Goal: Task Accomplishment & Management: Complete application form

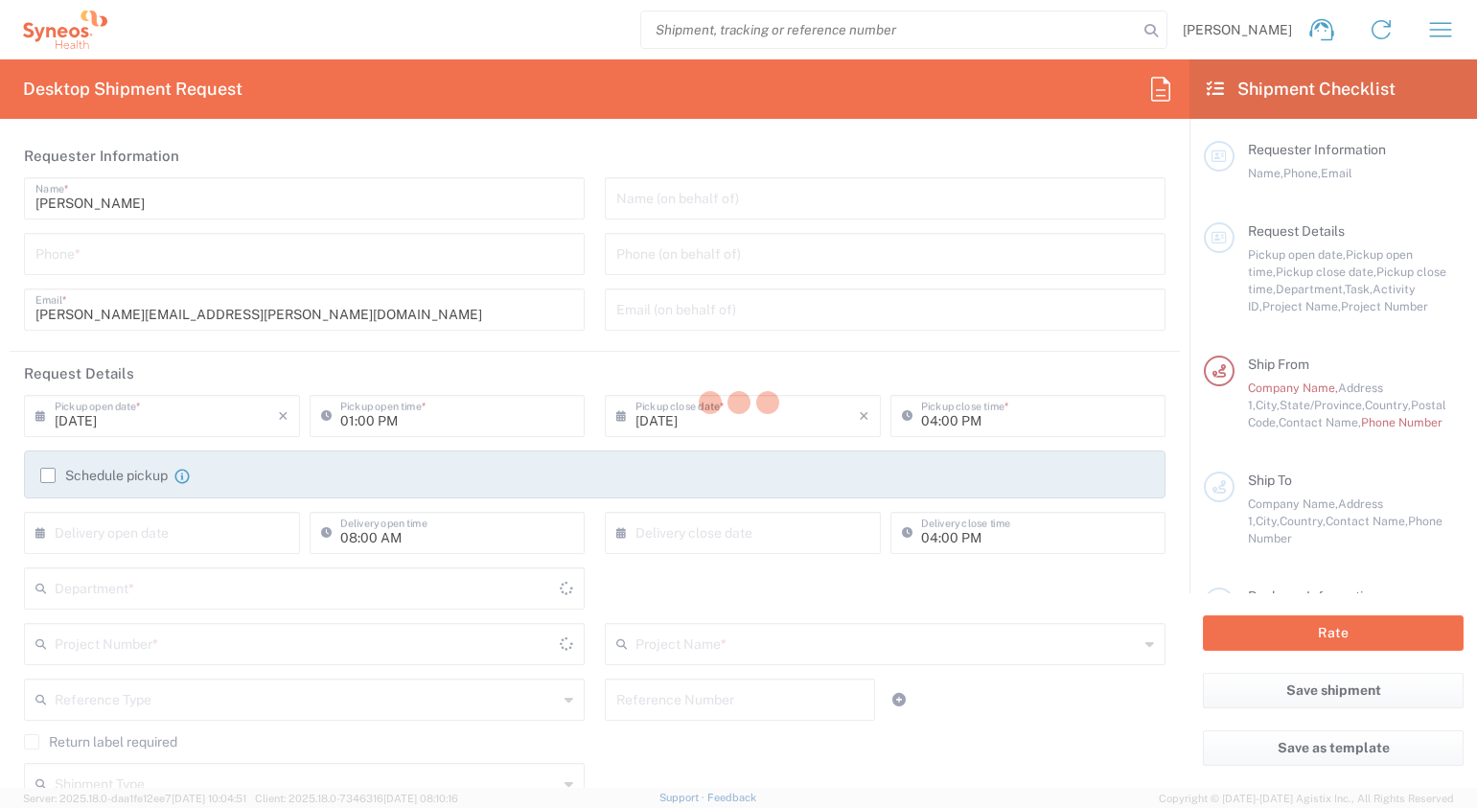
type input "3301"
type input "[US_STATE]"
type input "[GEOGRAPHIC_DATA]"
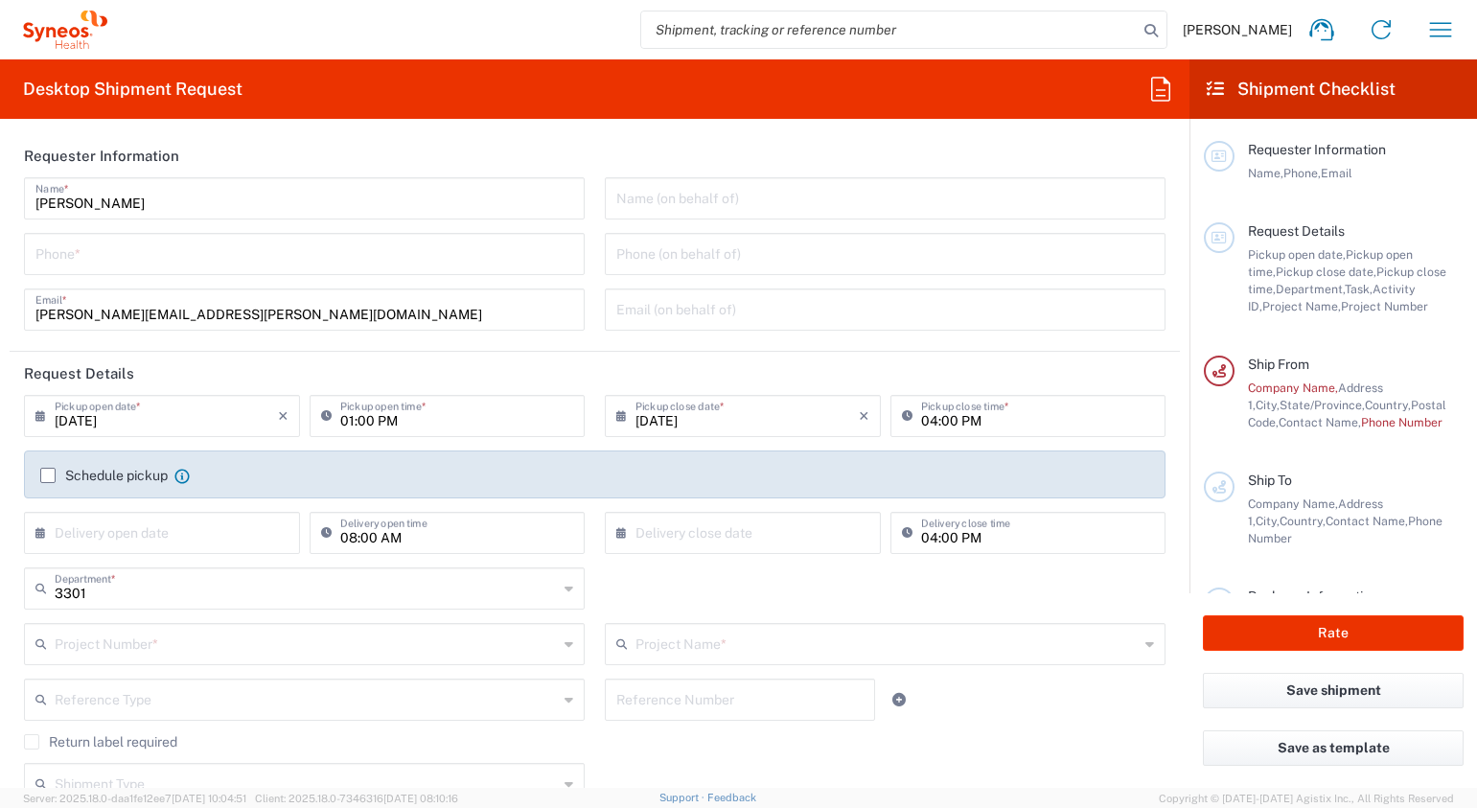
type input "Syneos Health, LLC-[GEOGRAPHIC_DATA] [GEOGRAPHIC_DATA] [GEOGRAPHIC_DATA]"
click at [220, 255] on input "tel" at bounding box center [304, 253] width 538 height 34
type input "42345550"
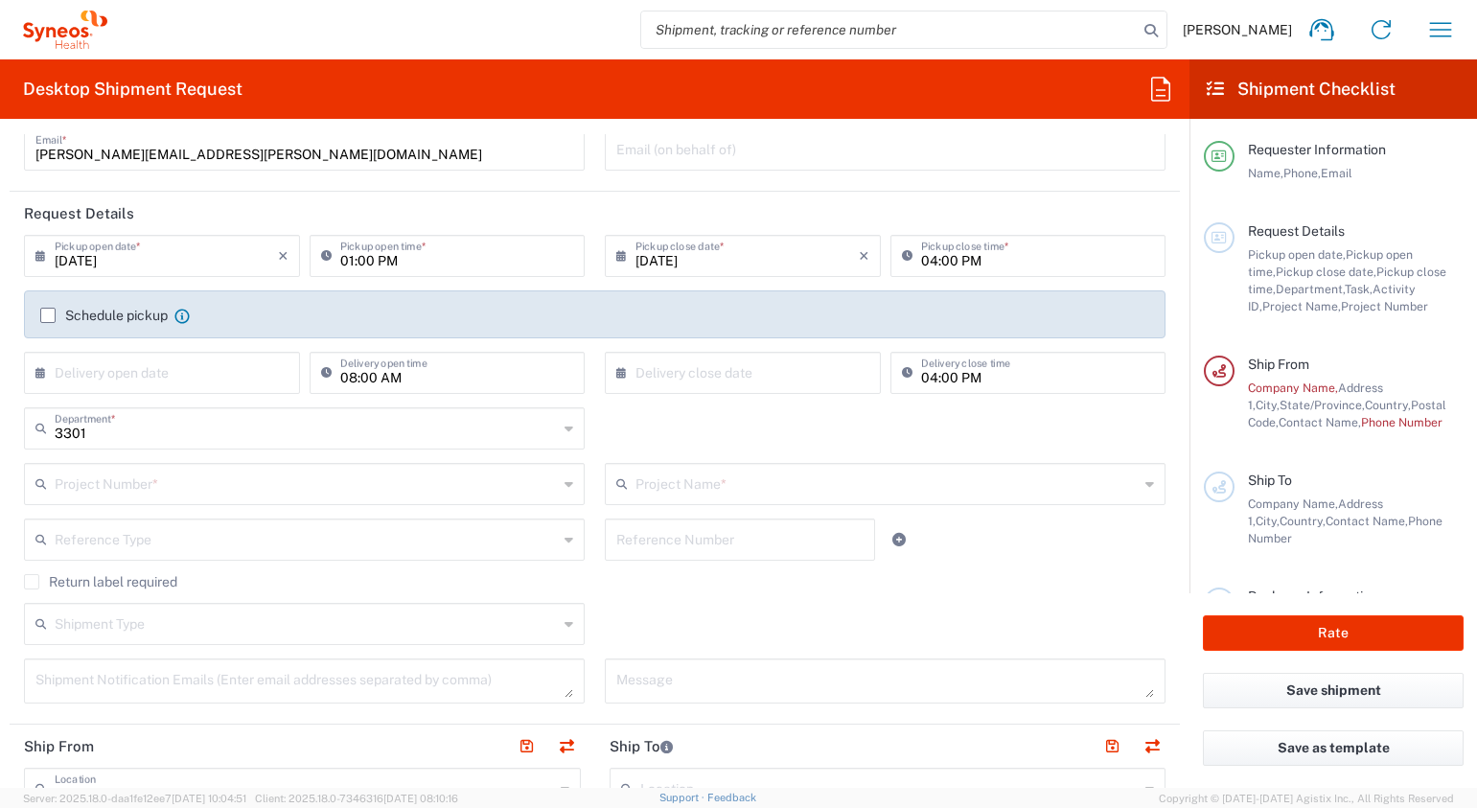
drag, startPoint x: 157, startPoint y: 257, endPoint x: 209, endPoint y: 261, distance: 51.9
click at [157, 257] on input "[DATE]" at bounding box center [166, 255] width 223 height 34
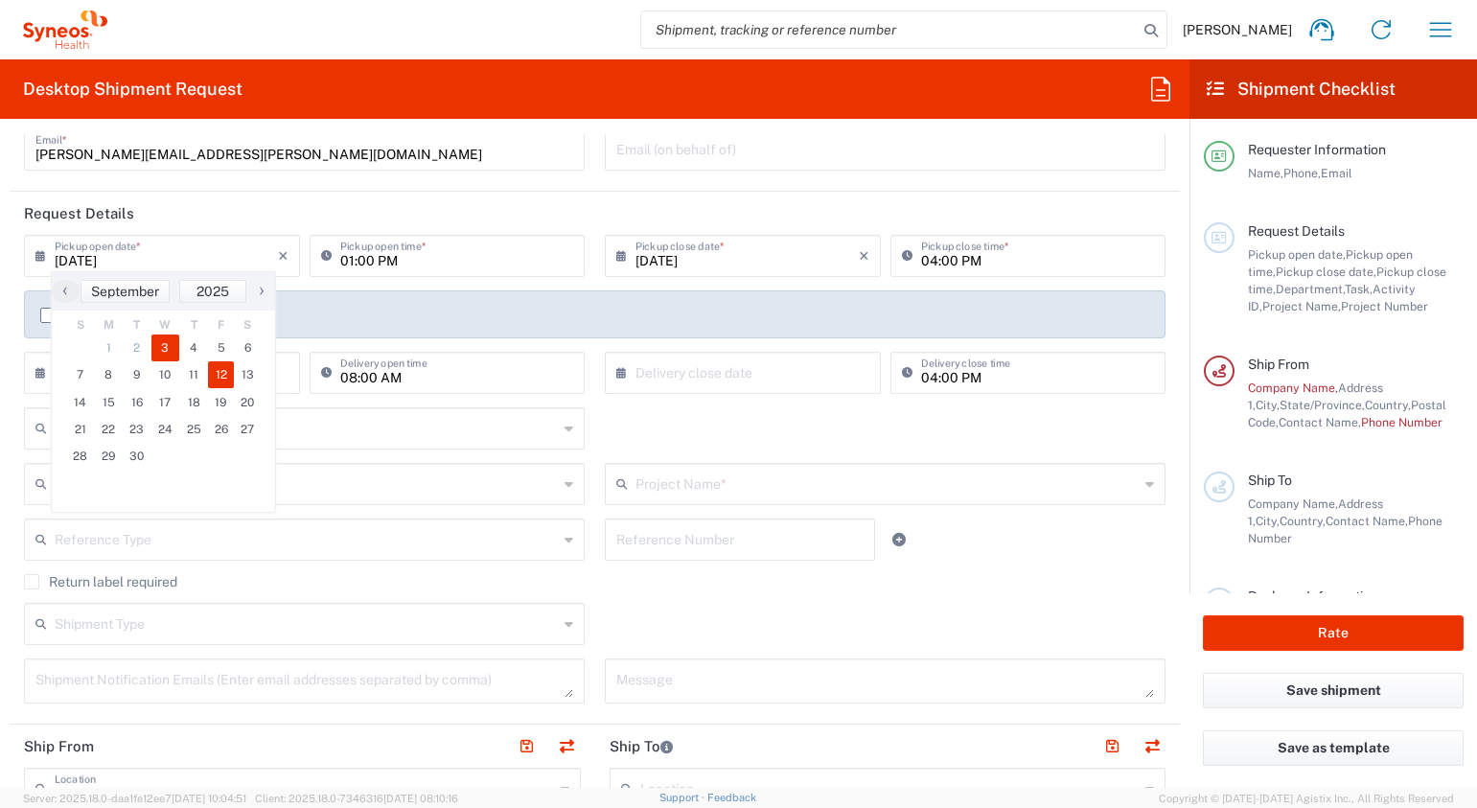
click at [220, 373] on span "12" at bounding box center [221, 374] width 27 height 27
type input "[DATE]"
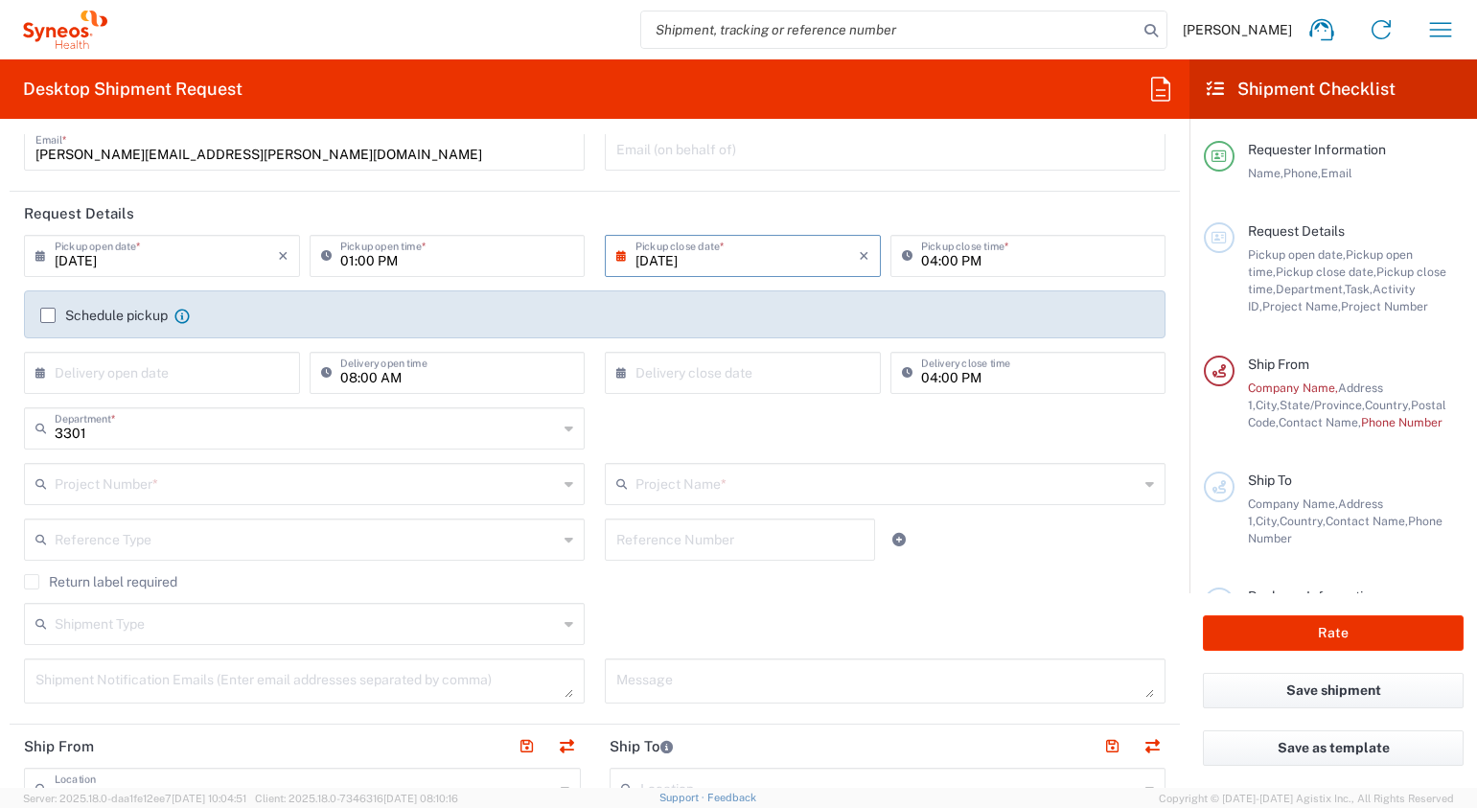
drag, startPoint x: 774, startPoint y: 253, endPoint x: 800, endPoint y: 244, distance: 28.2
click at [774, 253] on input "[DATE]" at bounding box center [747, 255] width 223 height 34
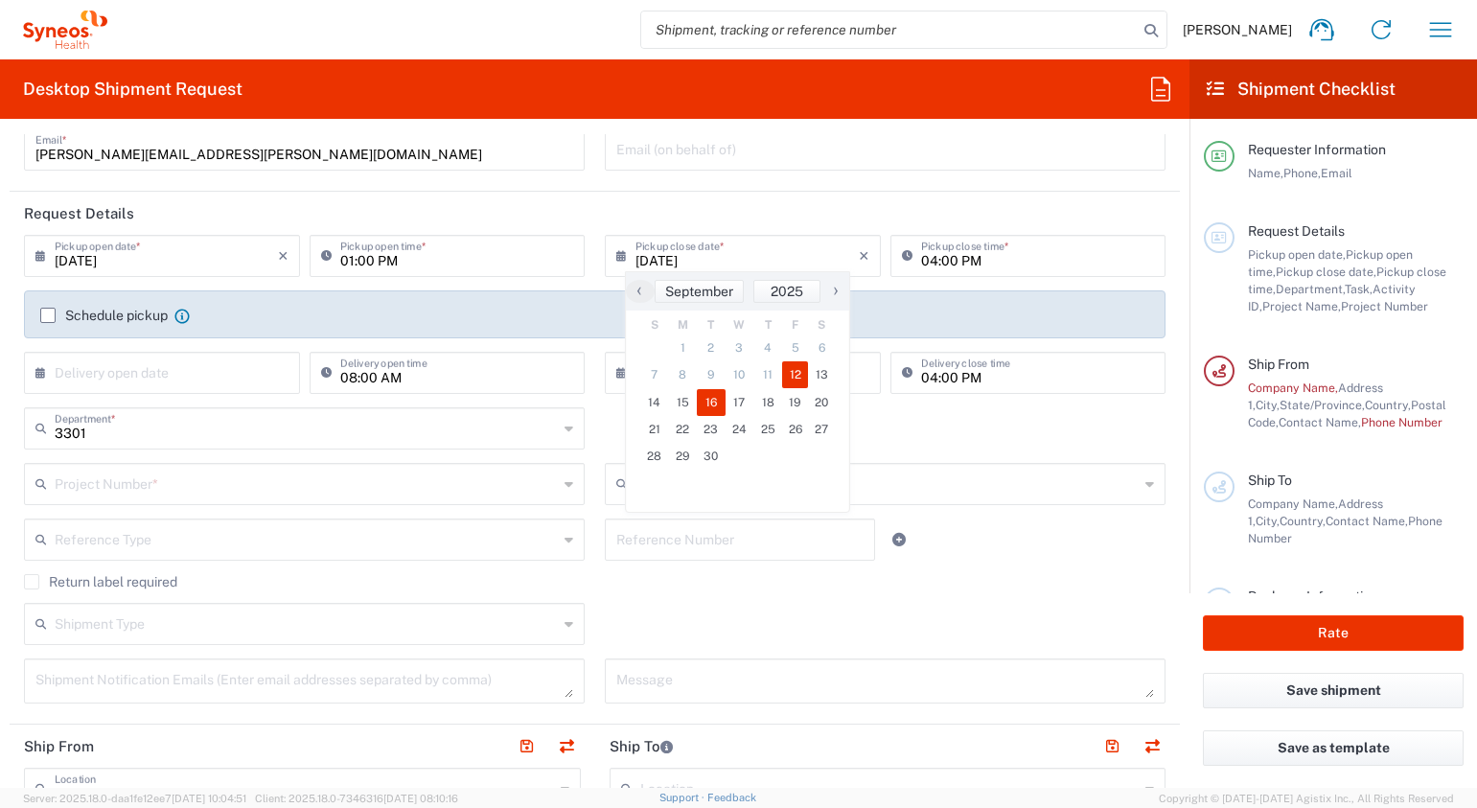
click at [709, 403] on span "16" at bounding box center [711, 402] width 29 height 27
type input "[DATE]"
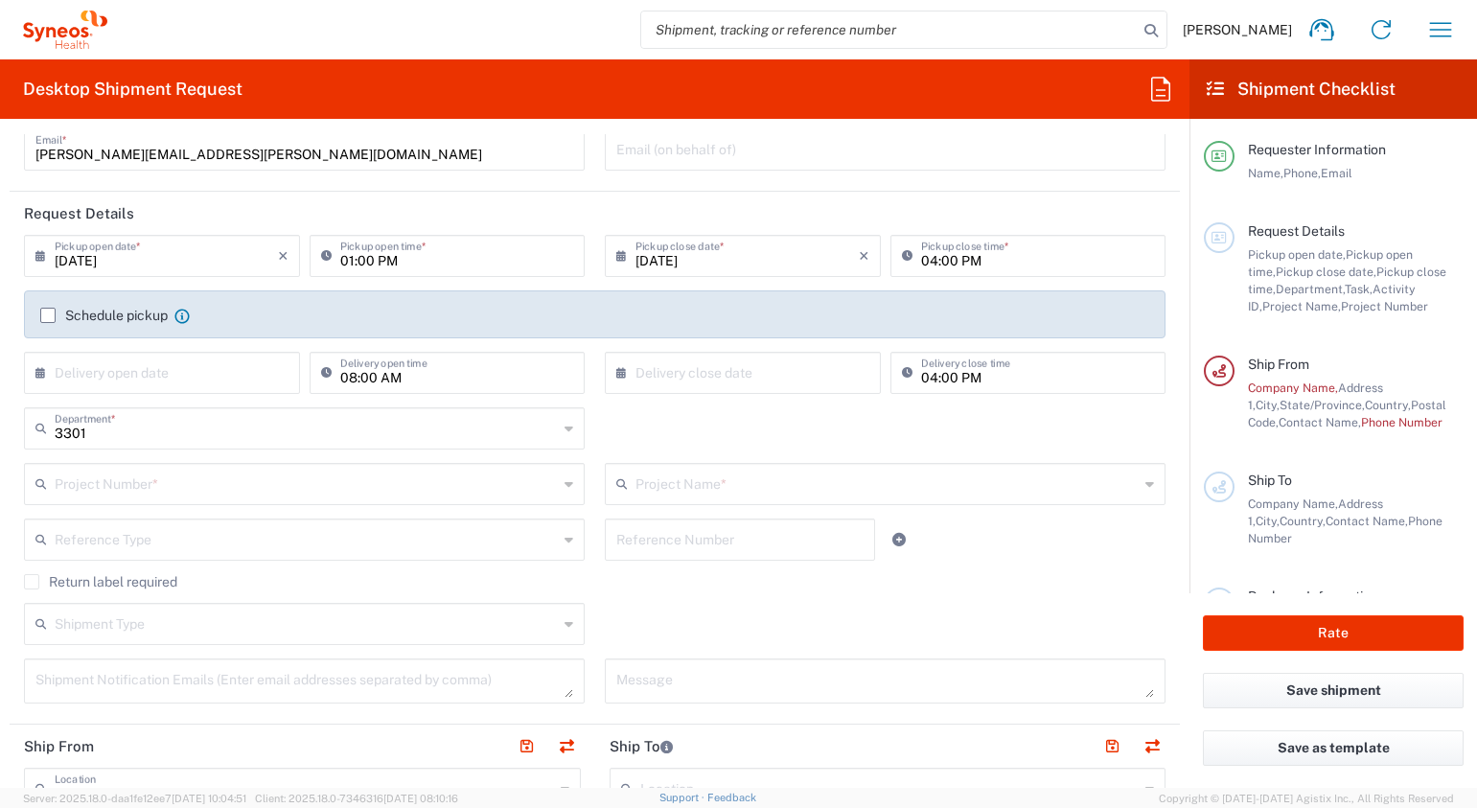
scroll to position [319, 0]
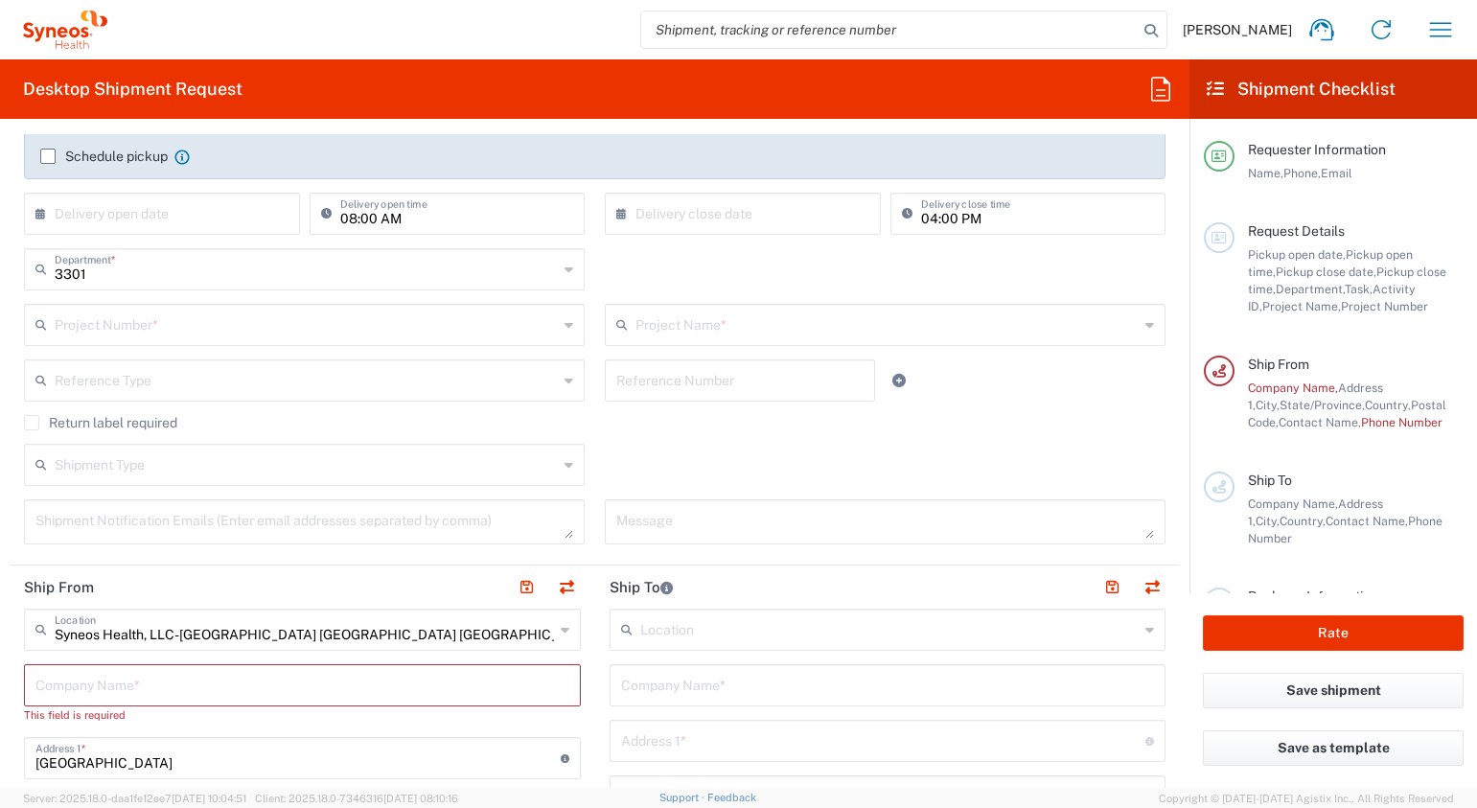
click at [33, 426] on label "Return label required" at bounding box center [100, 422] width 153 height 15
click at [32, 423] on input "Return label required" at bounding box center [32, 423] width 0 height 0
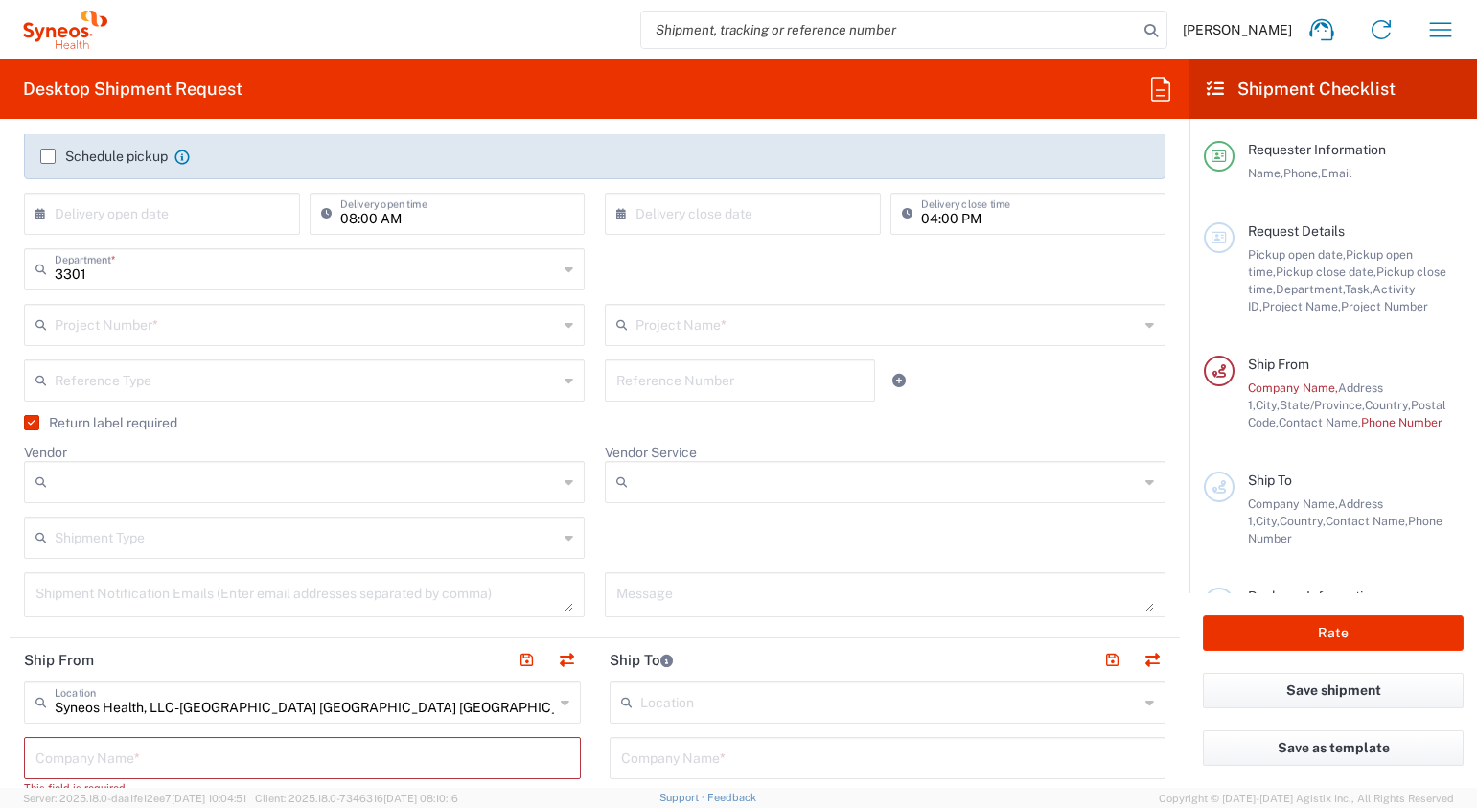
click at [26, 424] on label "Return label required" at bounding box center [100, 422] width 153 height 15
click at [28, 423] on input "Return label required" at bounding box center [28, 423] width 0 height 0
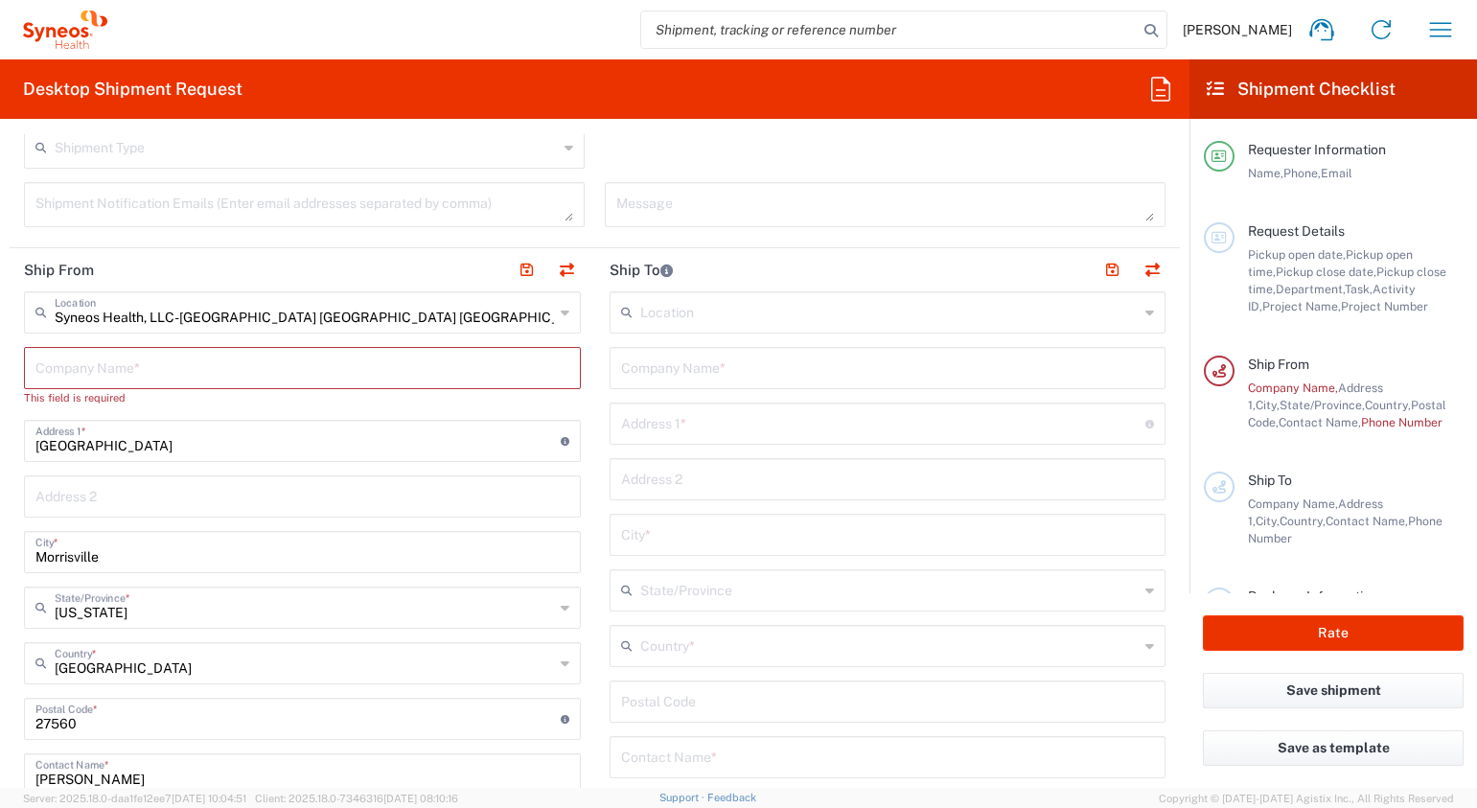
scroll to position [639, 0]
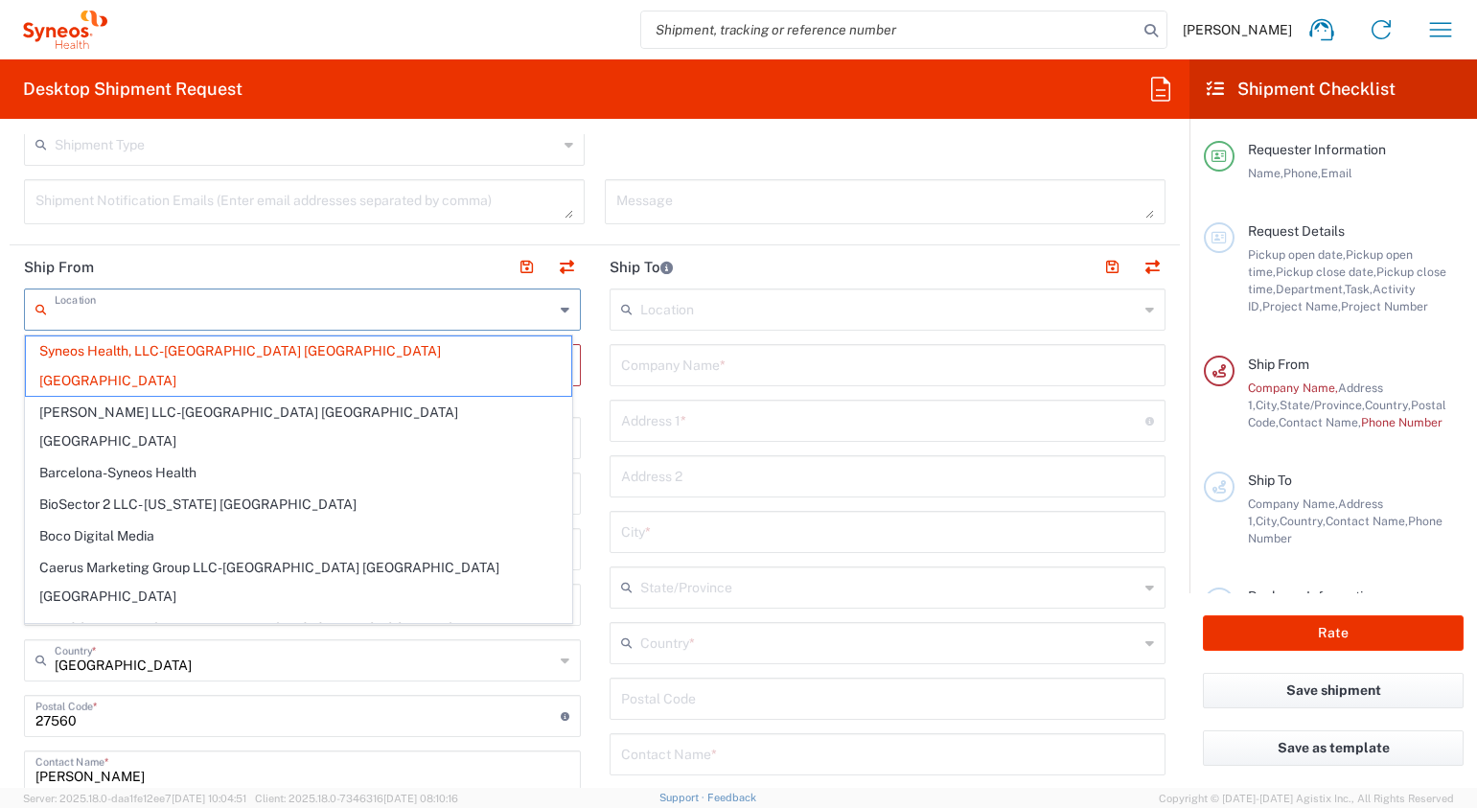
drag, startPoint x: 307, startPoint y: 316, endPoint x: 127, endPoint y: 315, distance: 180.2
click at [127, 315] on input "text" at bounding box center [304, 308] width 499 height 34
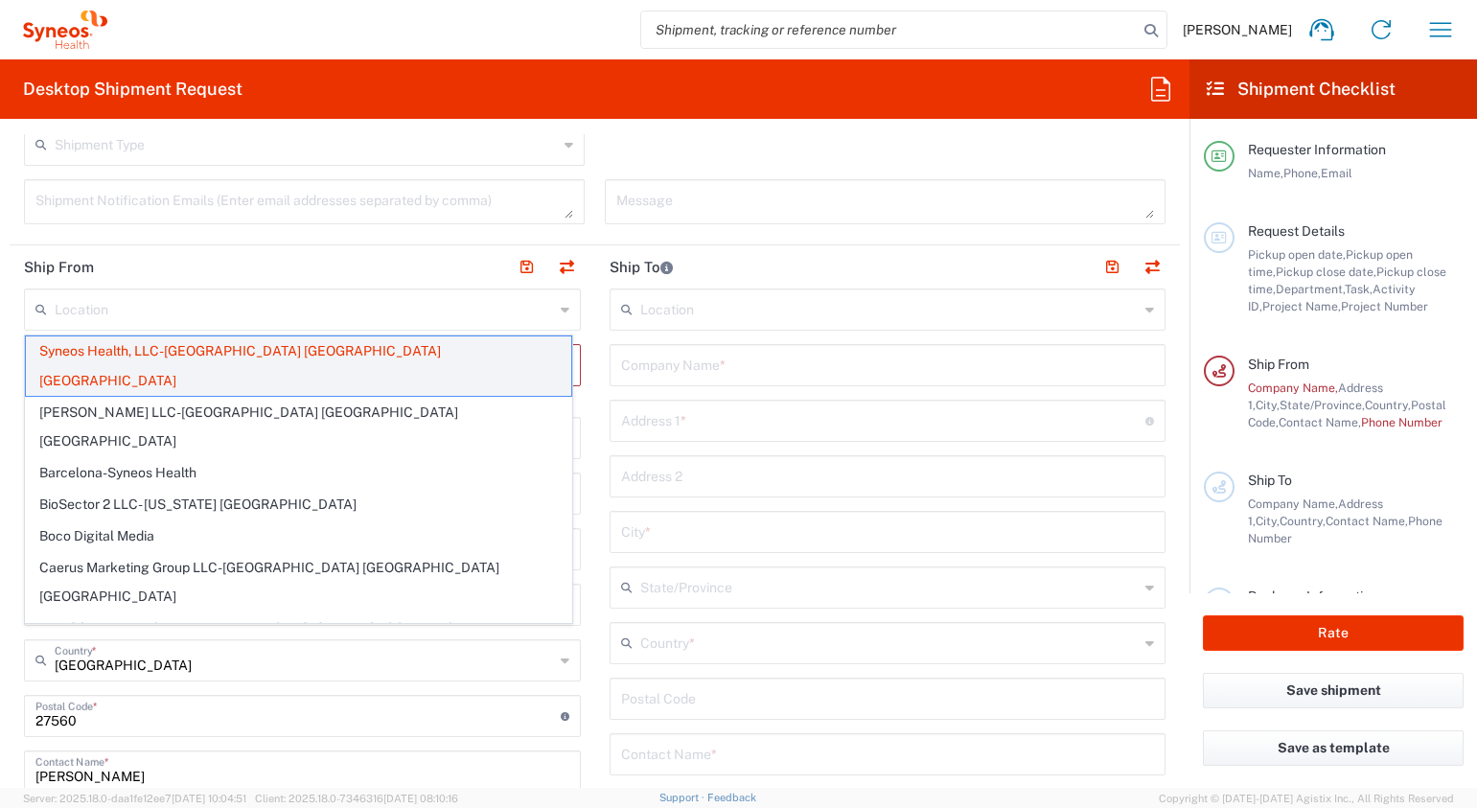
click at [165, 351] on span "Syneos Health, LLC-[GEOGRAPHIC_DATA] [GEOGRAPHIC_DATA] [GEOGRAPHIC_DATA]" at bounding box center [298, 365] width 545 height 59
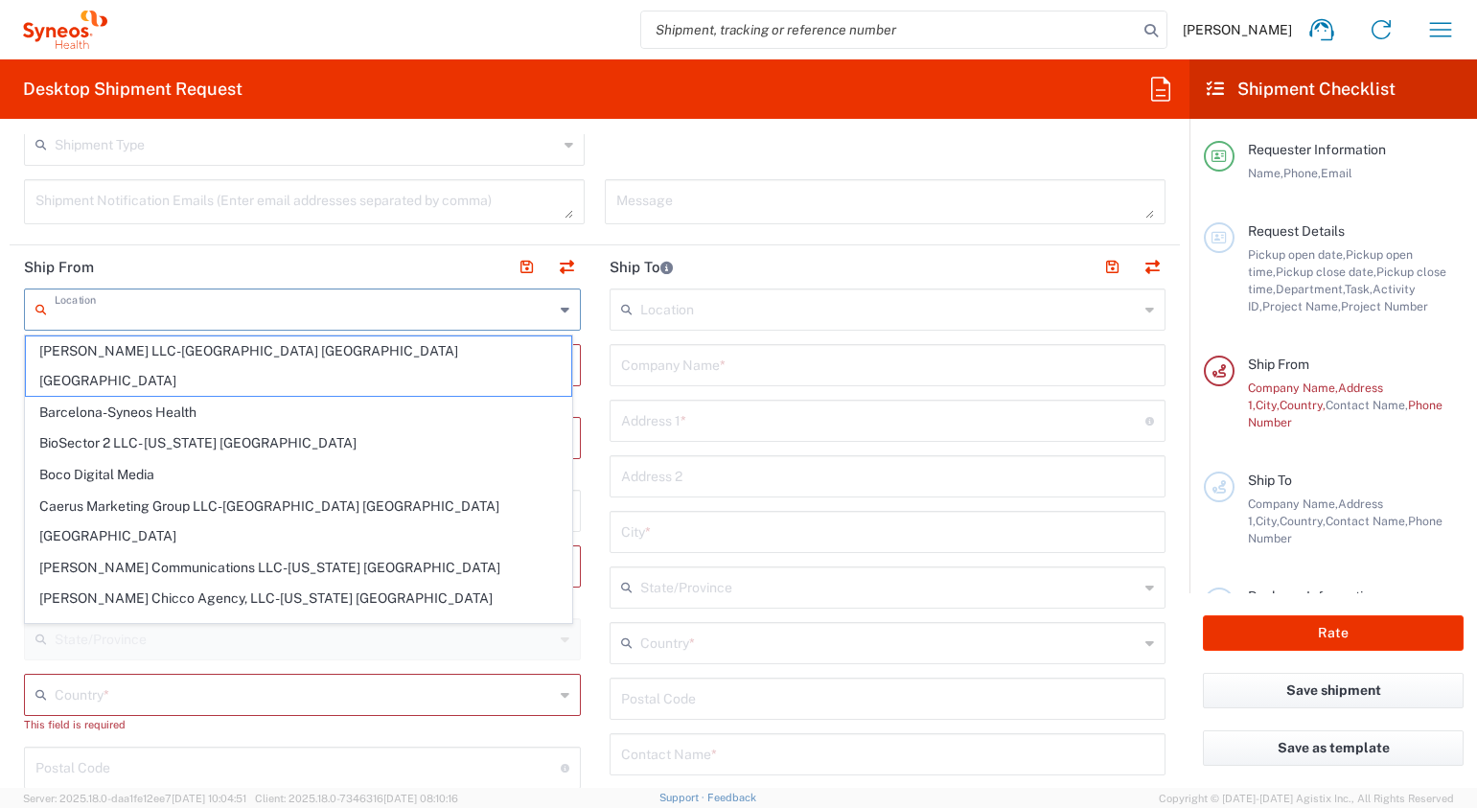
click at [412, 315] on input "text" at bounding box center [304, 308] width 499 height 34
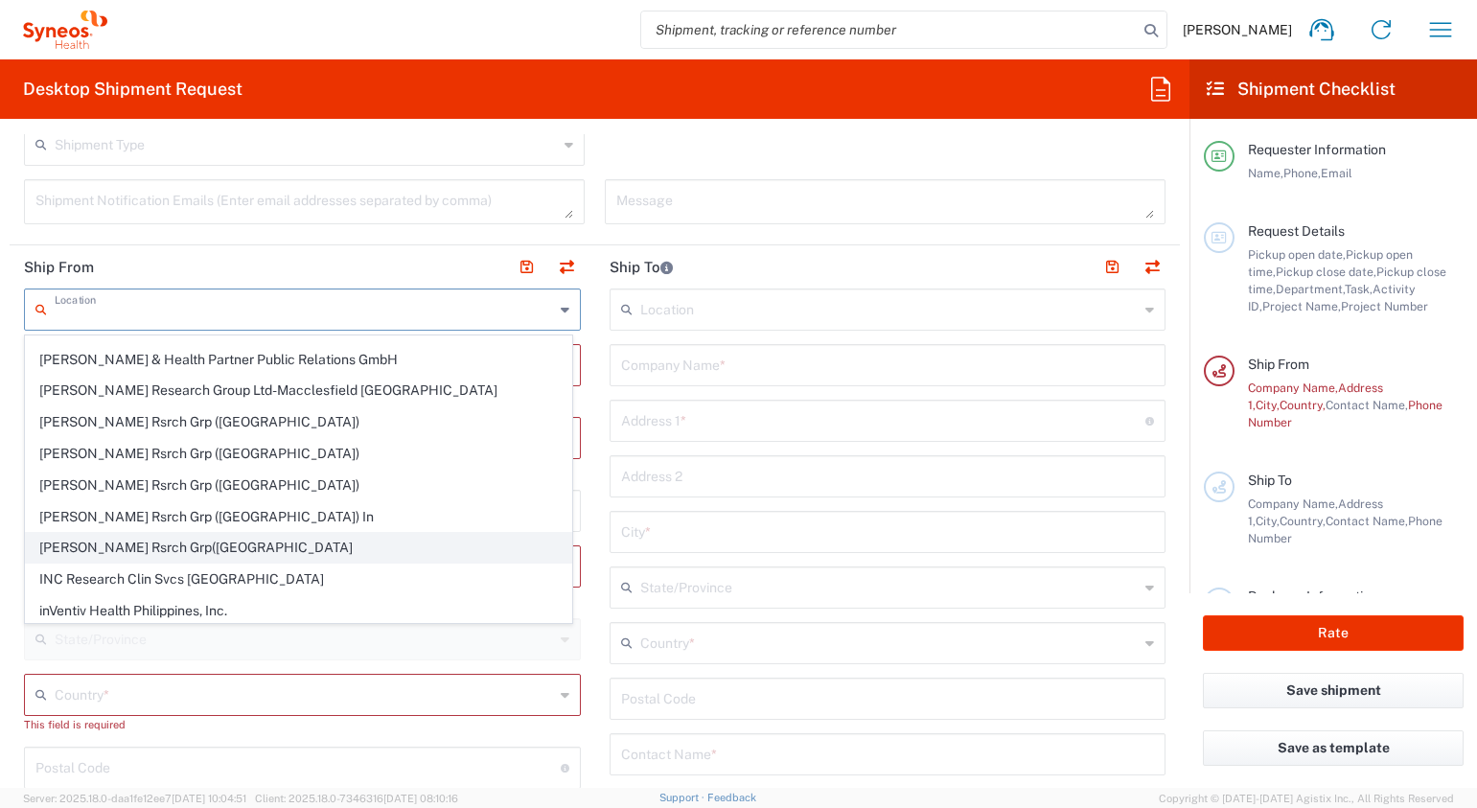
scroll to position [479, 0]
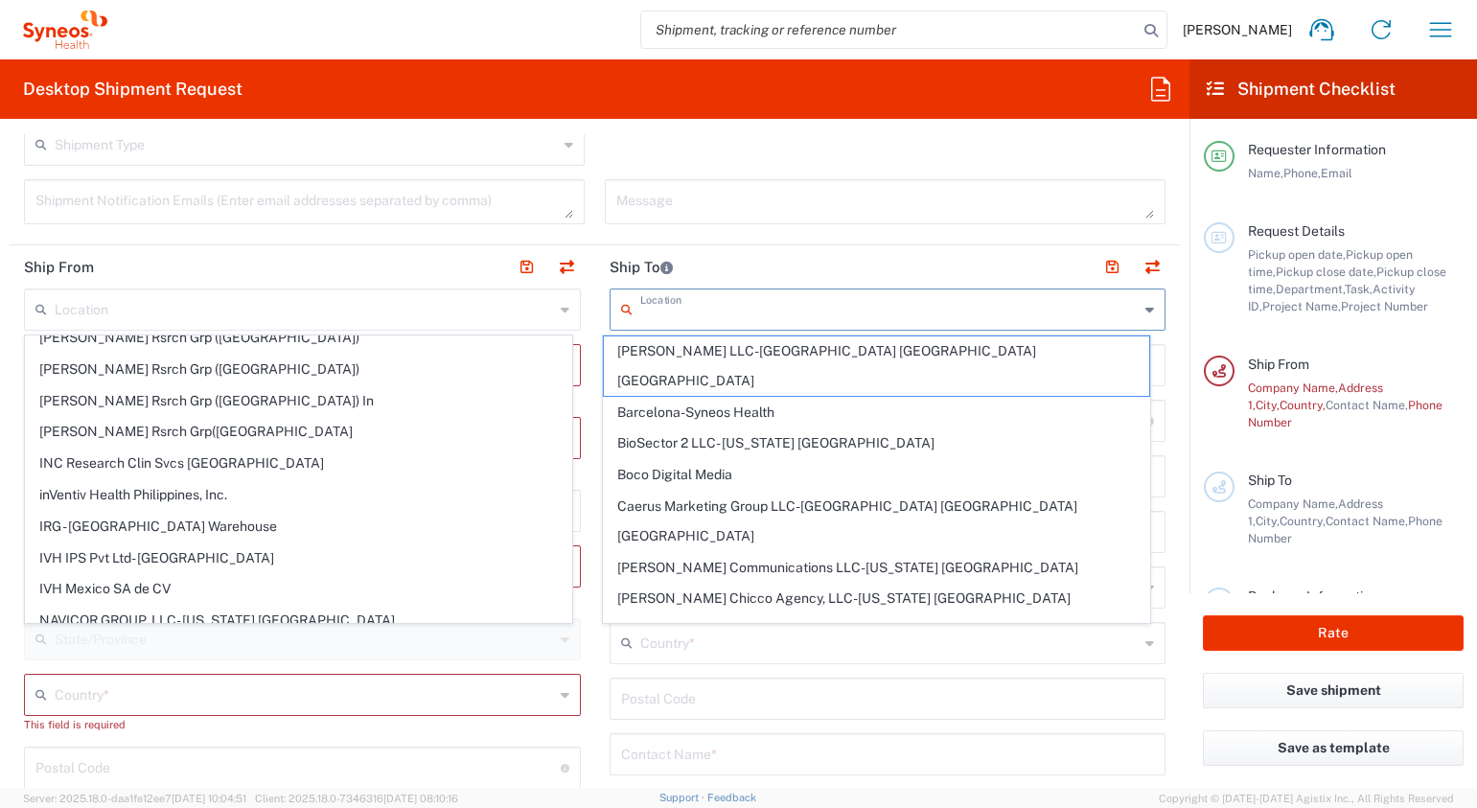
drag, startPoint x: 855, startPoint y: 306, endPoint x: 868, endPoint y: 305, distance: 12.5
click at [855, 306] on input "text" at bounding box center [889, 308] width 499 height 34
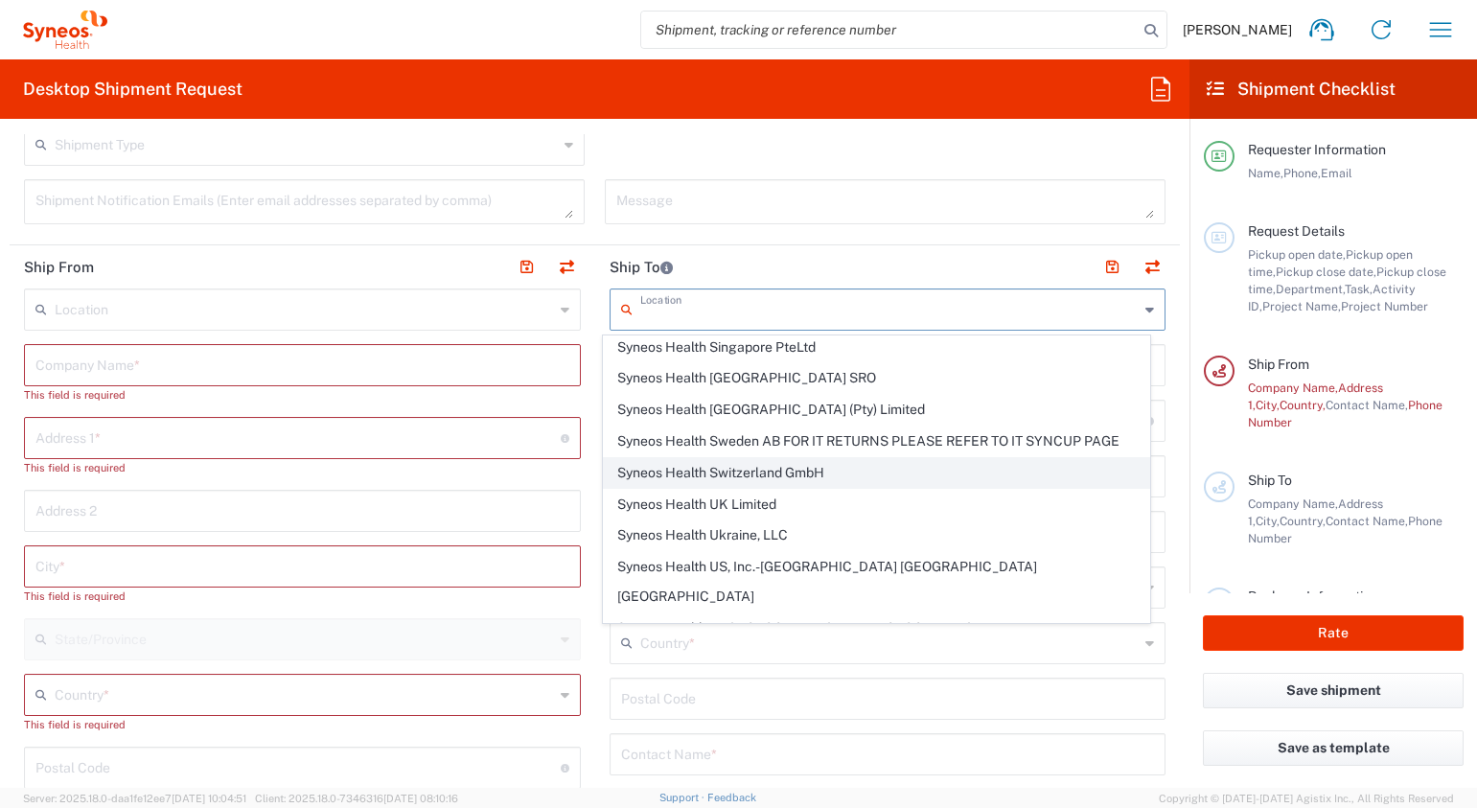
scroll to position [3195, 0]
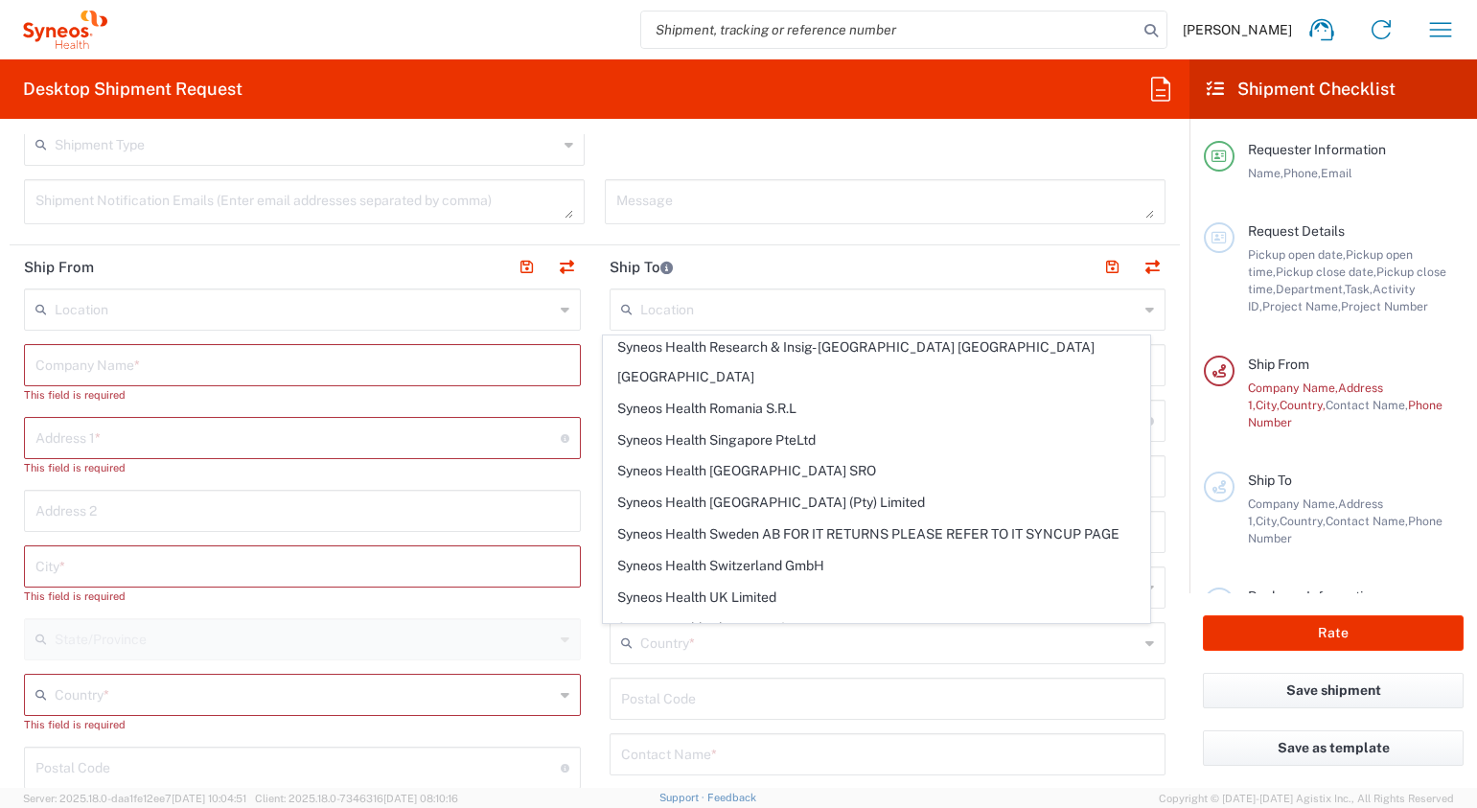
click at [830, 645] on span "Syneos Health US, Inc.-[GEOGRAPHIC_DATA] [GEOGRAPHIC_DATA] [GEOGRAPHIC_DATA]" at bounding box center [876, 674] width 545 height 59
type input "Syneos Health US, Inc.-[GEOGRAPHIC_DATA] [GEOGRAPHIC_DATA] [GEOGRAPHIC_DATA]"
type input "Syneos Health US, Inc."
type input "1030 Sync St"
type input "Morrisville"
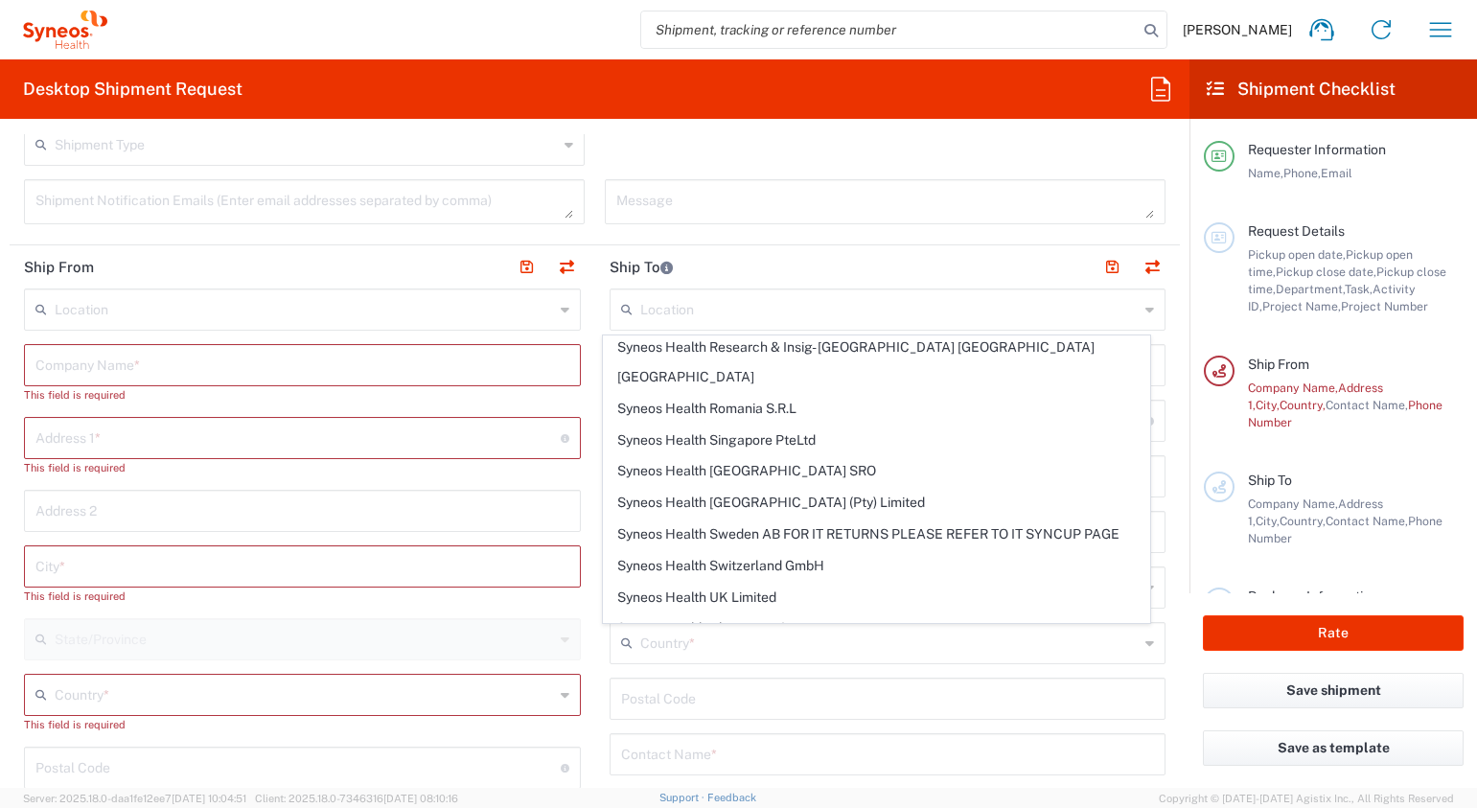
type input "[GEOGRAPHIC_DATA]"
type input "27560"
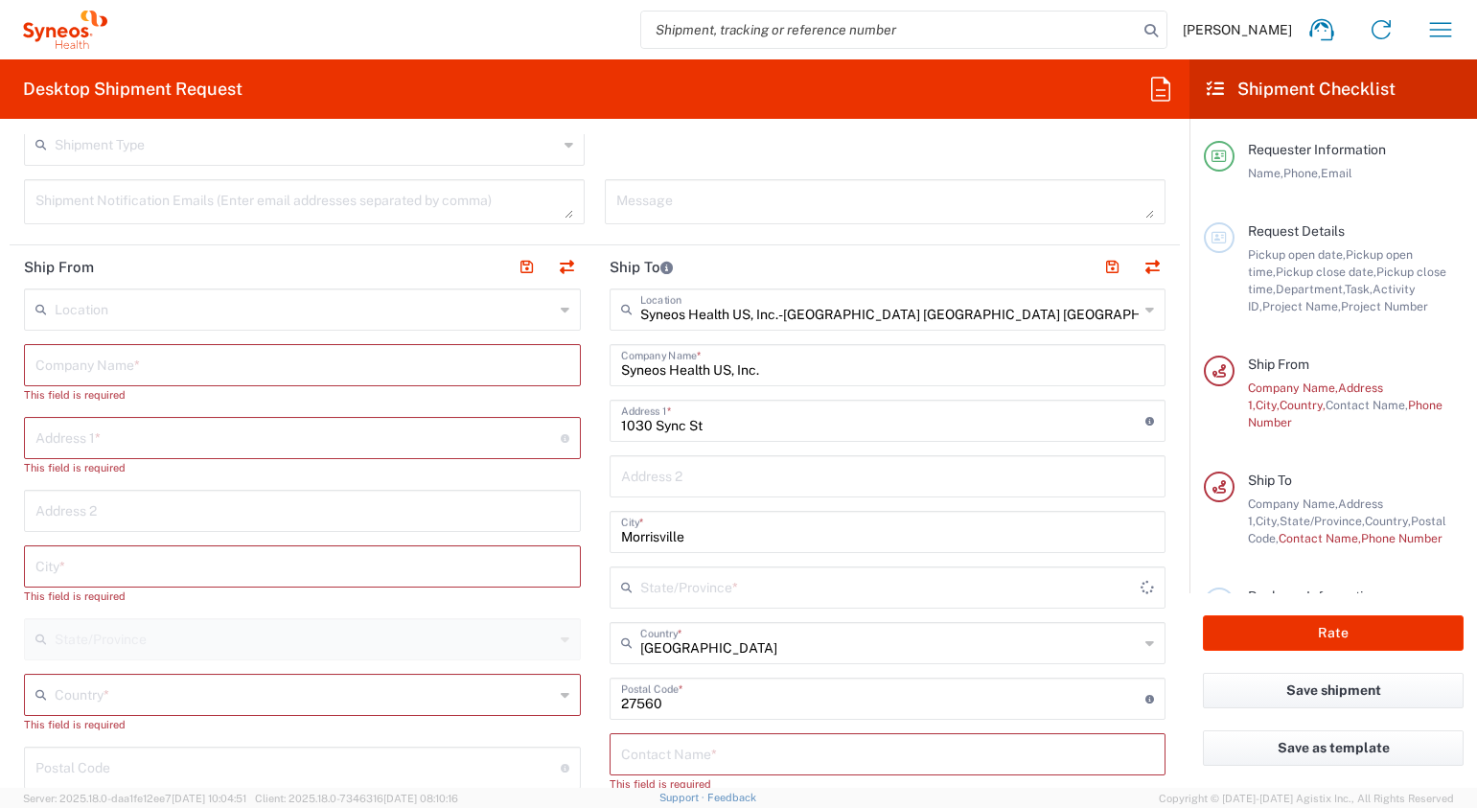
type input "[US_STATE]"
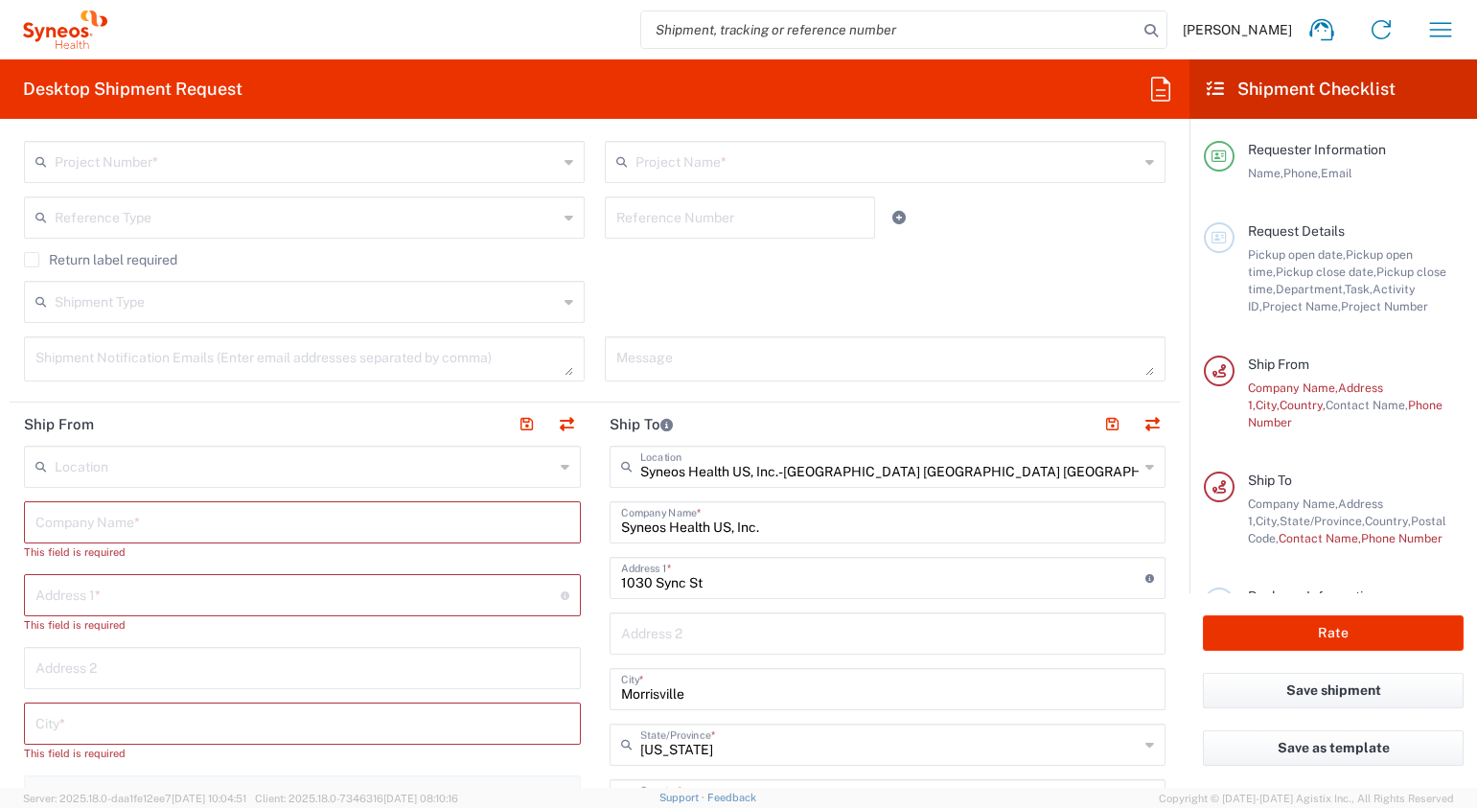
scroll to position [479, 0]
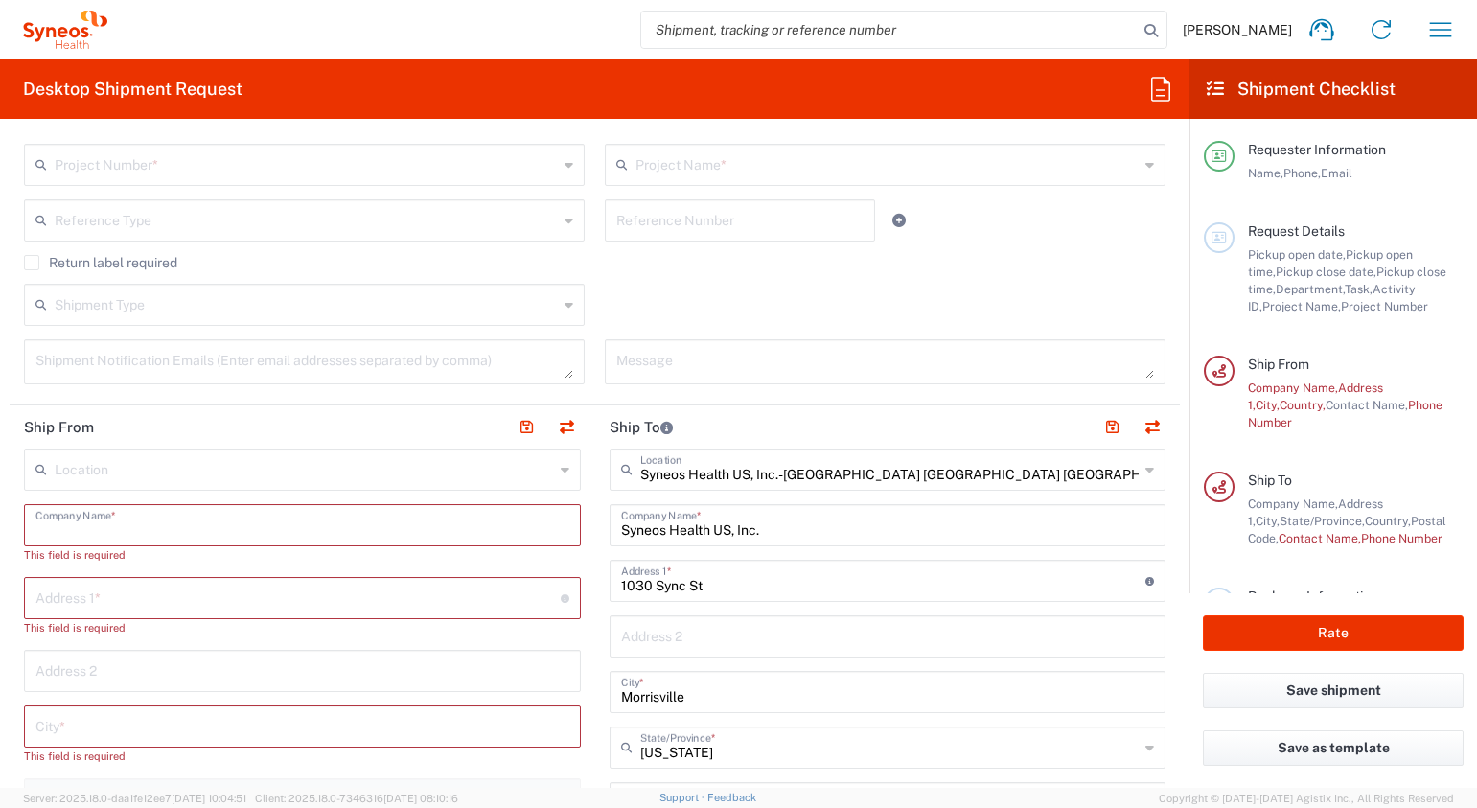
click at [219, 524] on input "text" at bounding box center [302, 524] width 534 height 34
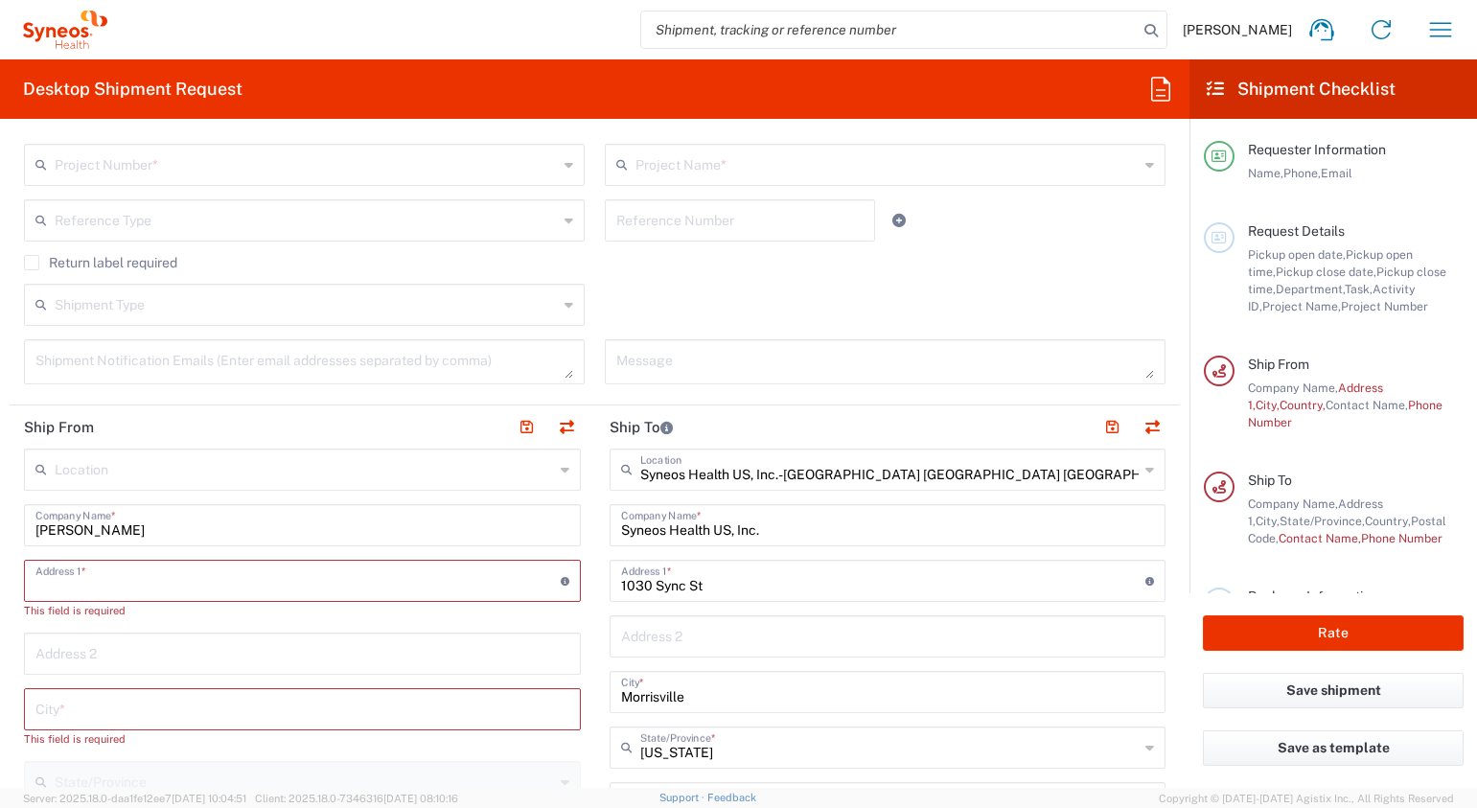
click at [106, 526] on input "[PERSON_NAME]" at bounding box center [302, 524] width 534 height 34
type input "[PERSON_NAME]"
click at [198, 583] on input "text" at bounding box center [297, 580] width 525 height 34
click at [259, 580] on input "text" at bounding box center [297, 580] width 525 height 34
type input "[STREET_ADDRESS][PERSON_NAME]"
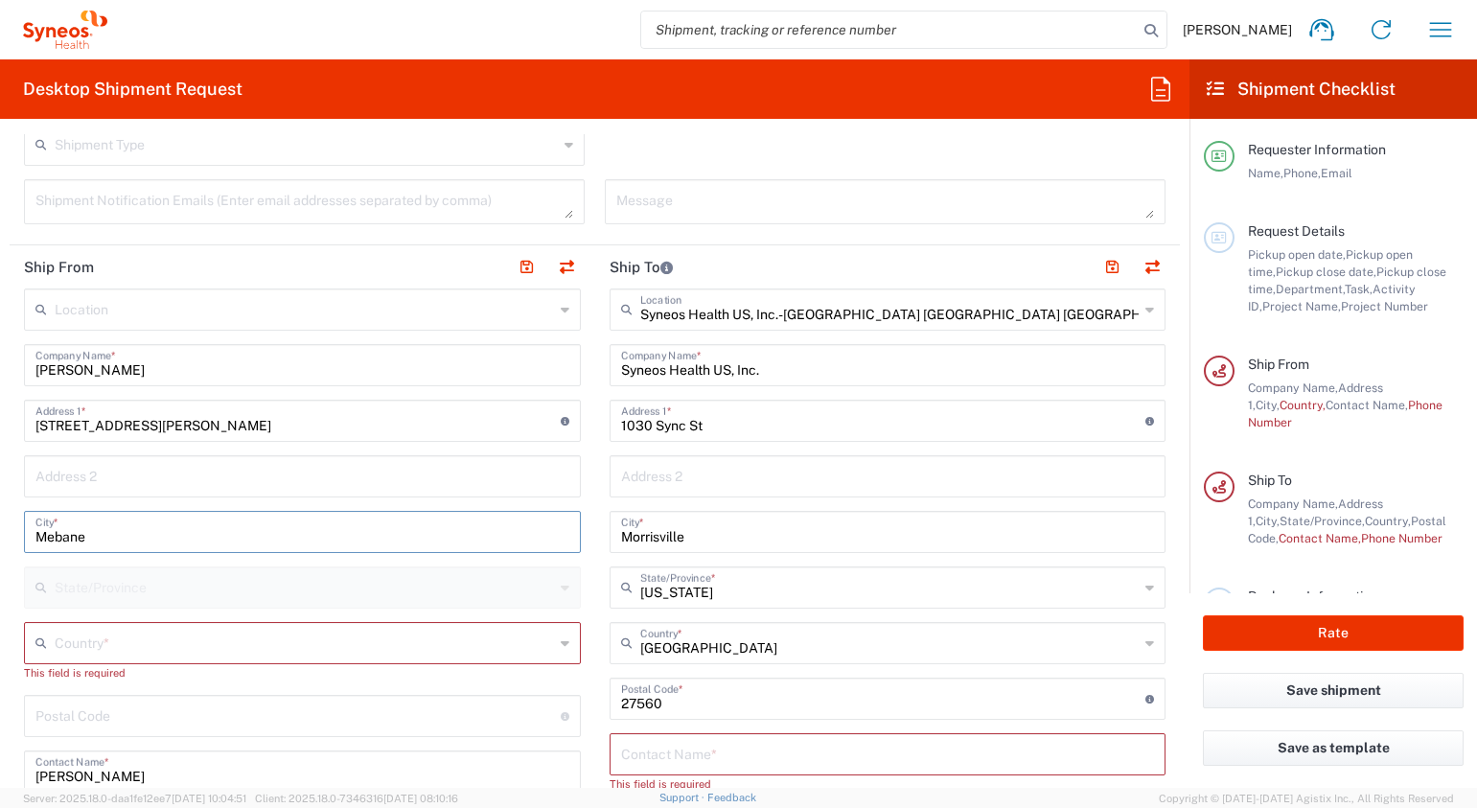
scroll to position [799, 0]
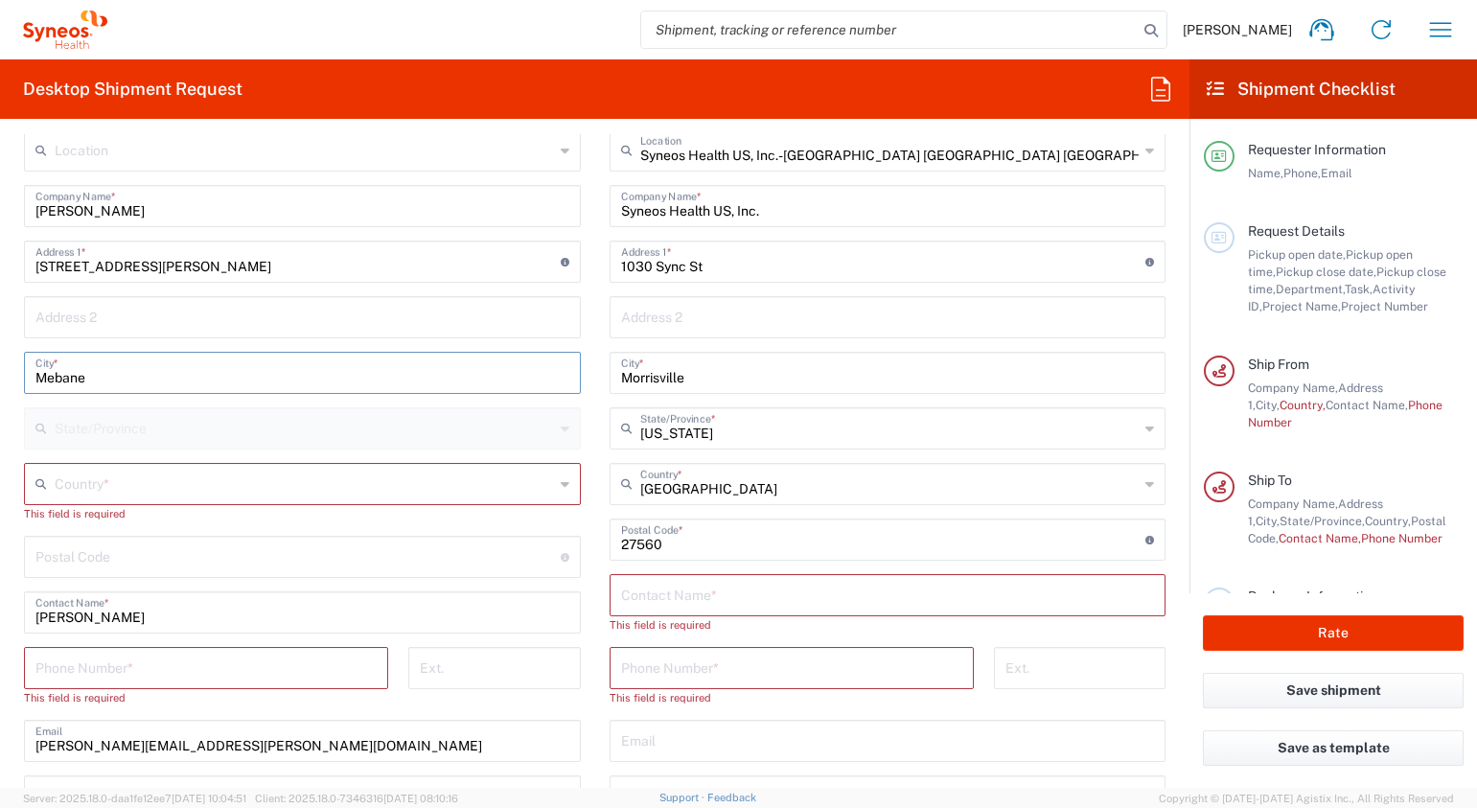
type input "Mebane"
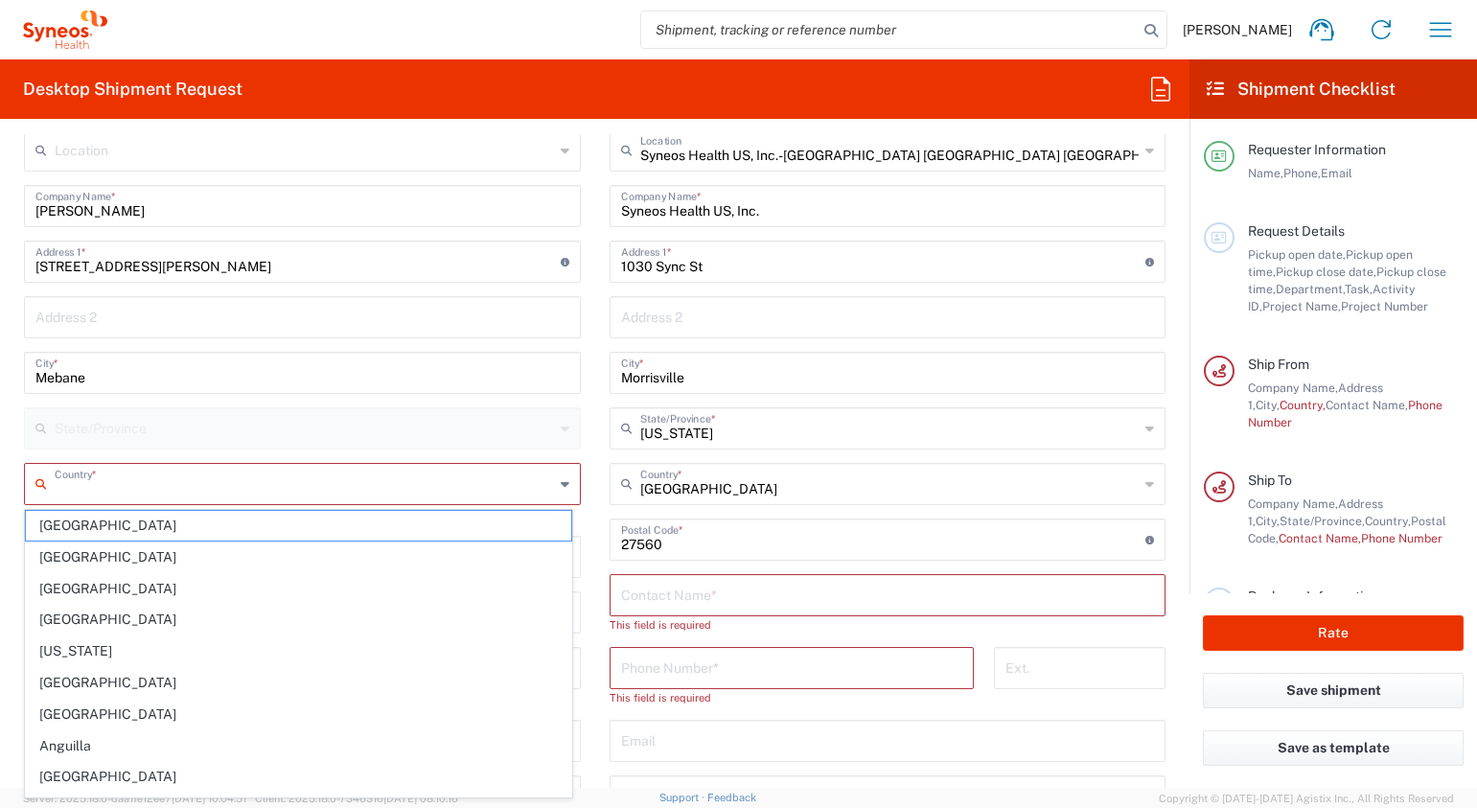
click at [166, 478] on input "text" at bounding box center [304, 483] width 499 height 34
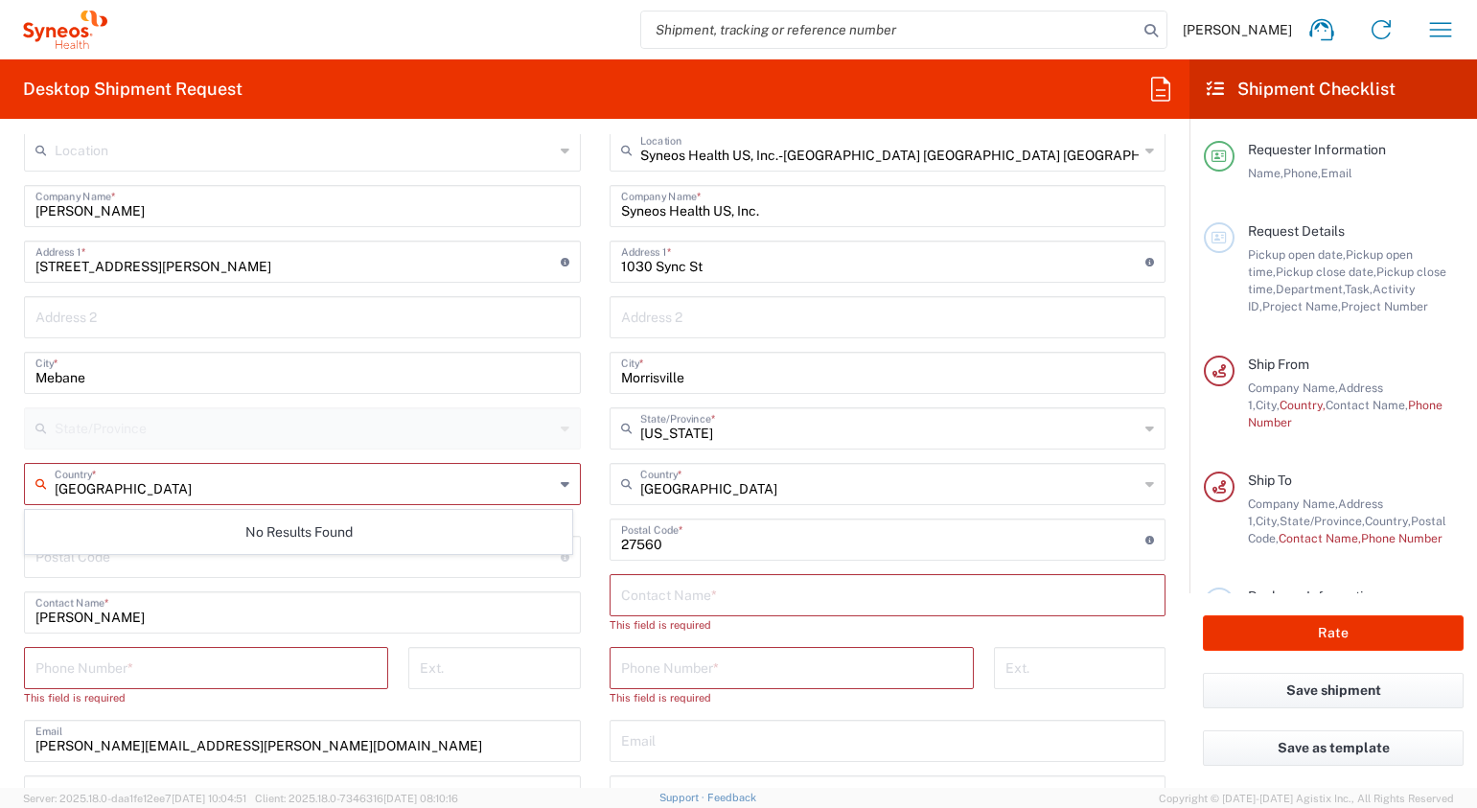
click at [155, 484] on input "[GEOGRAPHIC_DATA]" at bounding box center [304, 483] width 499 height 34
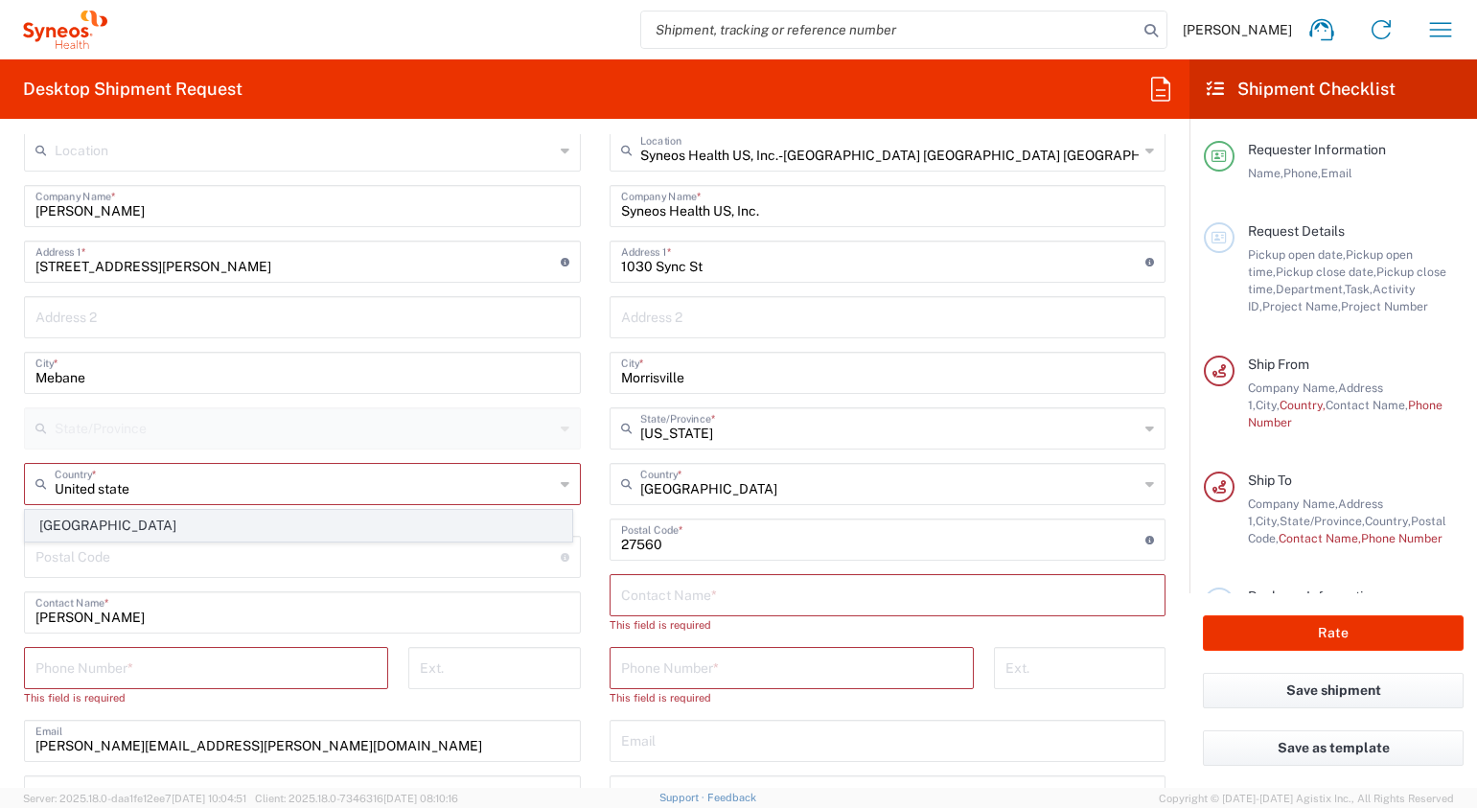
click at [69, 528] on span "[GEOGRAPHIC_DATA]" at bounding box center [298, 526] width 545 height 30
type input "[GEOGRAPHIC_DATA]"
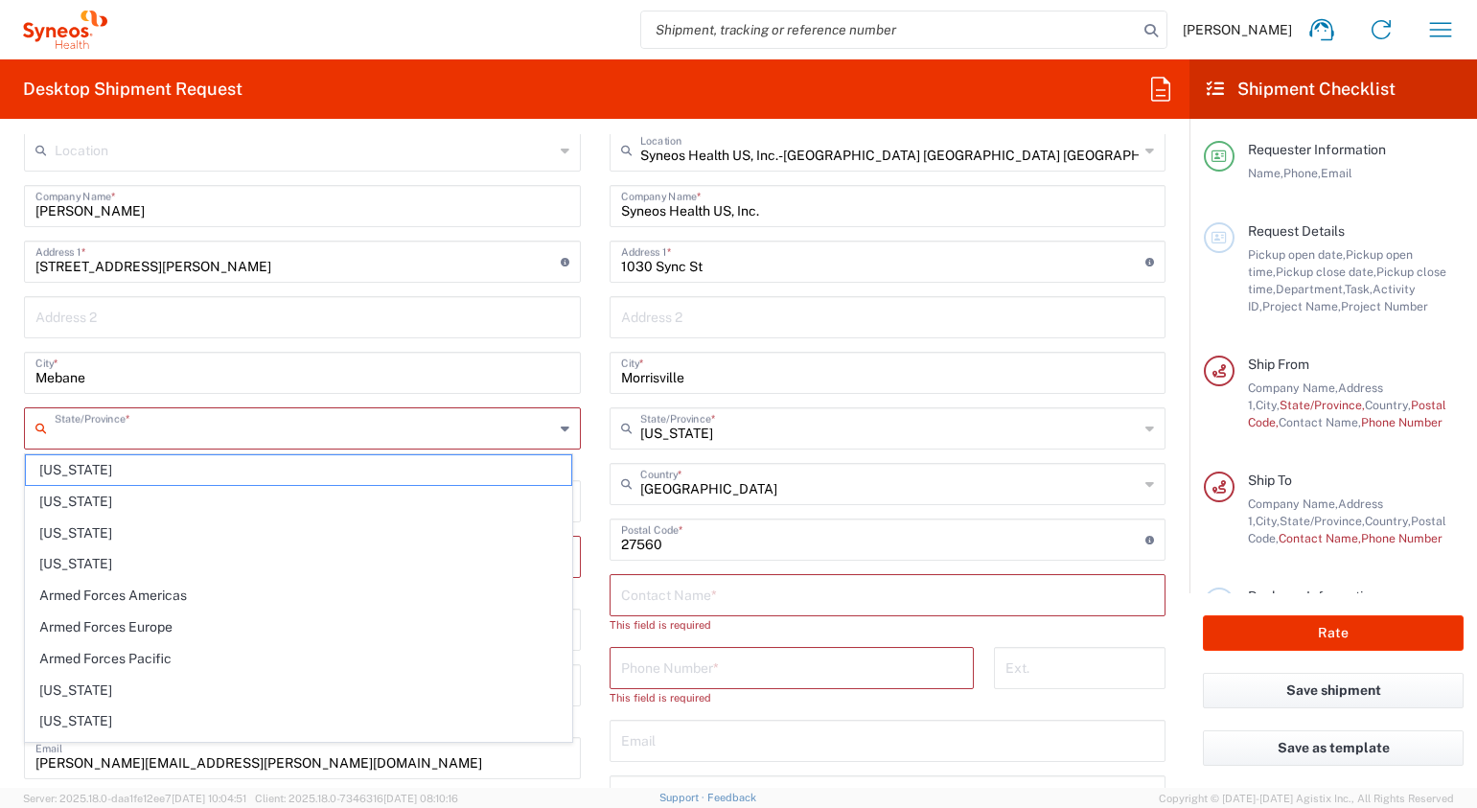
click at [207, 427] on input "text" at bounding box center [304, 427] width 499 height 34
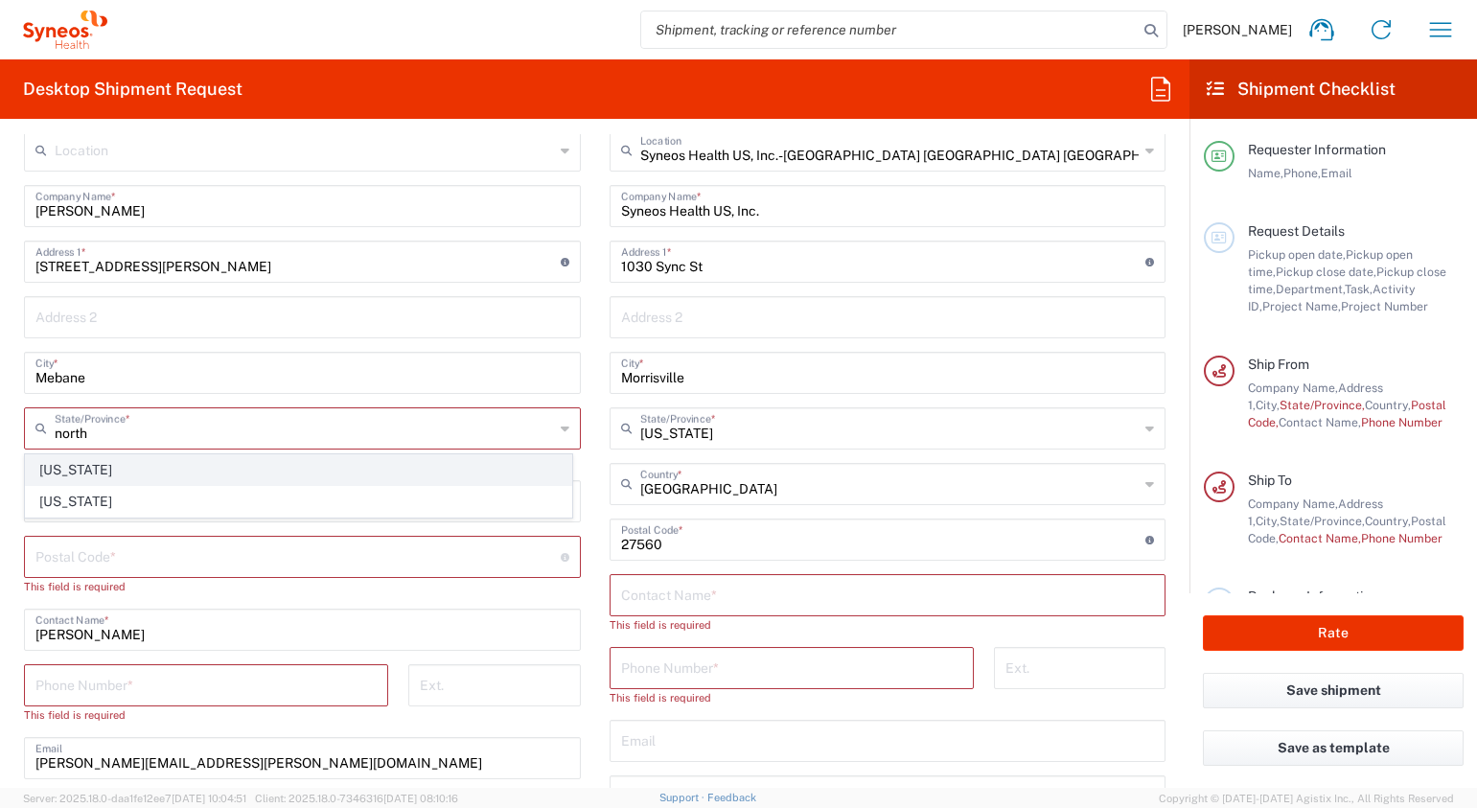
click at [163, 474] on span "[US_STATE]" at bounding box center [298, 470] width 545 height 30
type input "[US_STATE]"
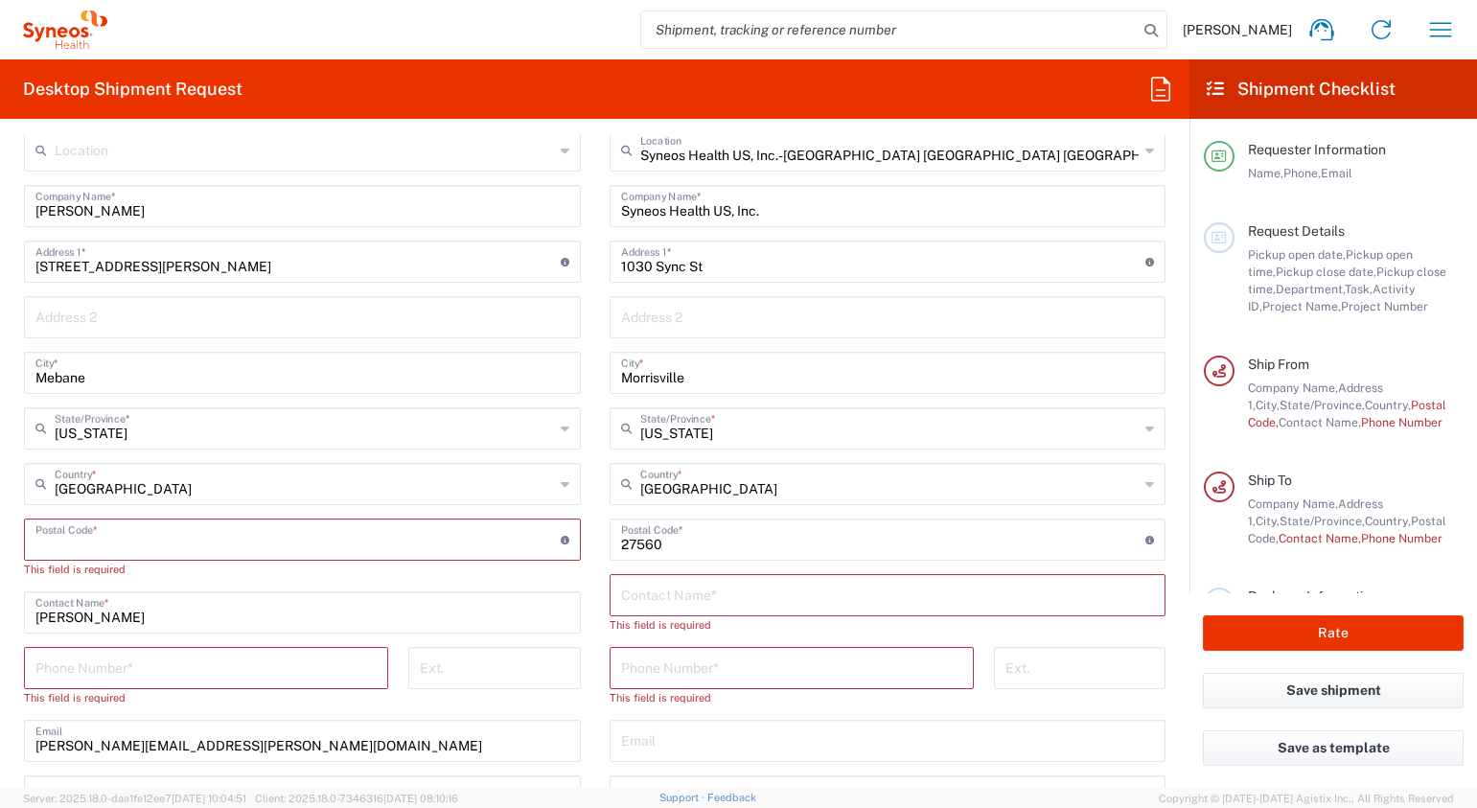
click at [296, 544] on input "undefined" at bounding box center [297, 539] width 525 height 34
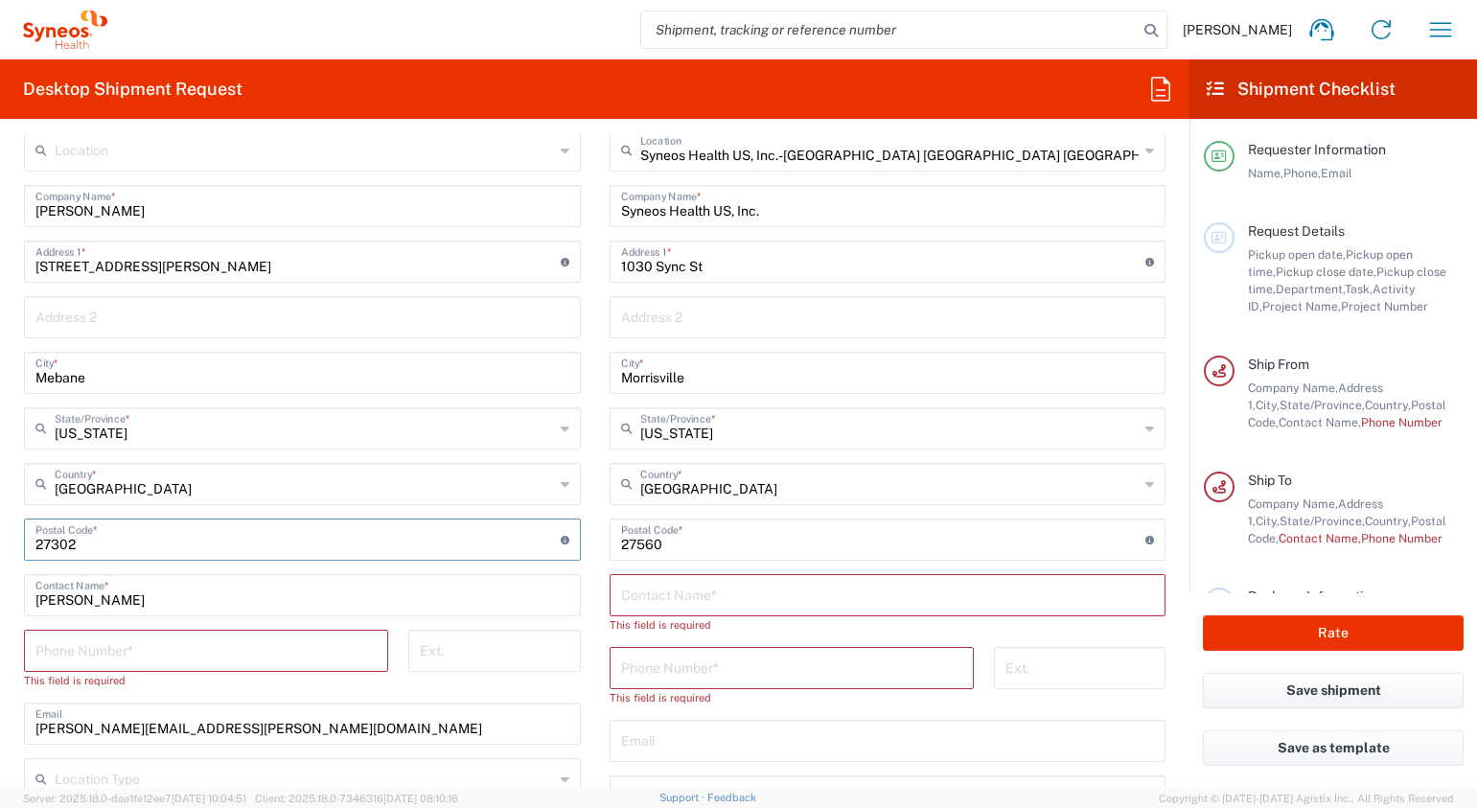
type input "27302"
click at [184, 641] on input "tel" at bounding box center [205, 650] width 341 height 34
type input "9194751696"
type input "[EMAIL_ADDRESS][DOMAIN_NAME]"
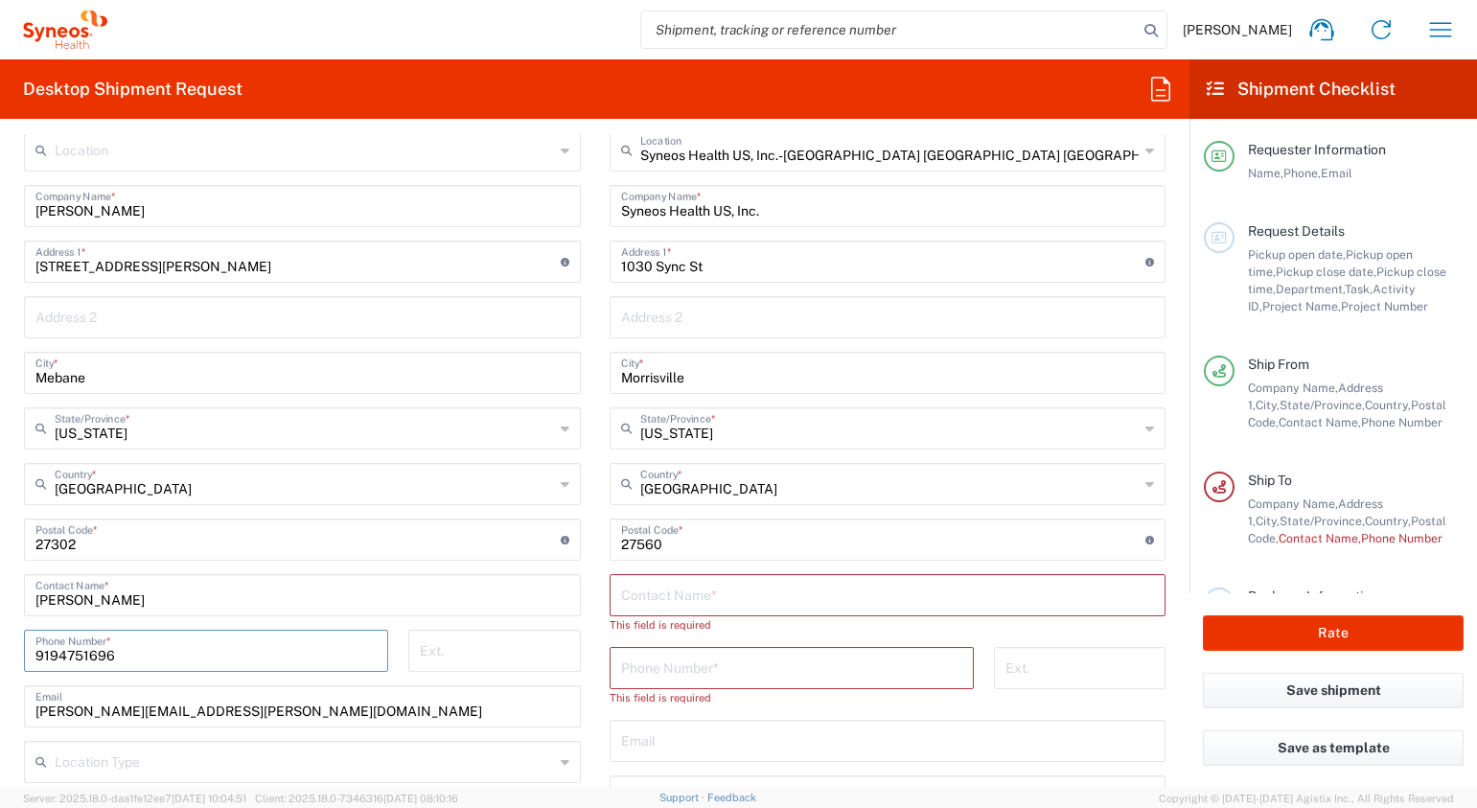
type input "42345550"
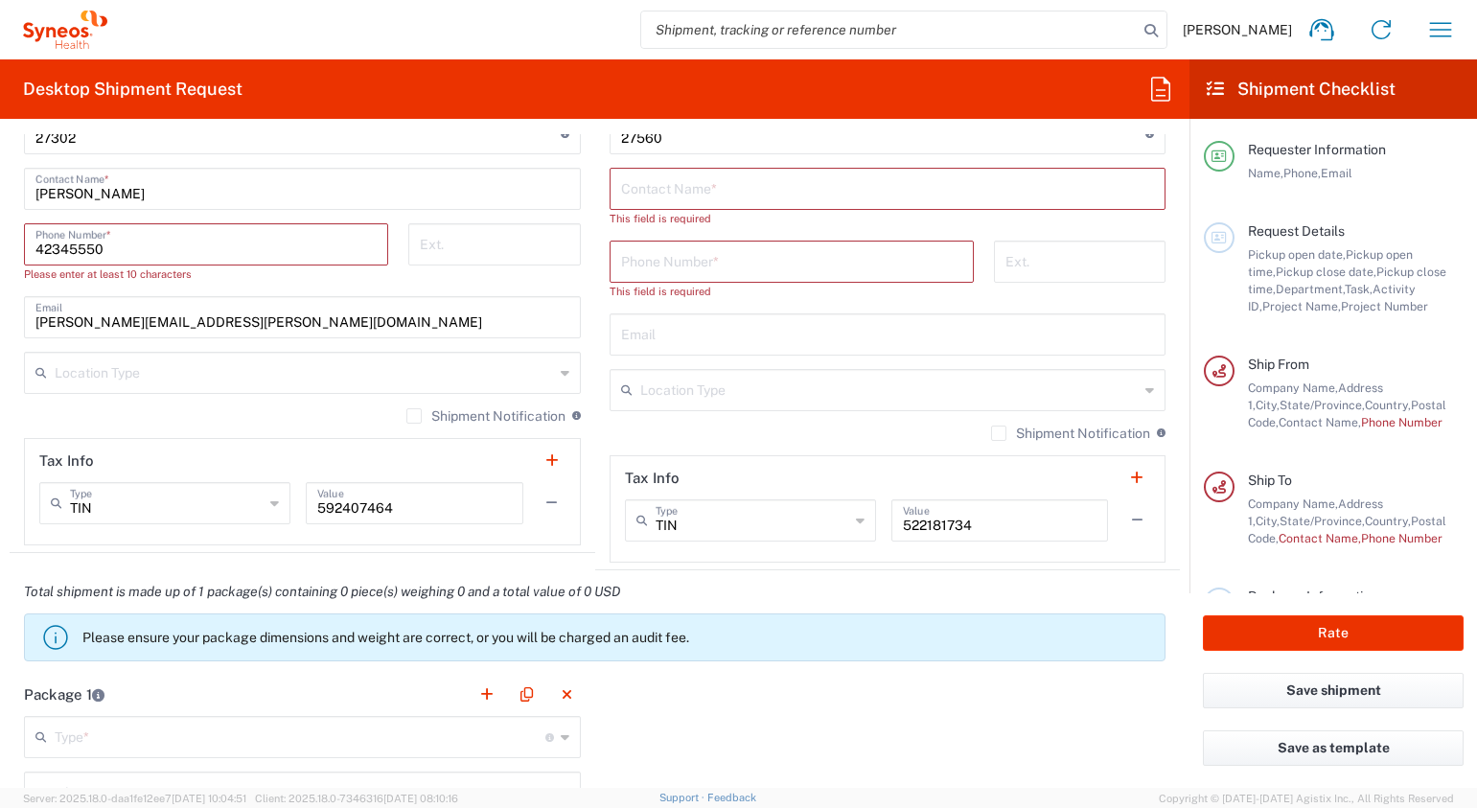
scroll to position [1278, 0]
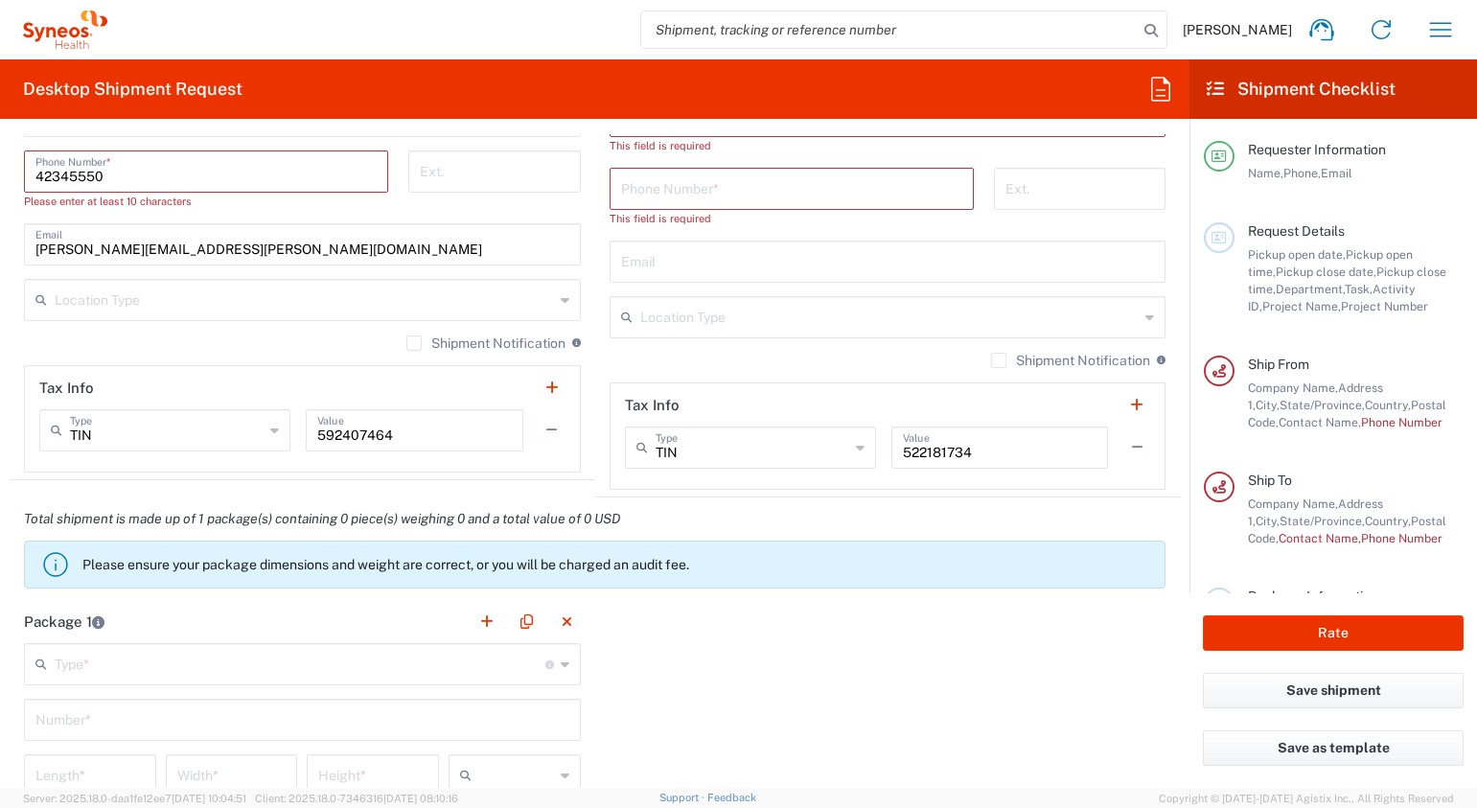
drag, startPoint x: 136, startPoint y: 170, endPoint x: 122, endPoint y: 170, distance: 14.4
click at [136, 170] on input "42345550" at bounding box center [205, 170] width 341 height 34
click at [146, 175] on input "tel" at bounding box center [205, 170] width 341 height 34
type input "9194751696"
type input "[EMAIL_ADDRESS][DOMAIN_NAME]"
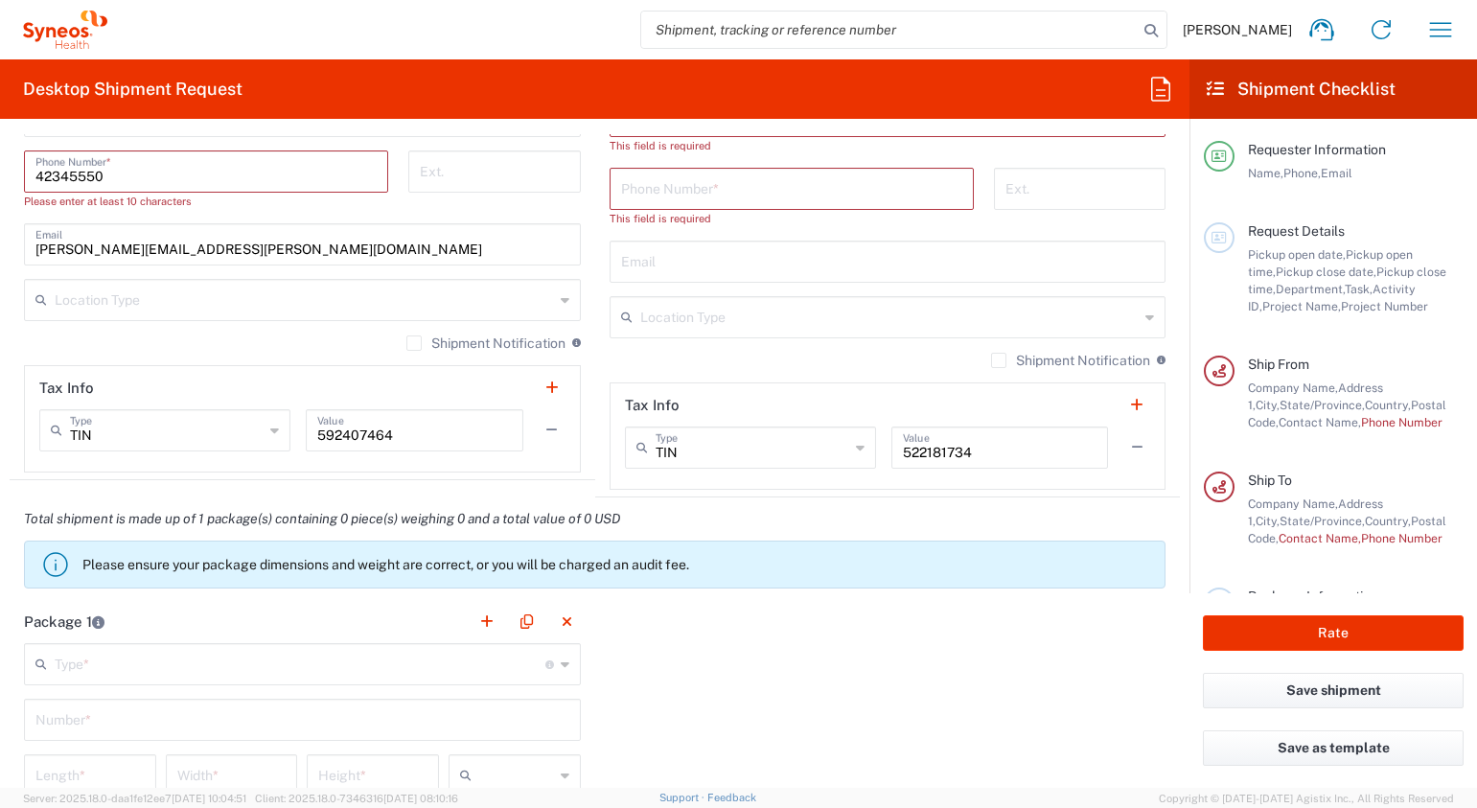
click at [225, 171] on input "42345550" at bounding box center [205, 170] width 341 height 34
type input "4"
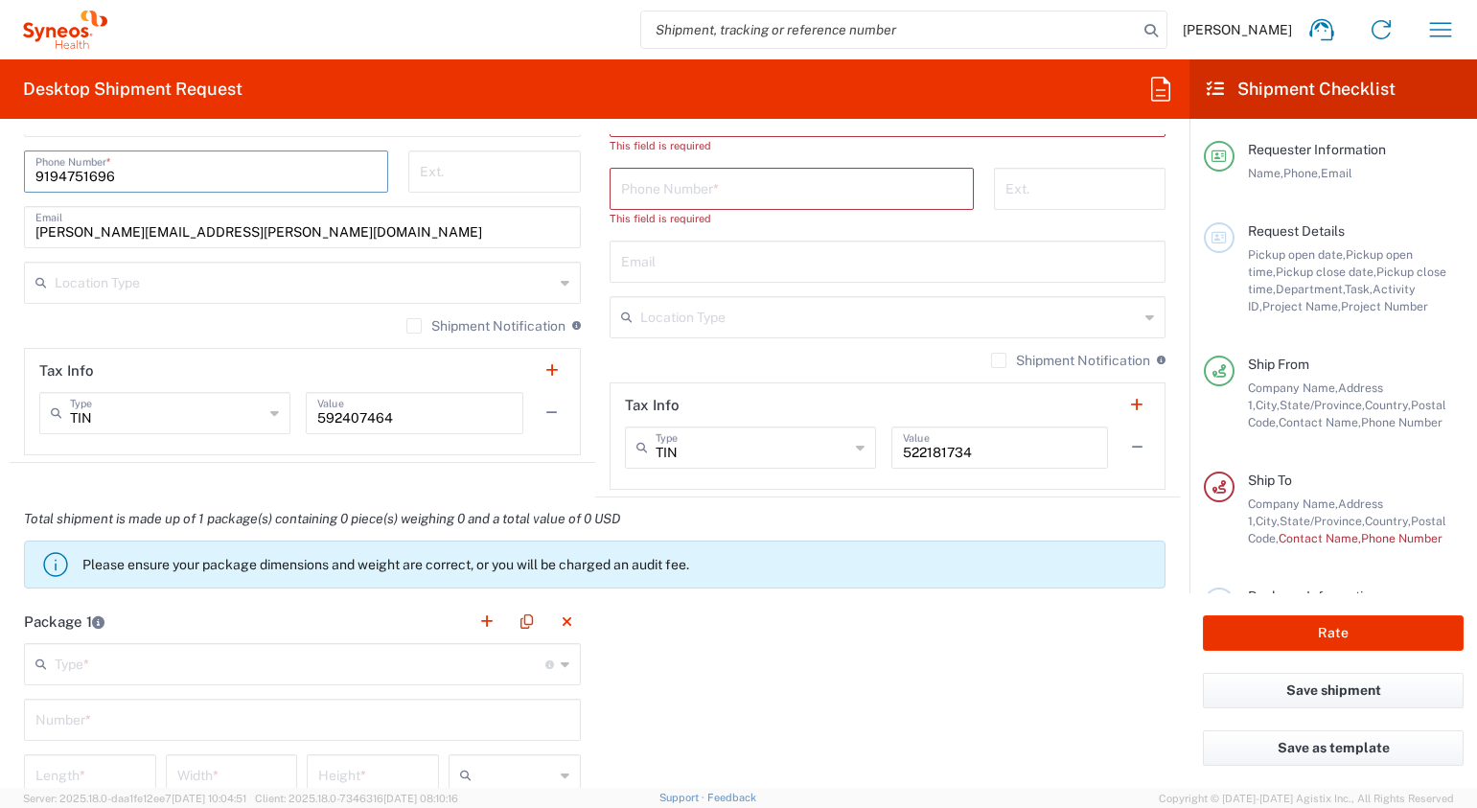
type input "9194751696"
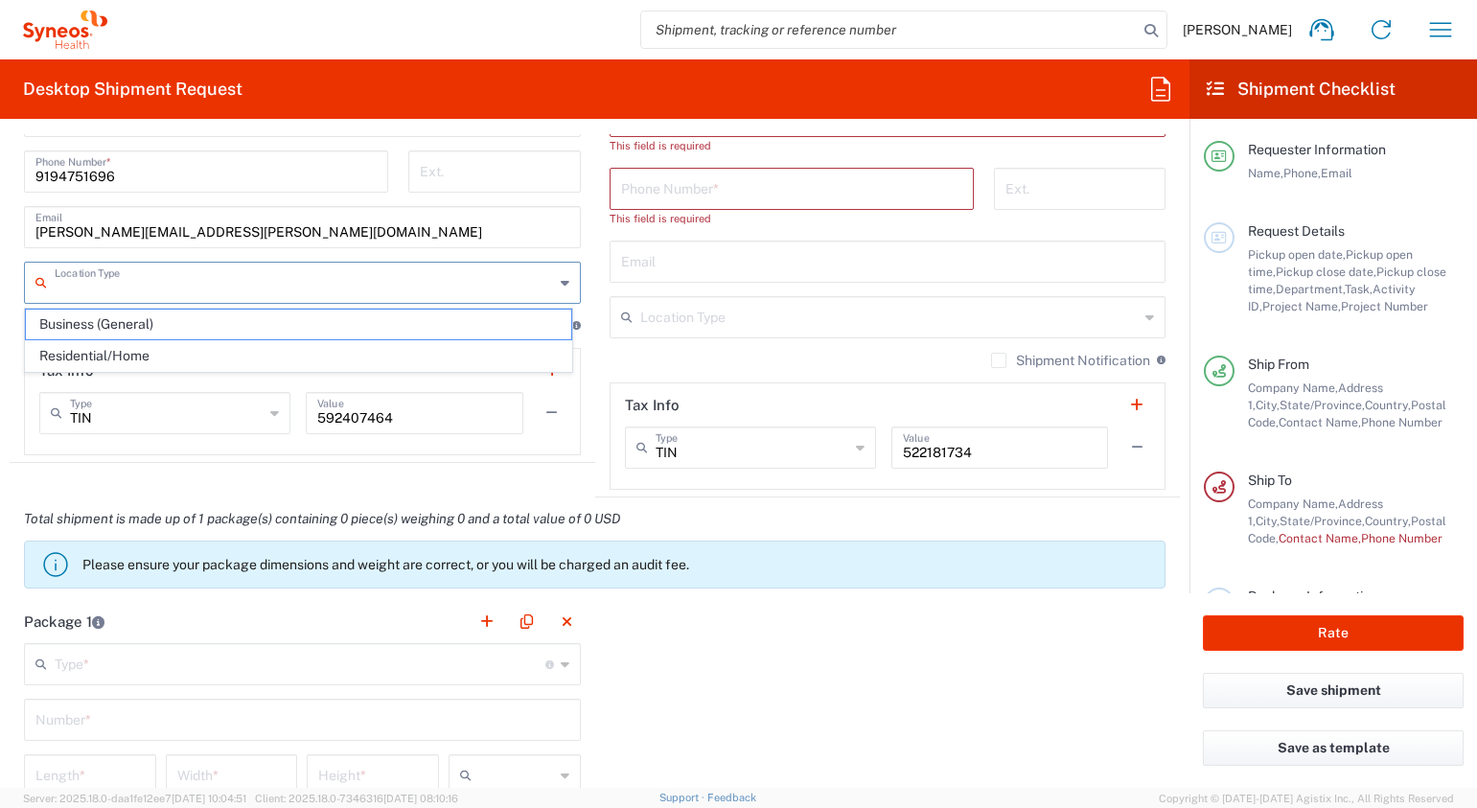
click at [183, 280] on input "text" at bounding box center [304, 282] width 499 height 34
click at [167, 351] on span "Residential/Home" at bounding box center [298, 356] width 545 height 30
type input "Residential/Home"
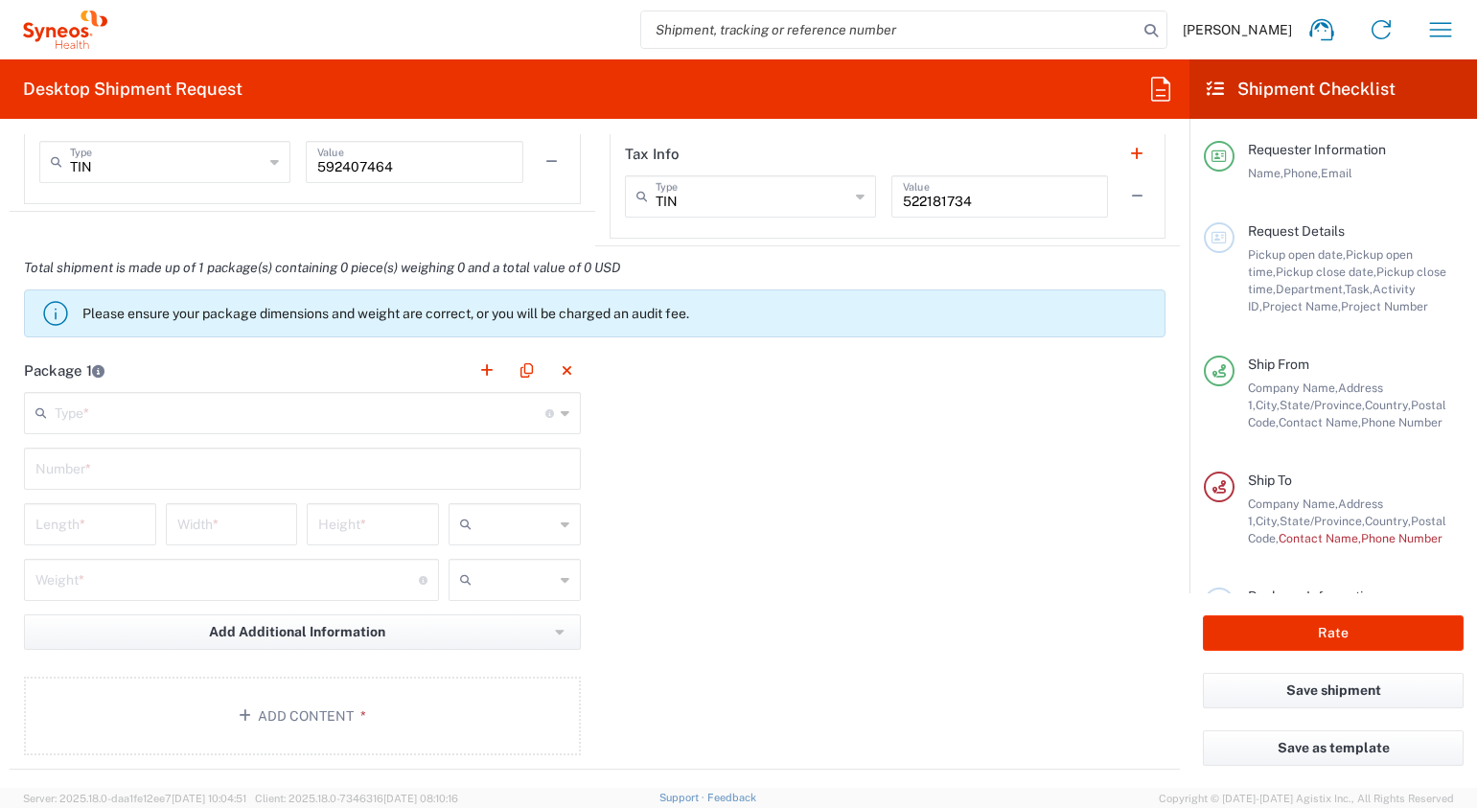
scroll to position [1598, 0]
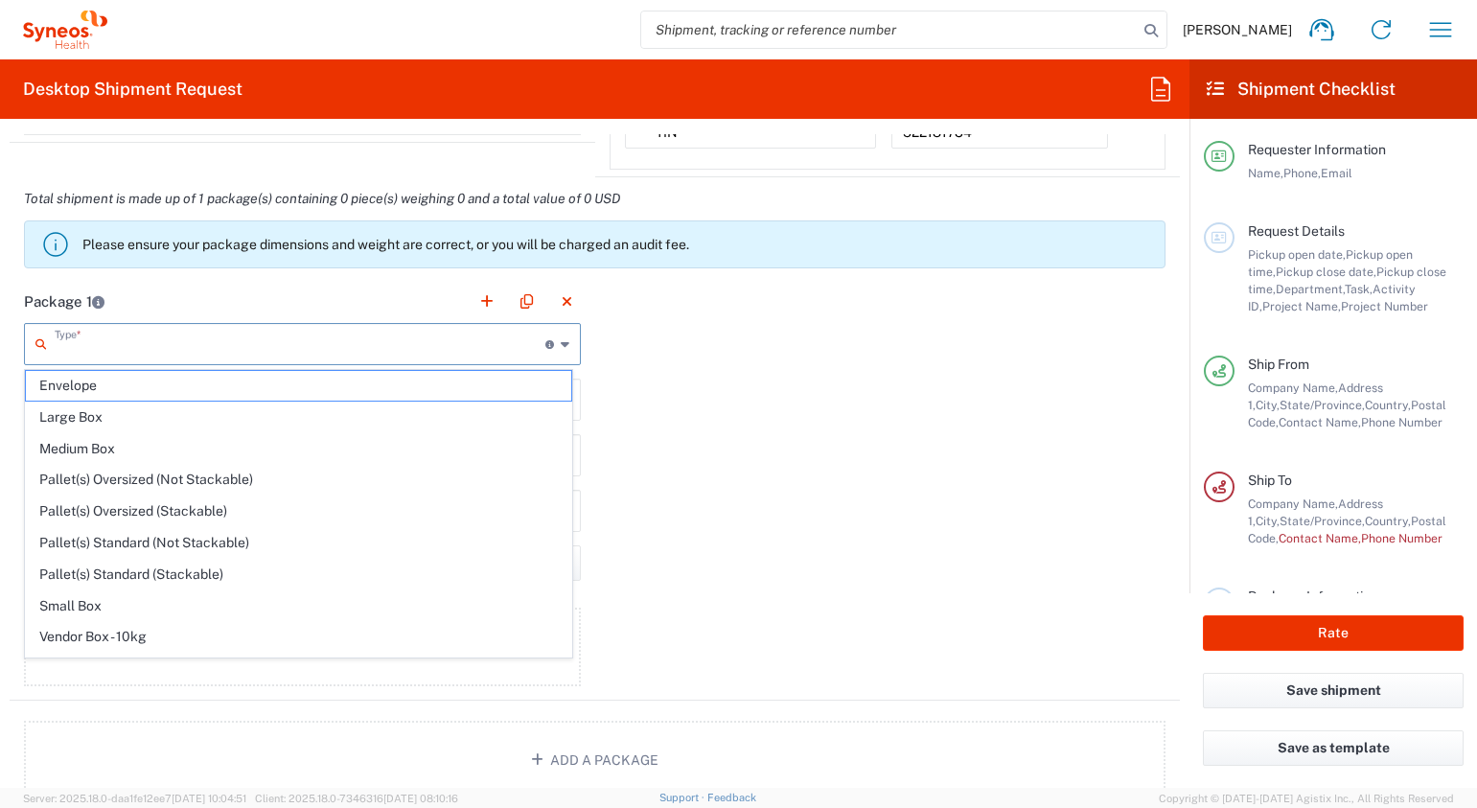
click at [162, 349] on input "text" at bounding box center [300, 343] width 491 height 34
click at [95, 446] on span "Medium Box" at bounding box center [298, 449] width 545 height 30
type input "Medium Box"
type input "13"
type input "11.5"
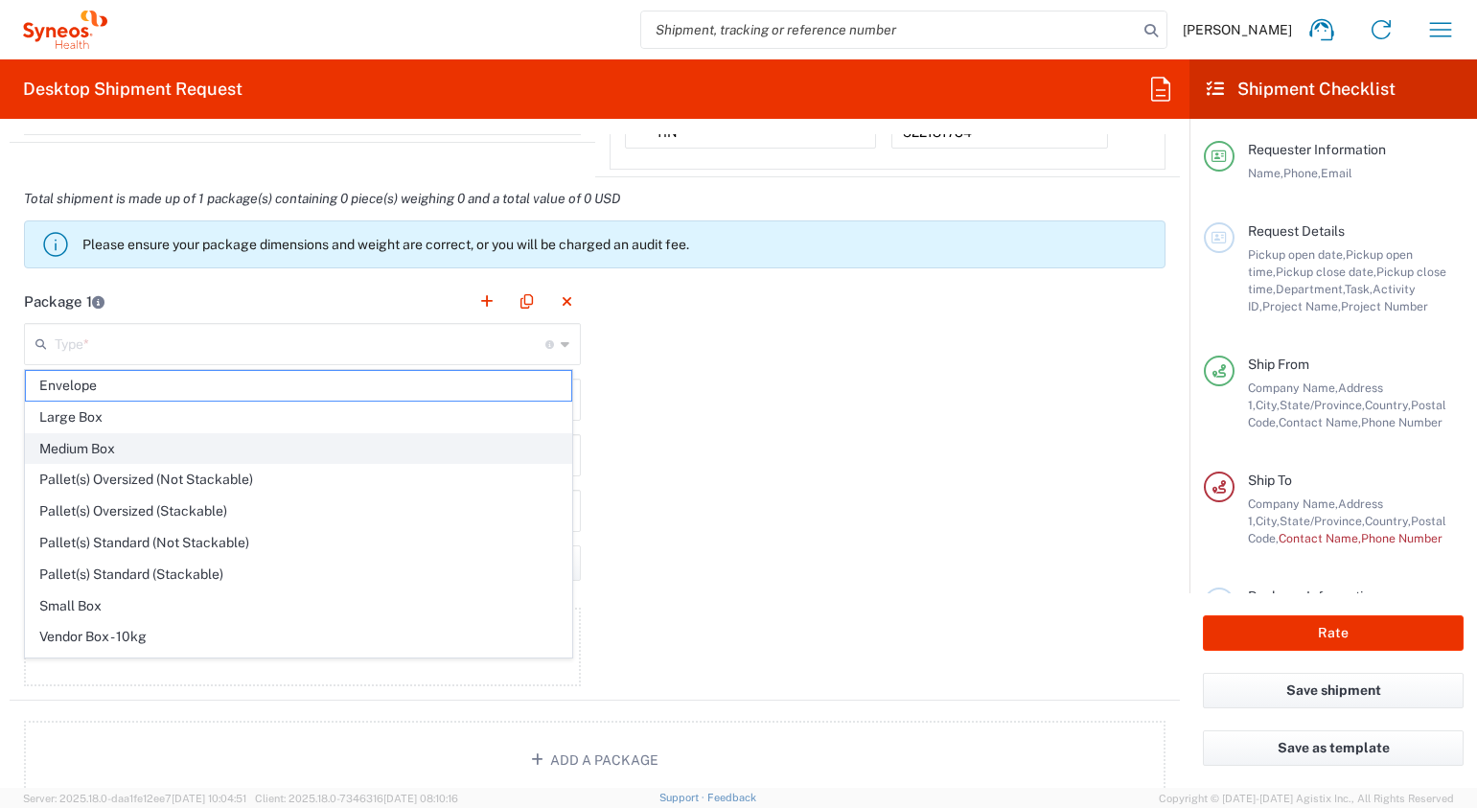
type input "2.5"
type input "in"
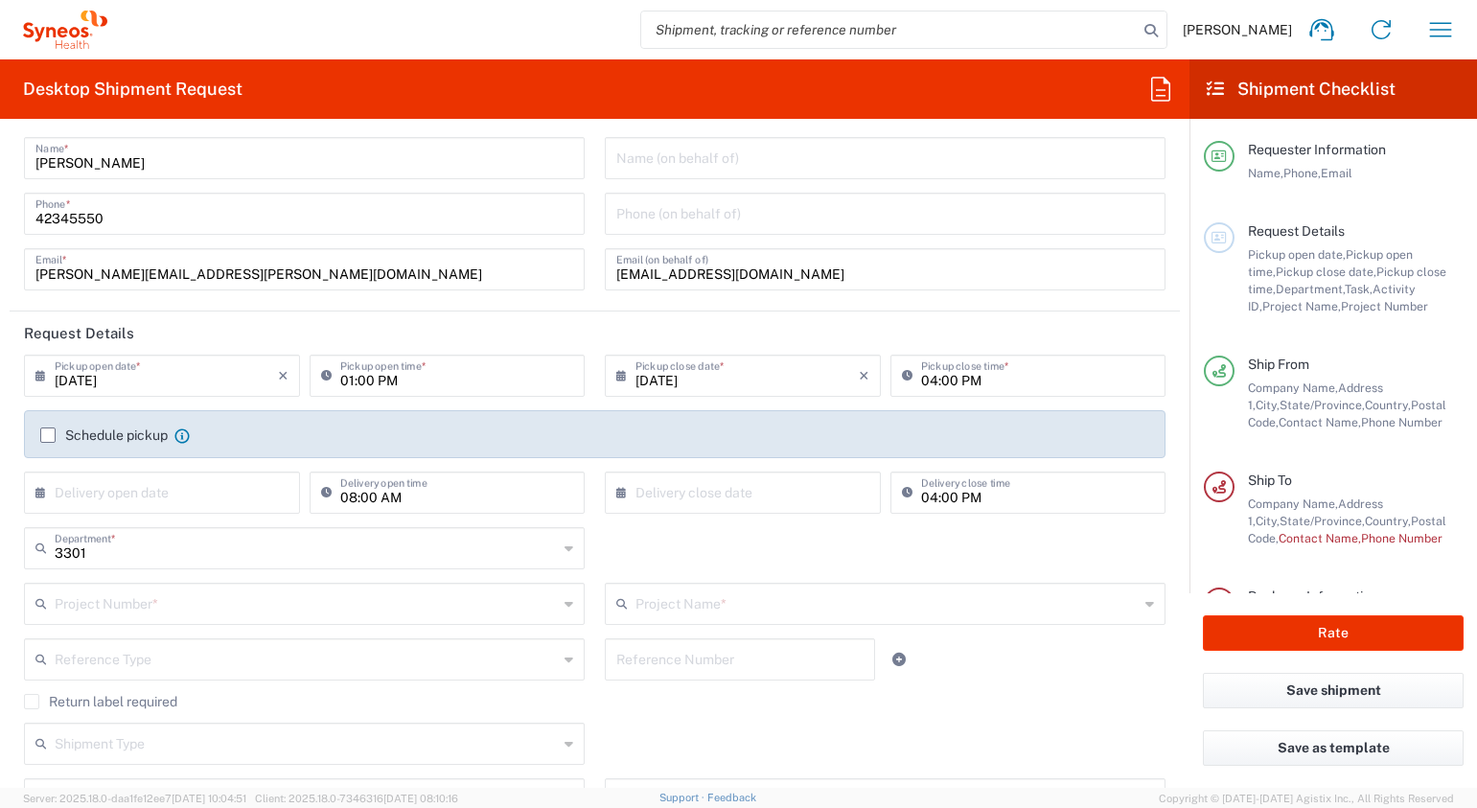
scroll to position [0, 0]
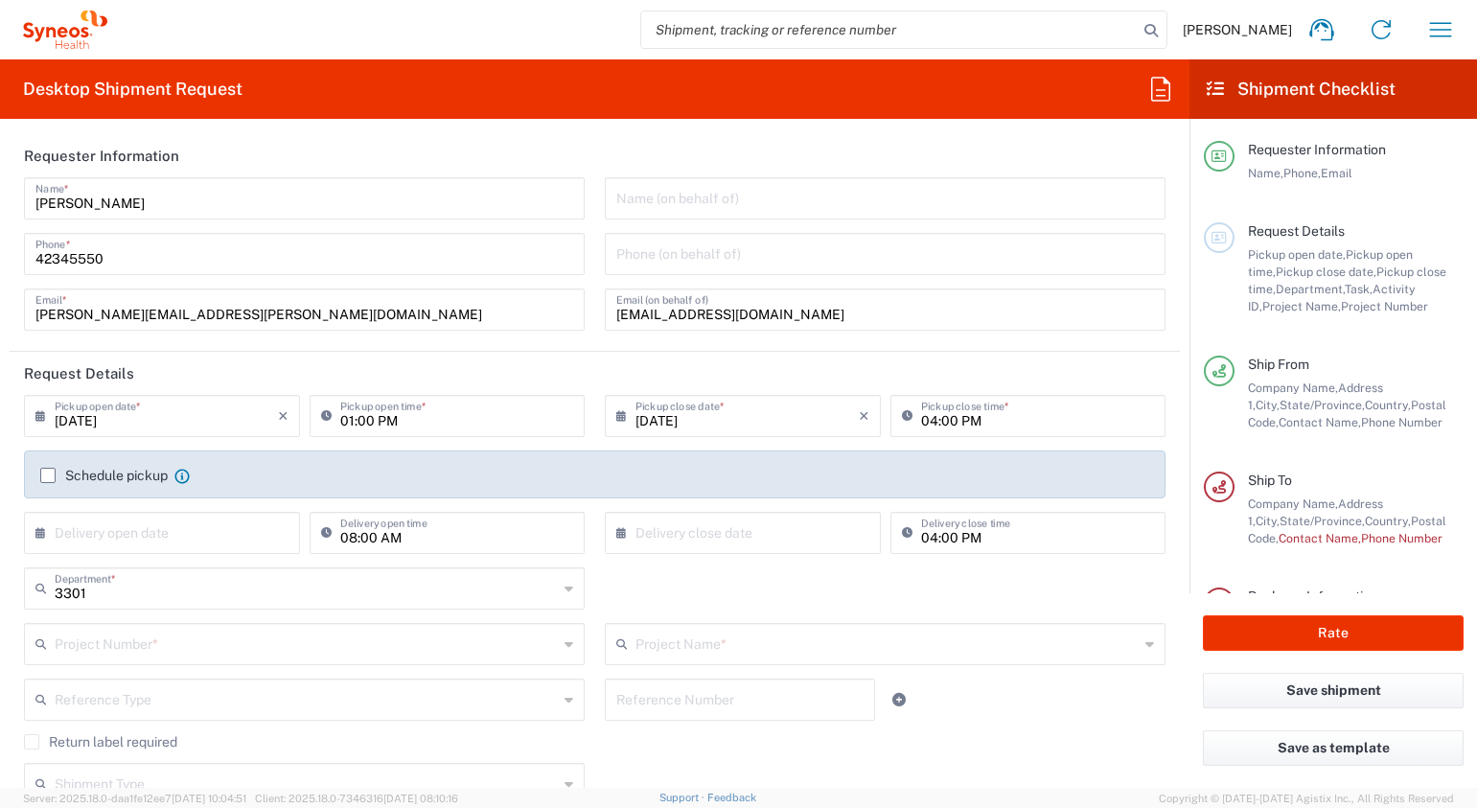
click at [190, 418] on input "[DATE]" at bounding box center [166, 415] width 223 height 34
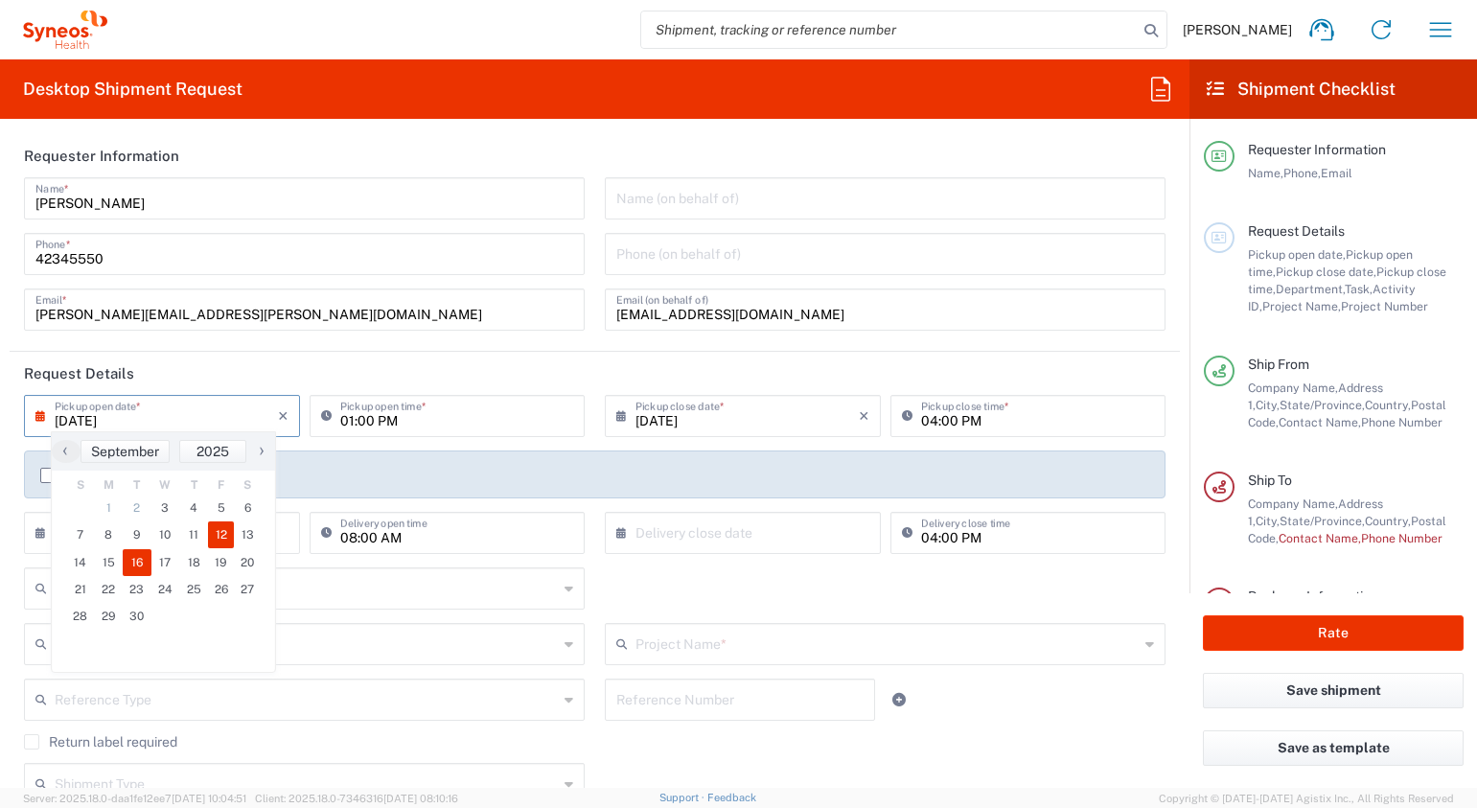
click at [226, 532] on span "12" at bounding box center [221, 535] width 27 height 27
type input "[DATE]"
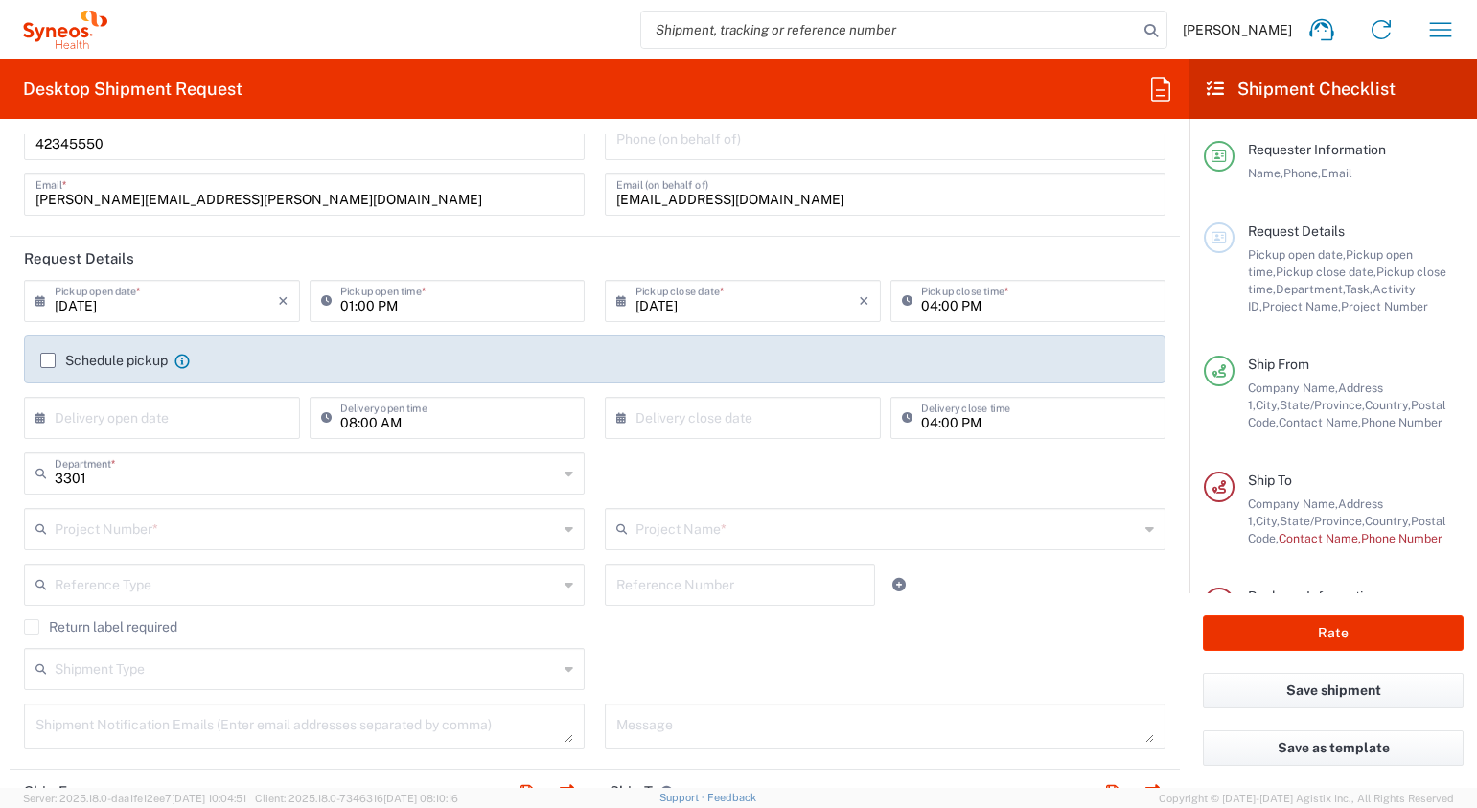
scroll to position [160, 0]
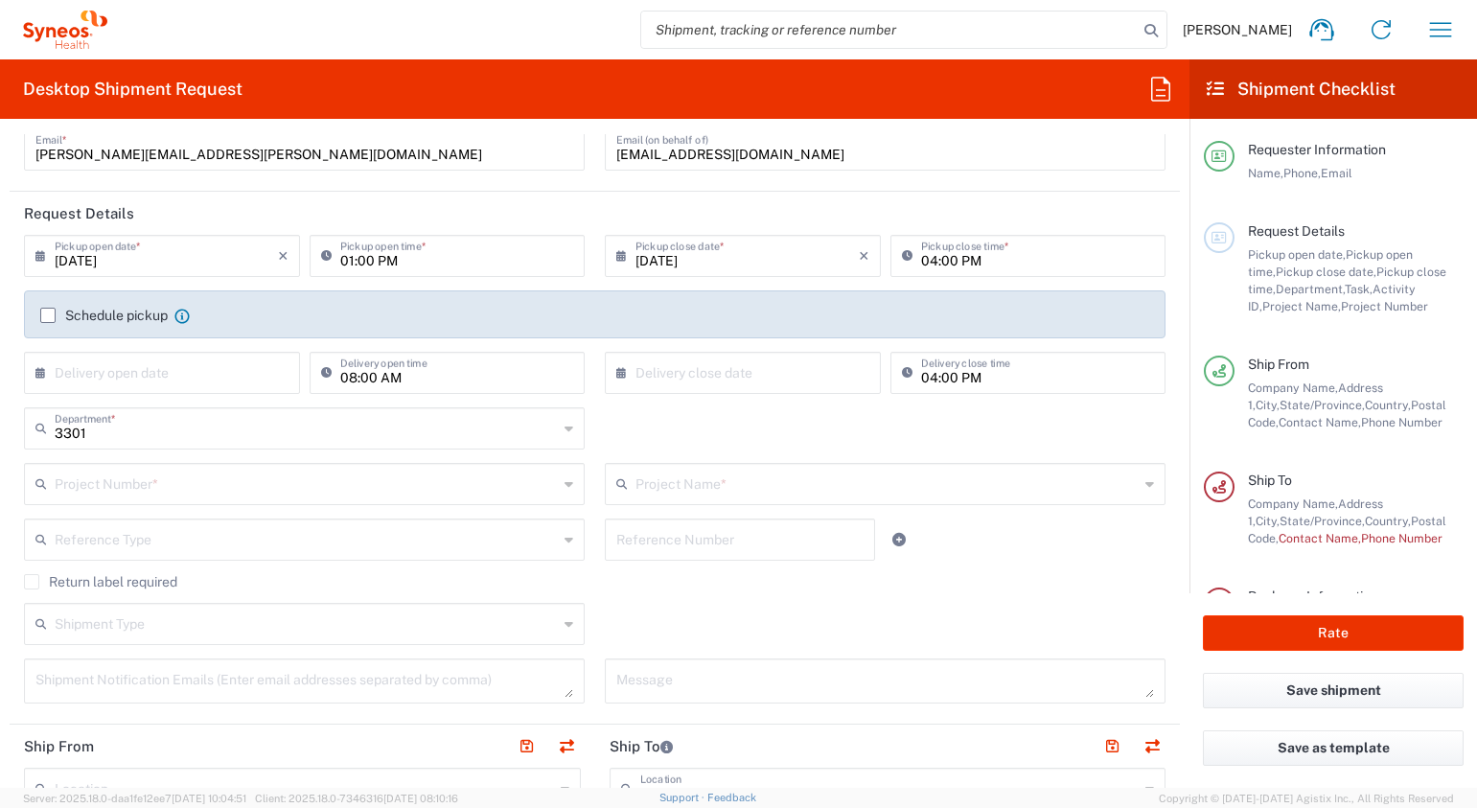
click at [47, 319] on label "Schedule pickup" at bounding box center [103, 315] width 127 height 15
click at [48, 315] on input "Schedule pickup" at bounding box center [48, 315] width 0 height 0
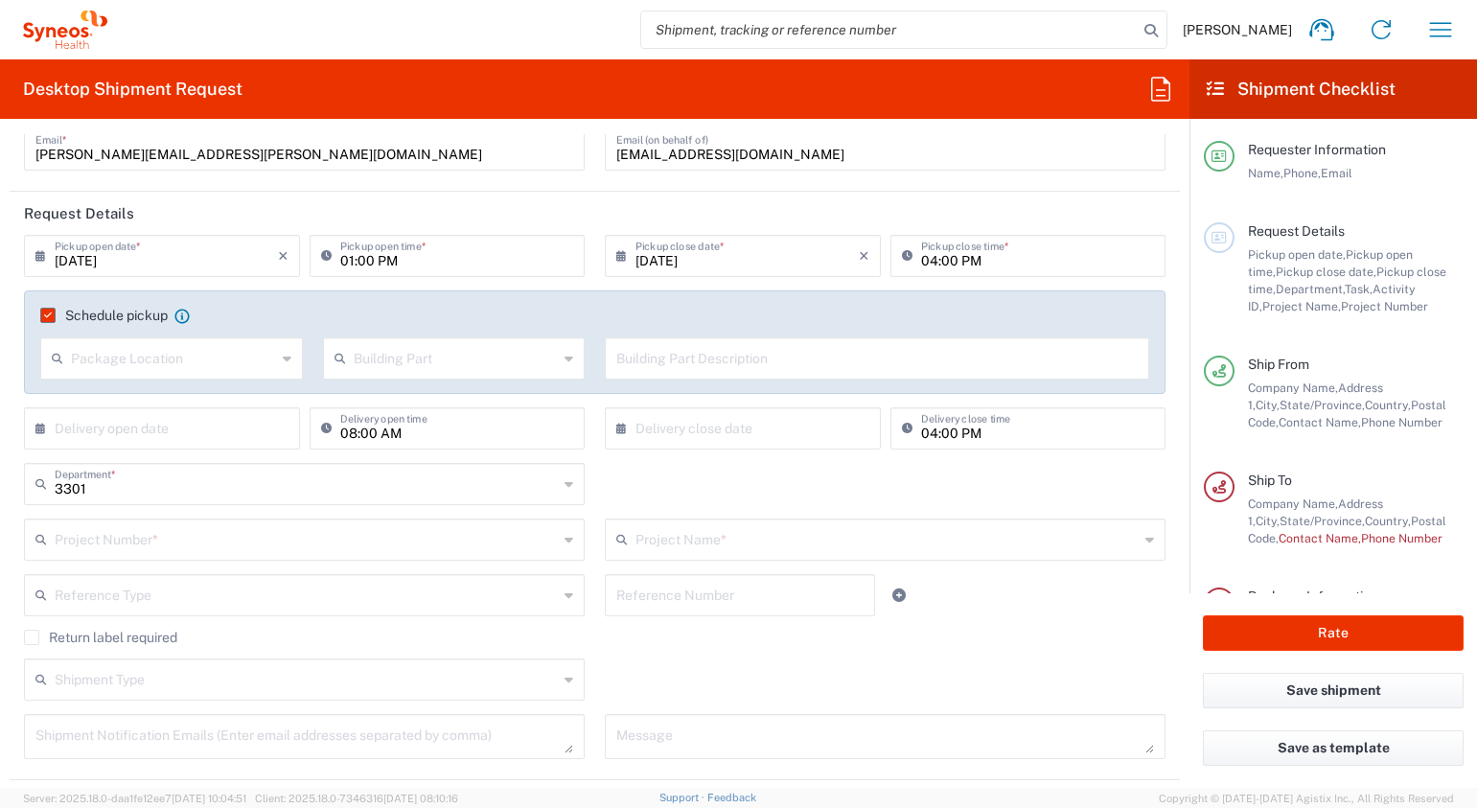
click at [264, 365] on input "text" at bounding box center [173, 357] width 205 height 34
click at [480, 359] on input "text" at bounding box center [456, 357] width 205 height 34
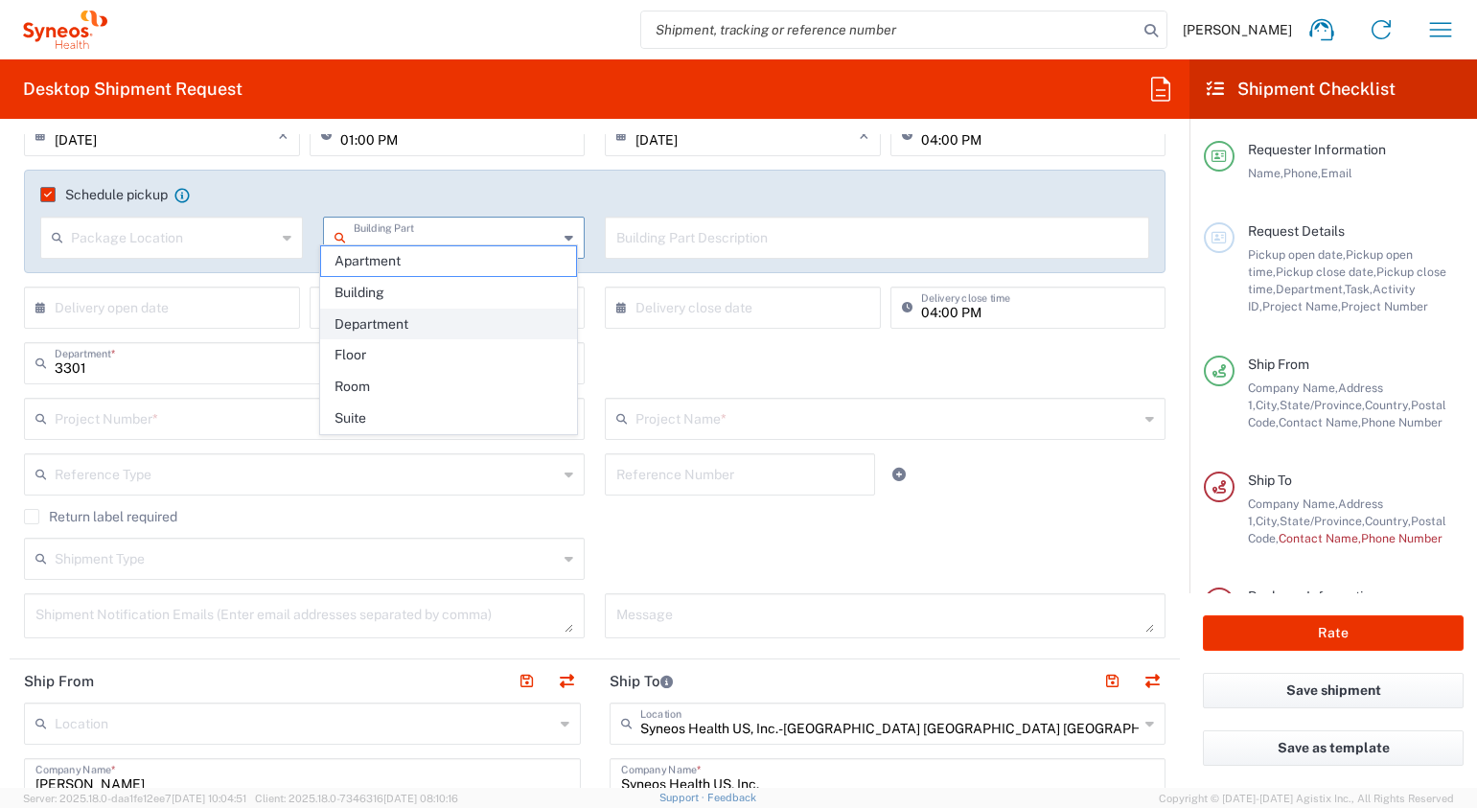
scroll to position [319, 0]
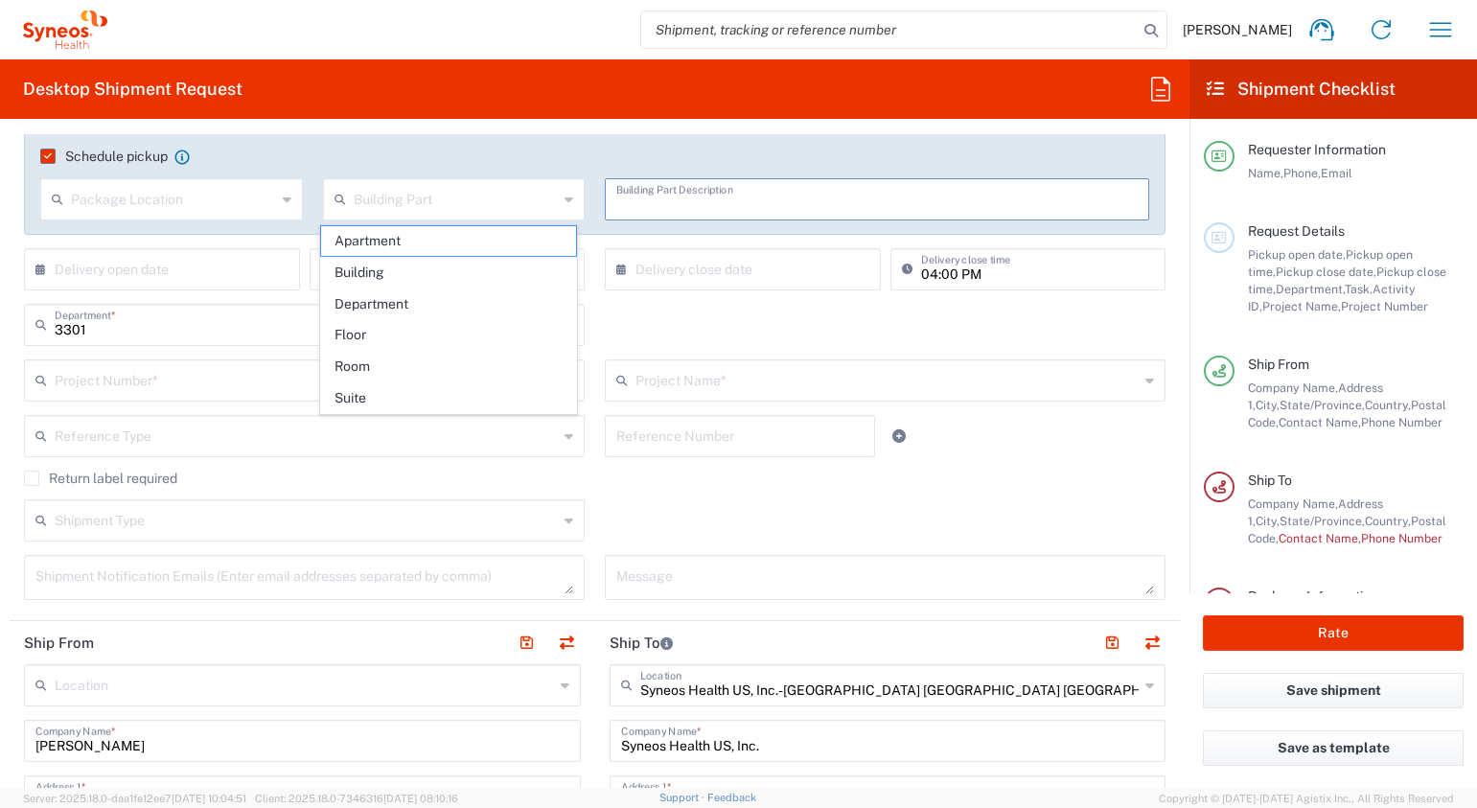
click at [844, 197] on input "text" at bounding box center [877, 198] width 522 height 34
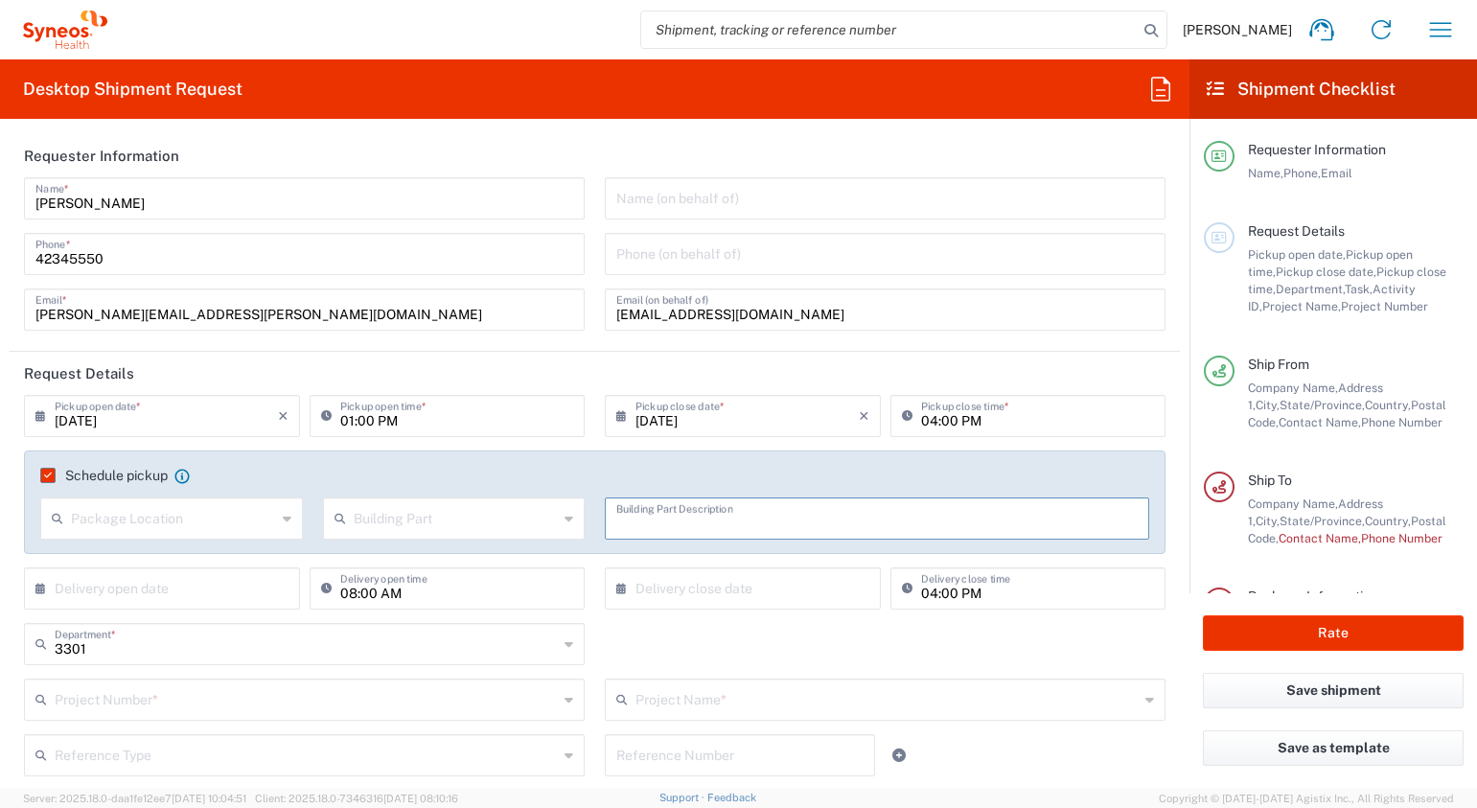
click at [44, 473] on label "Schedule pickup" at bounding box center [103, 475] width 127 height 15
click at [44, 475] on input "Schedule pickup" at bounding box center [44, 475] width 0 height 0
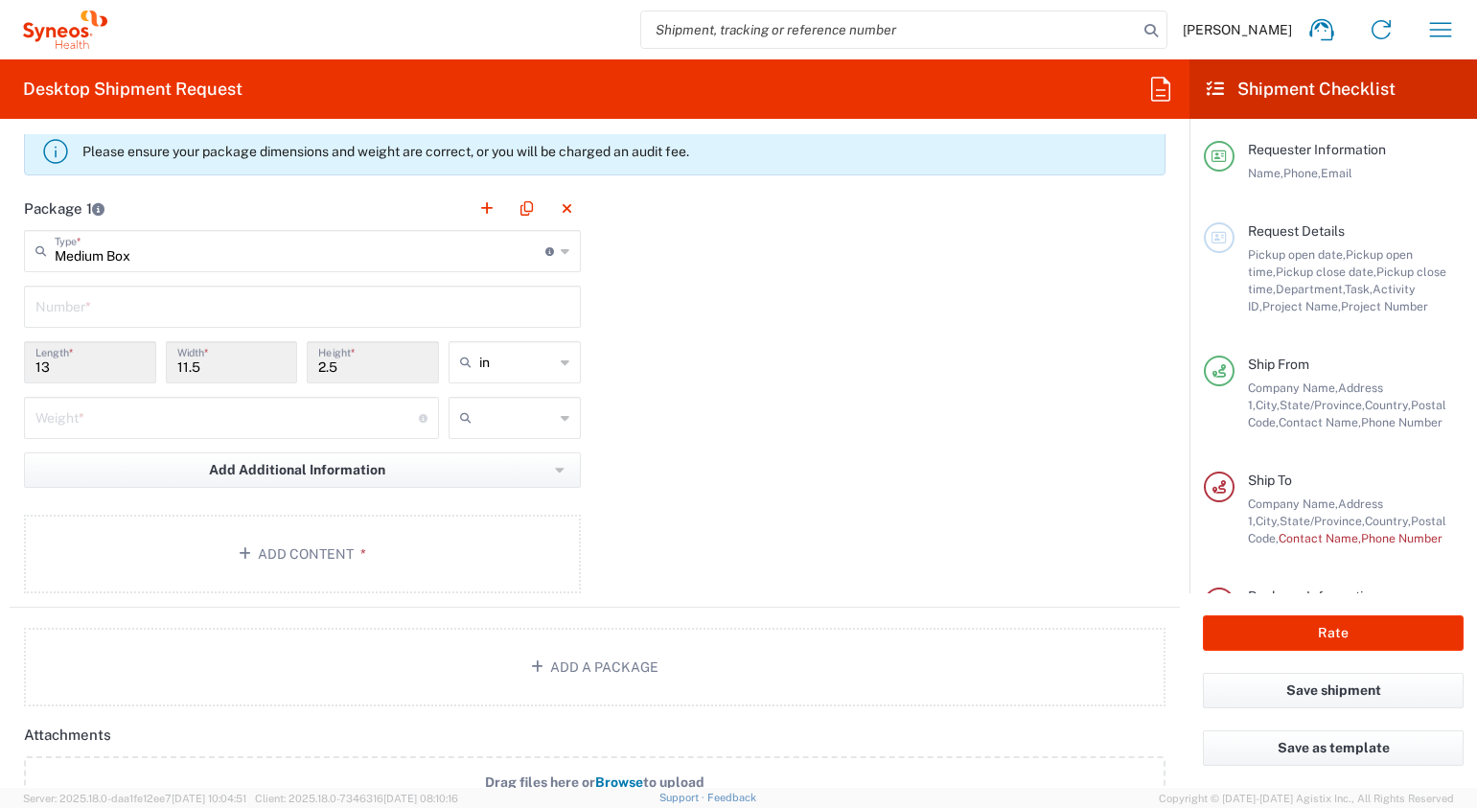
scroll to position [1757, 0]
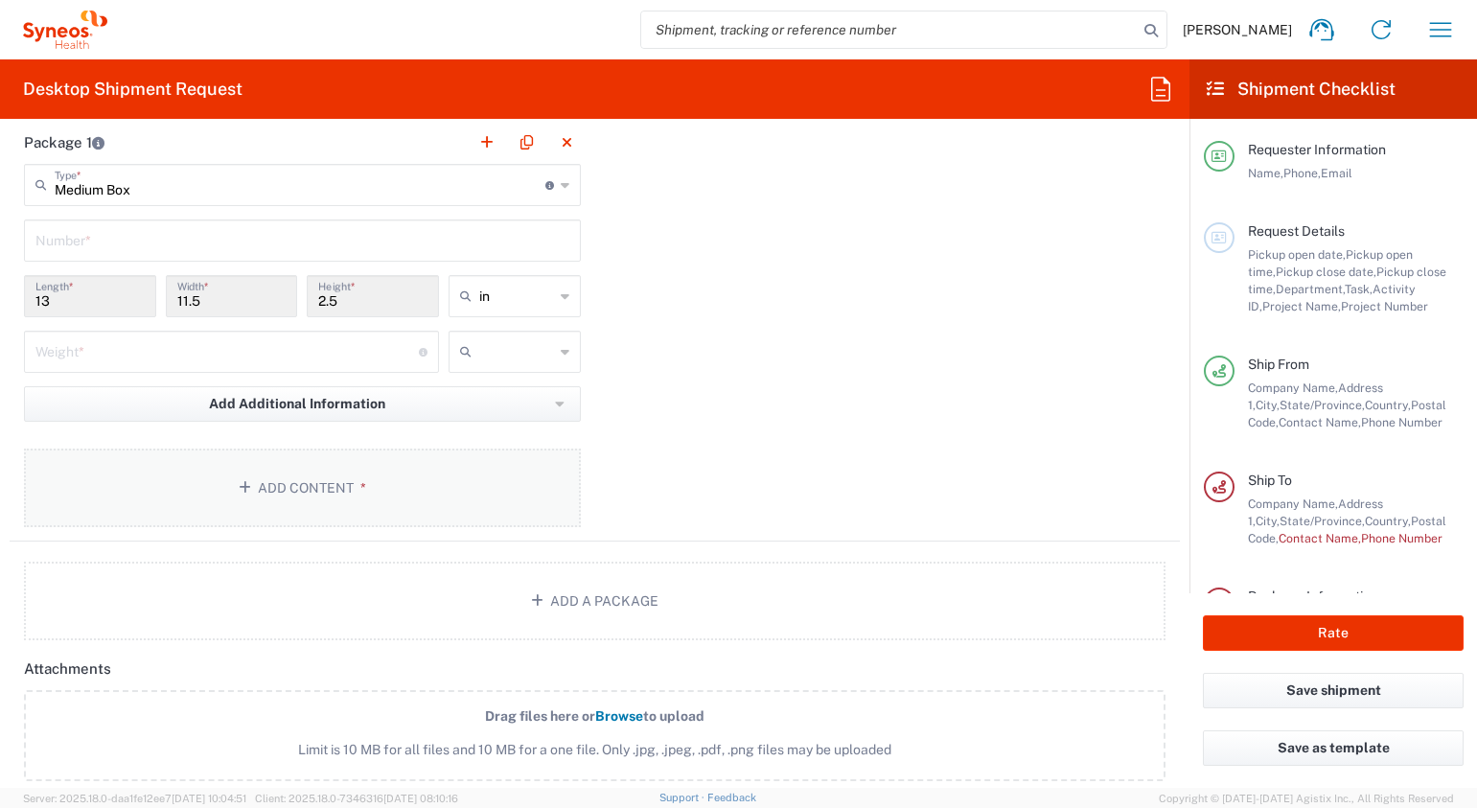
click at [297, 487] on button "Add Content *" at bounding box center [302, 488] width 557 height 79
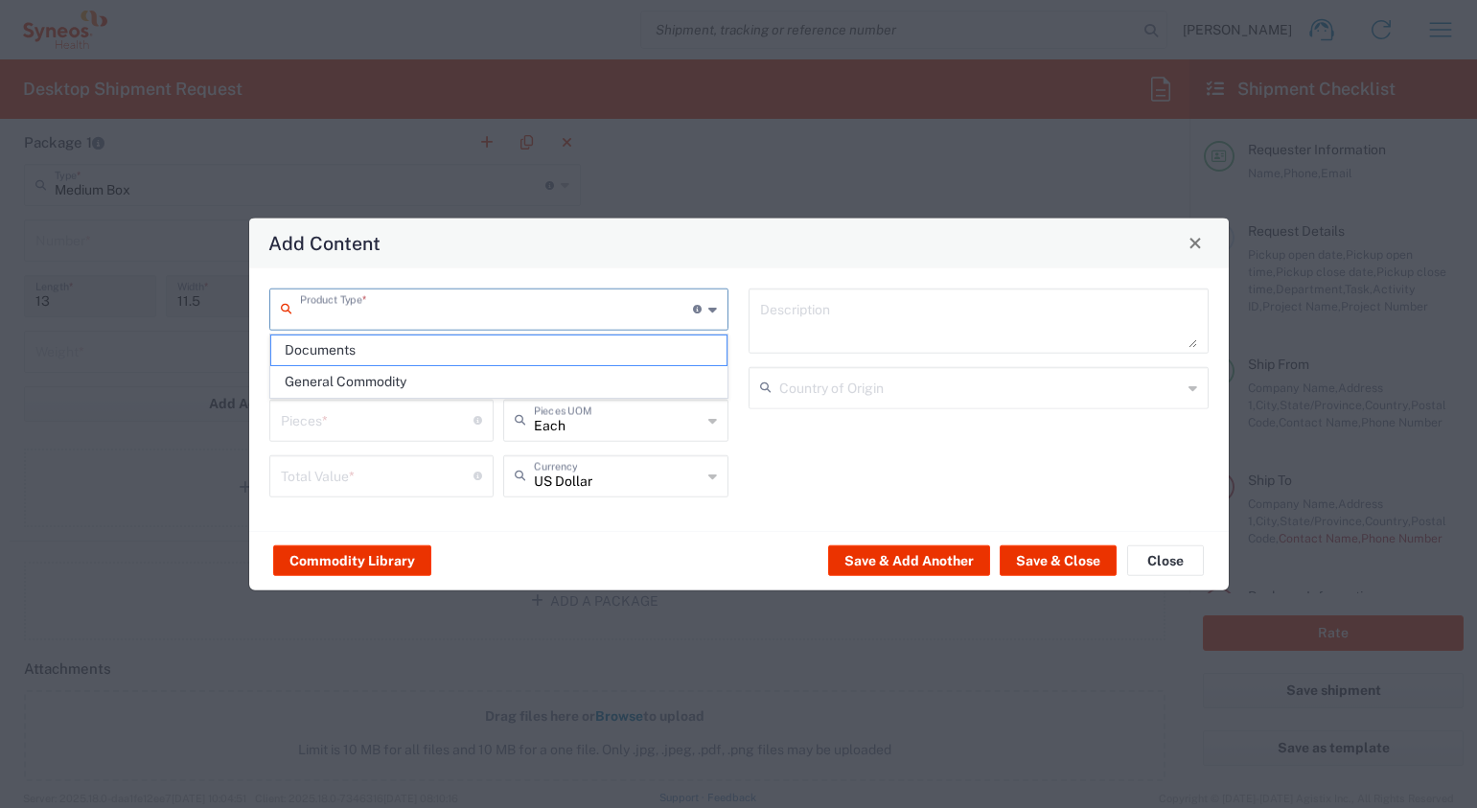
click at [424, 306] on input "text" at bounding box center [497, 307] width 394 height 34
click at [403, 382] on span "General Commodity" at bounding box center [499, 382] width 456 height 30
type input "General Commodity"
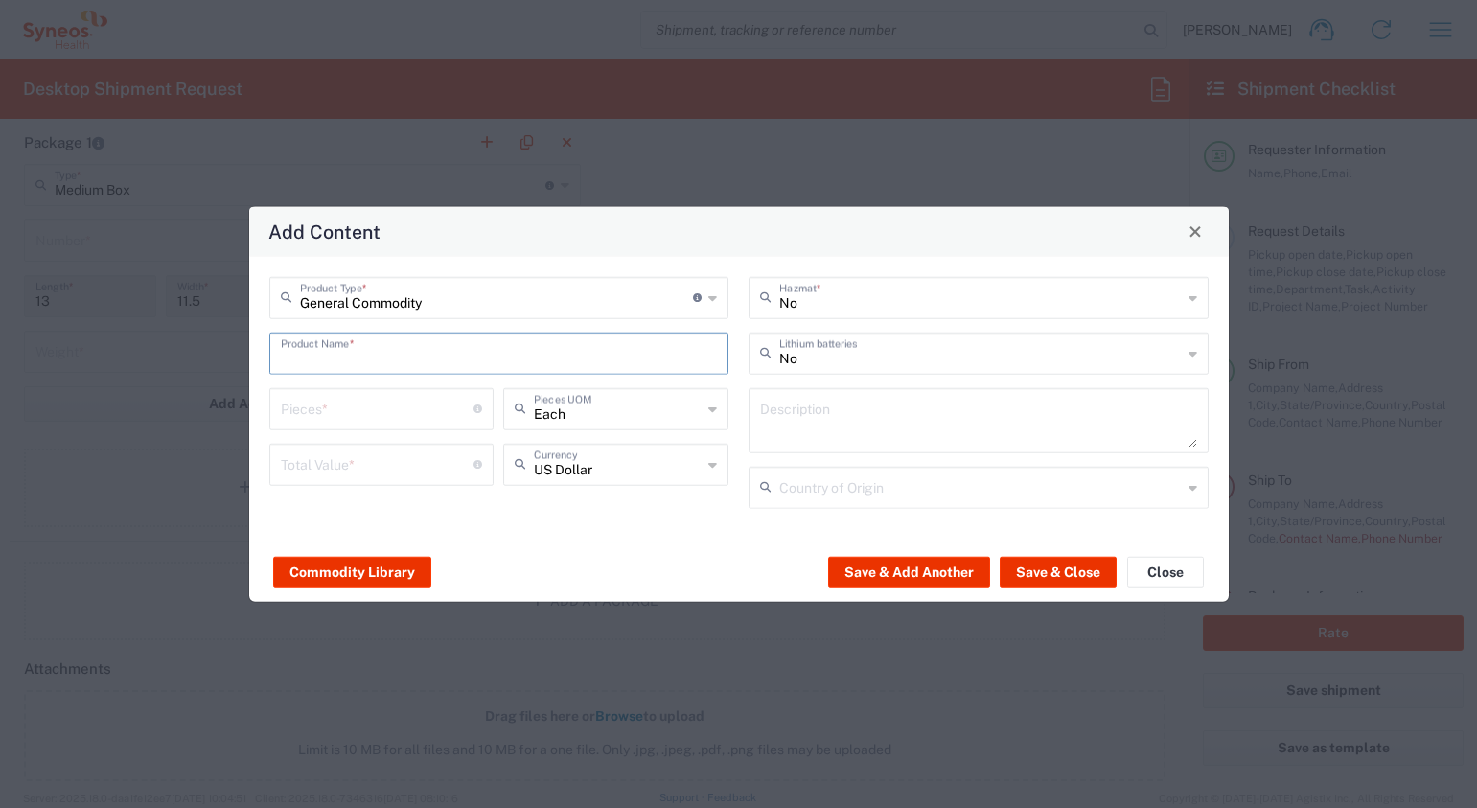
click at [492, 351] on input "text" at bounding box center [499, 352] width 437 height 34
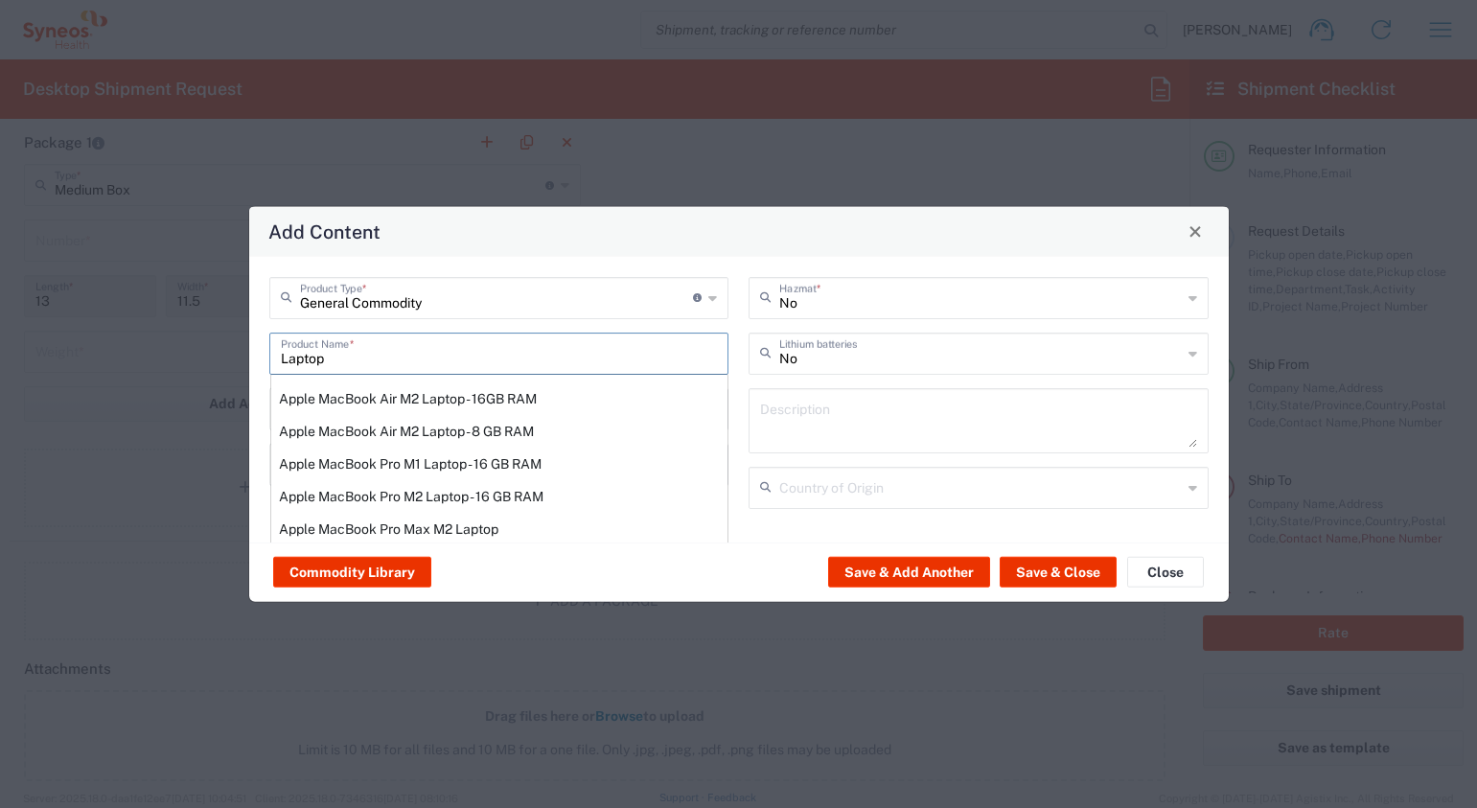
click at [284, 356] on input "Laptop" at bounding box center [499, 352] width 437 height 34
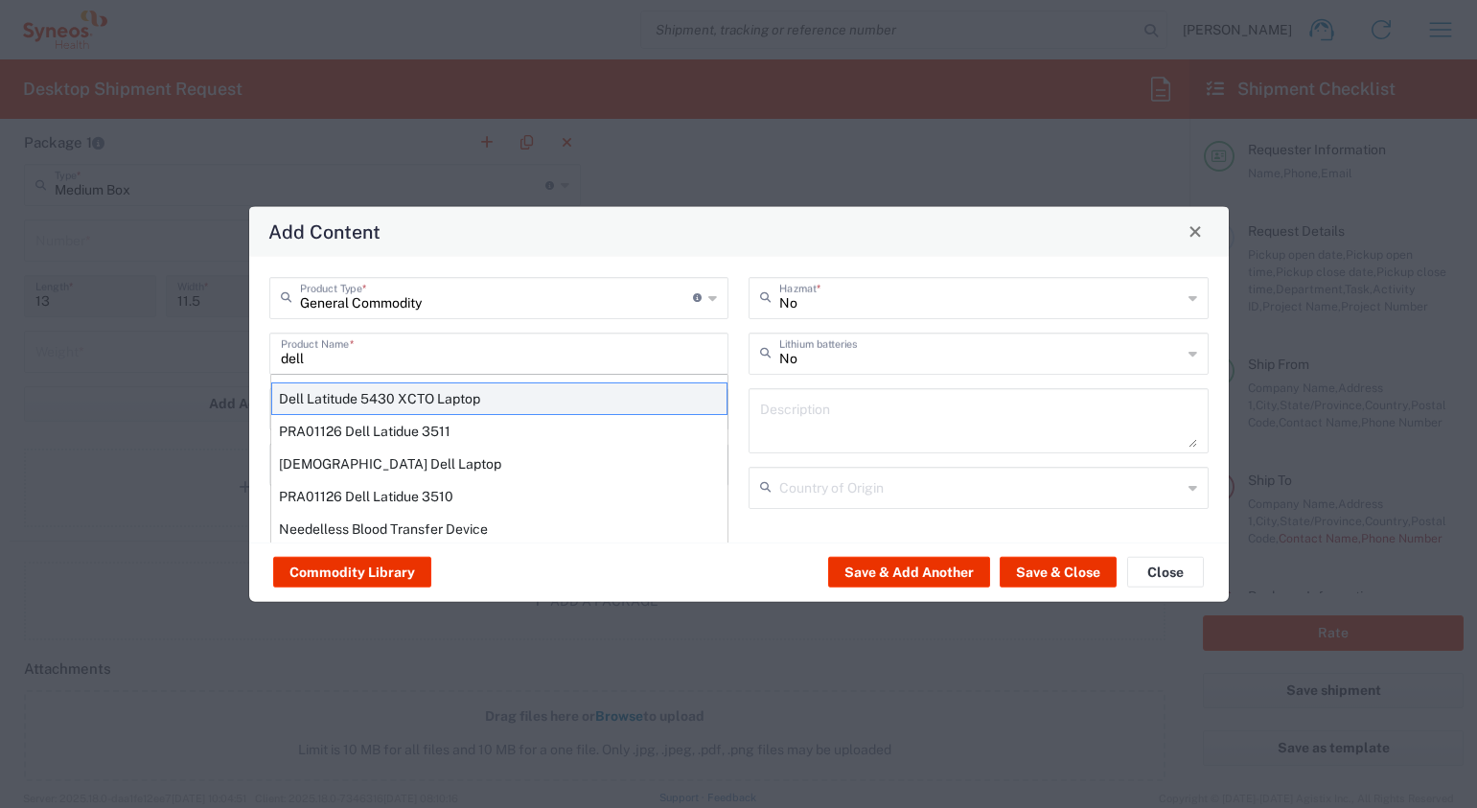
click at [406, 395] on div "Dell Latitude 5430 XCTO Laptop" at bounding box center [499, 398] width 456 height 33
type input "Dell Latitude 5430 XCTO Laptop"
type input "1"
type textarea "BaseIntel Core i7-1265U vProÂ® Processor - 14" 16 GB RAM - 512 GB SSD"
type input "[GEOGRAPHIC_DATA]"
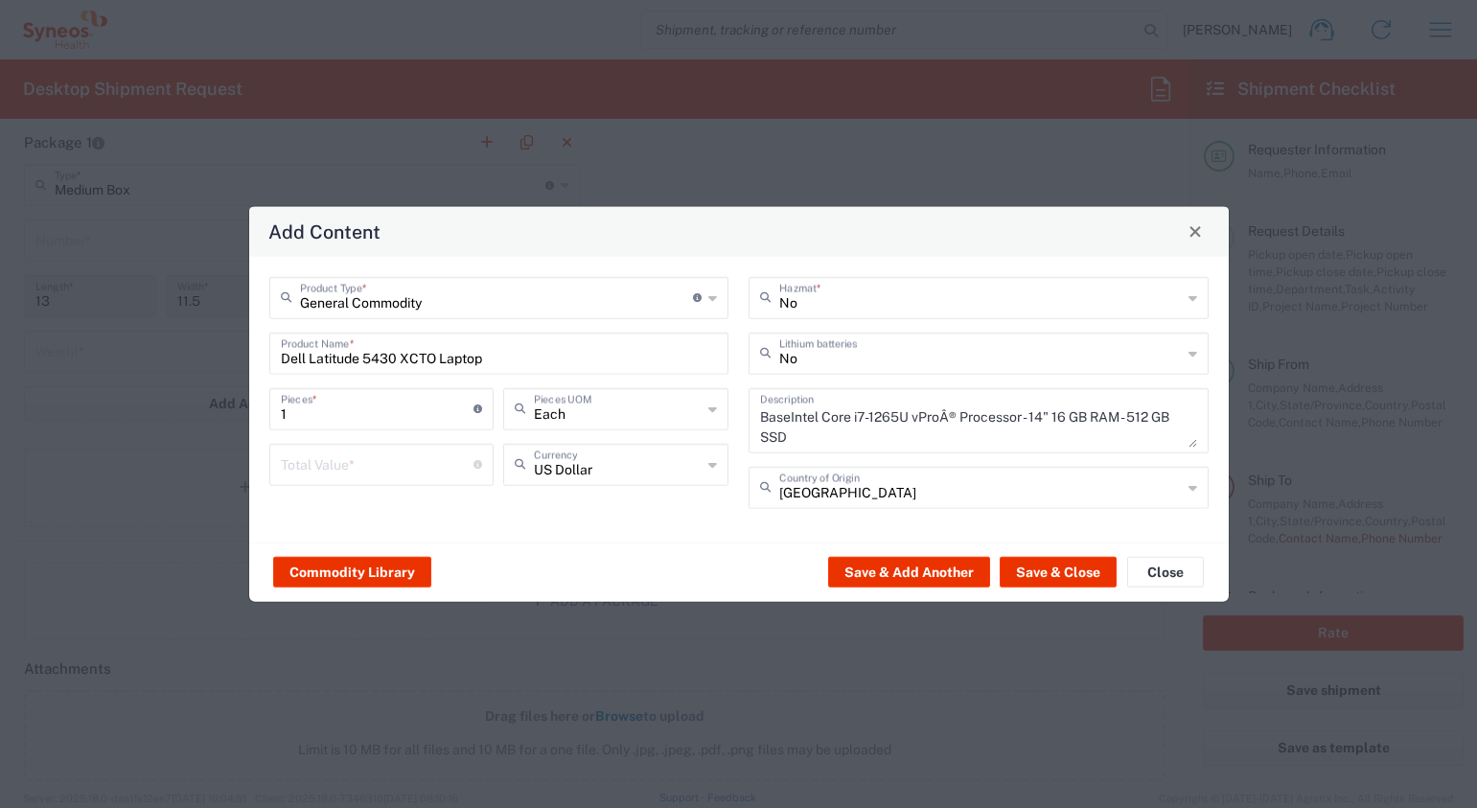
click at [910, 435] on textarea "BaseIntel Core i7-1265U vProÂ® Processor - 14" 16 GB RAM - 512 GB SSD" at bounding box center [978, 420] width 437 height 54
click at [388, 463] on input "number" at bounding box center [378, 463] width 194 height 34
type input "1000"
click at [555, 516] on div "General Commodity Product Type * Document: Paper document generated internally …" at bounding box center [499, 398] width 480 height 245
click at [1073, 570] on button "Save & Close" at bounding box center [1058, 572] width 117 height 31
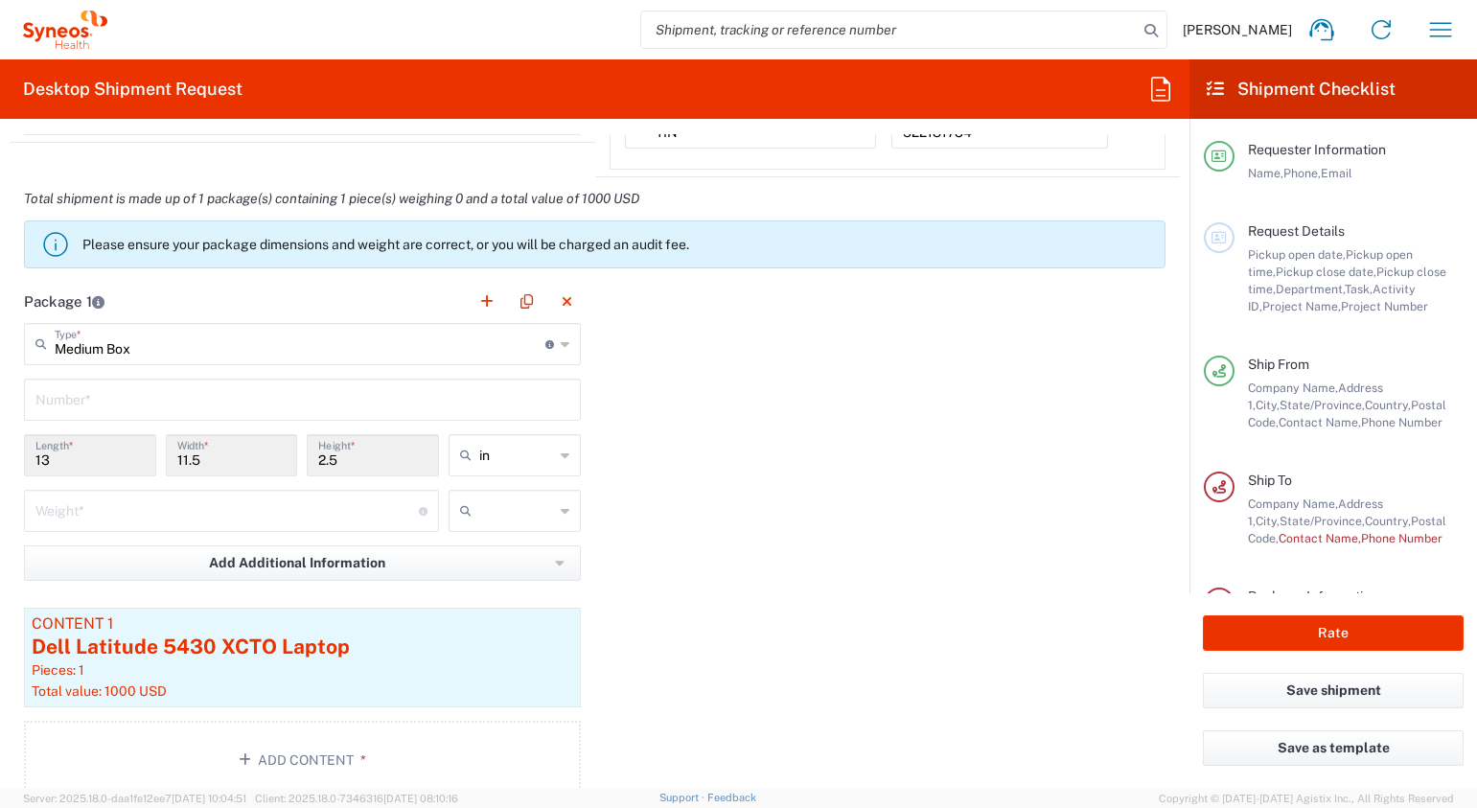
scroll to position [1644, 0]
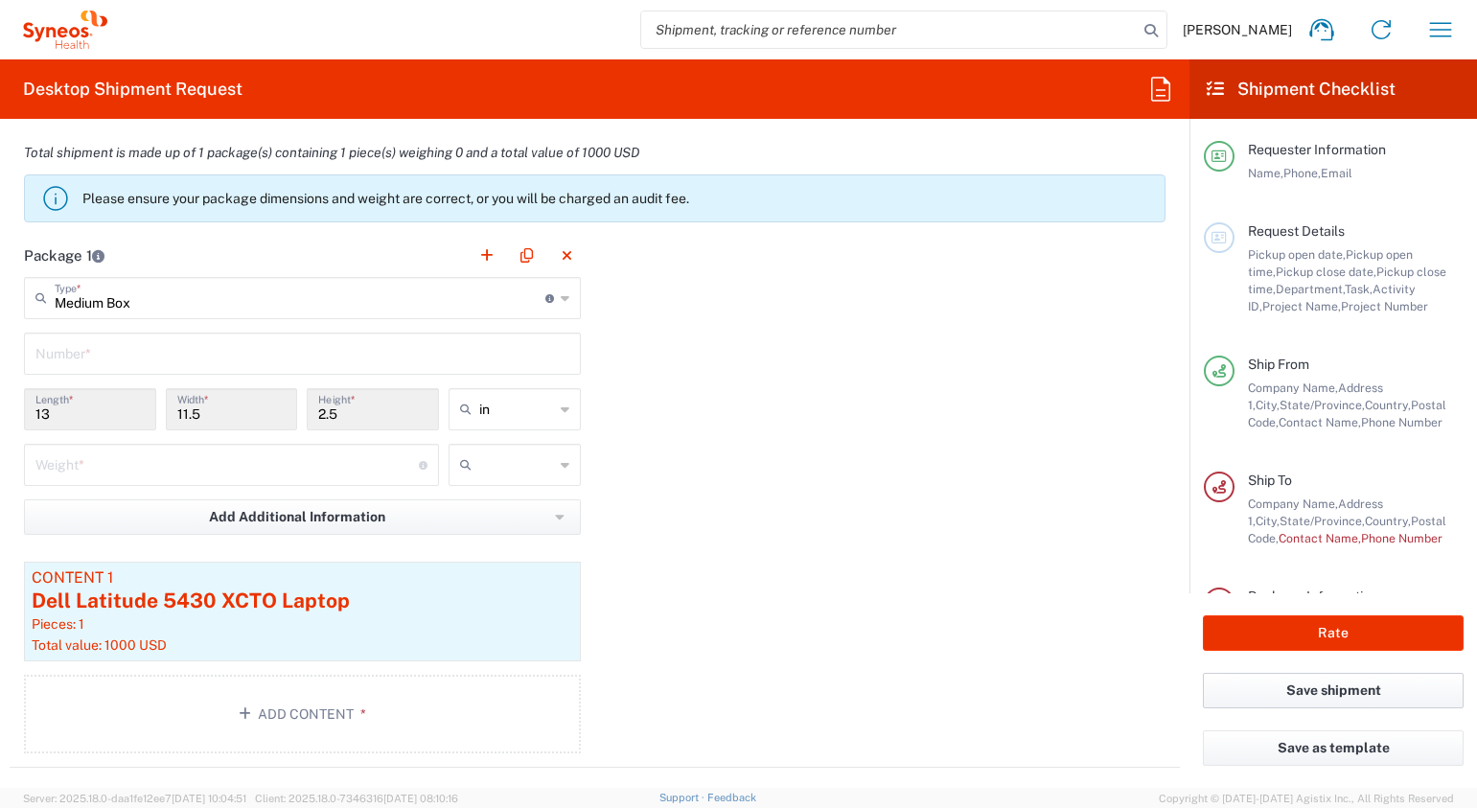
click at [1336, 695] on button "Save shipment" at bounding box center [1333, 690] width 261 height 35
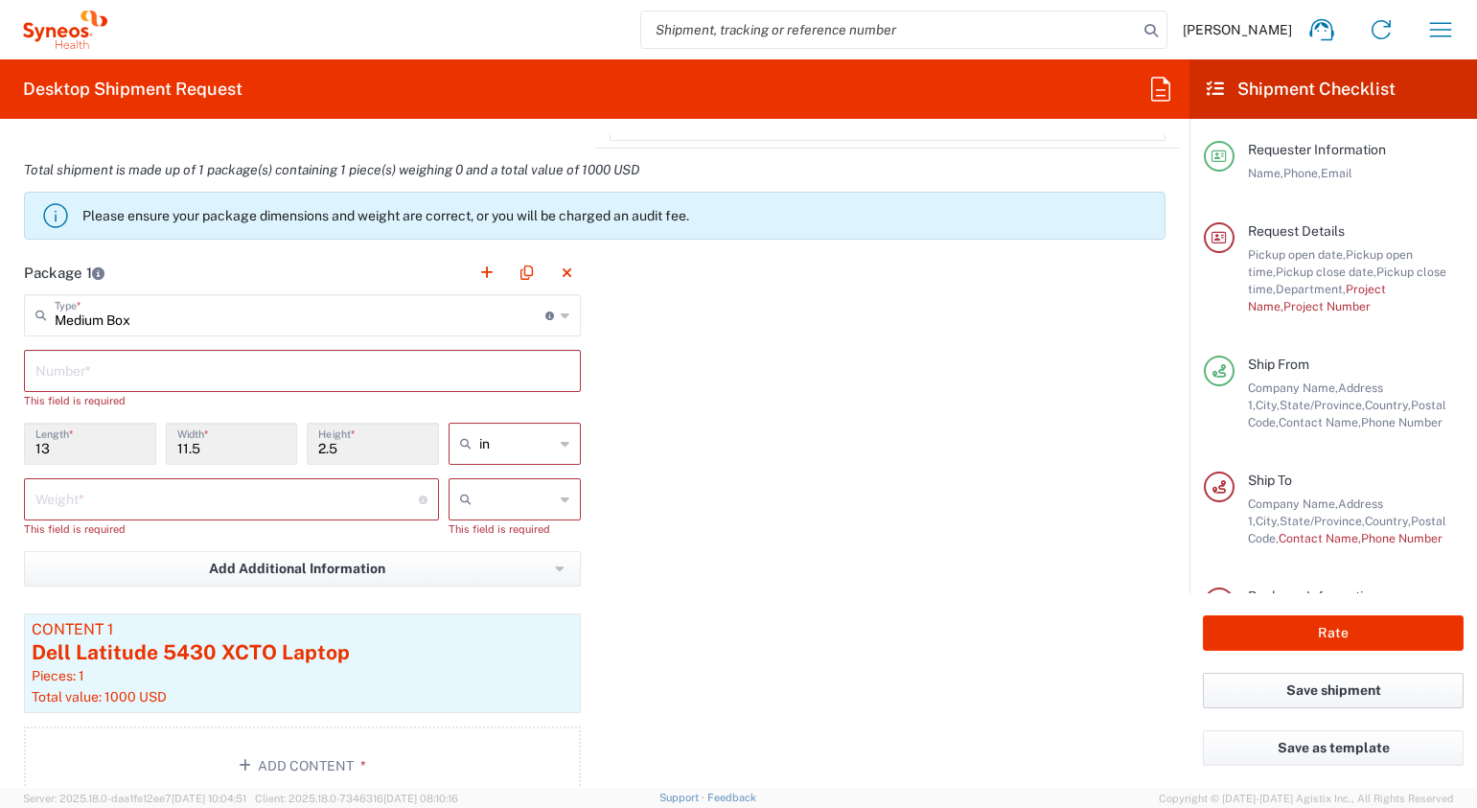
scroll to position [1661, 0]
